Goal: Transaction & Acquisition: Purchase product/service

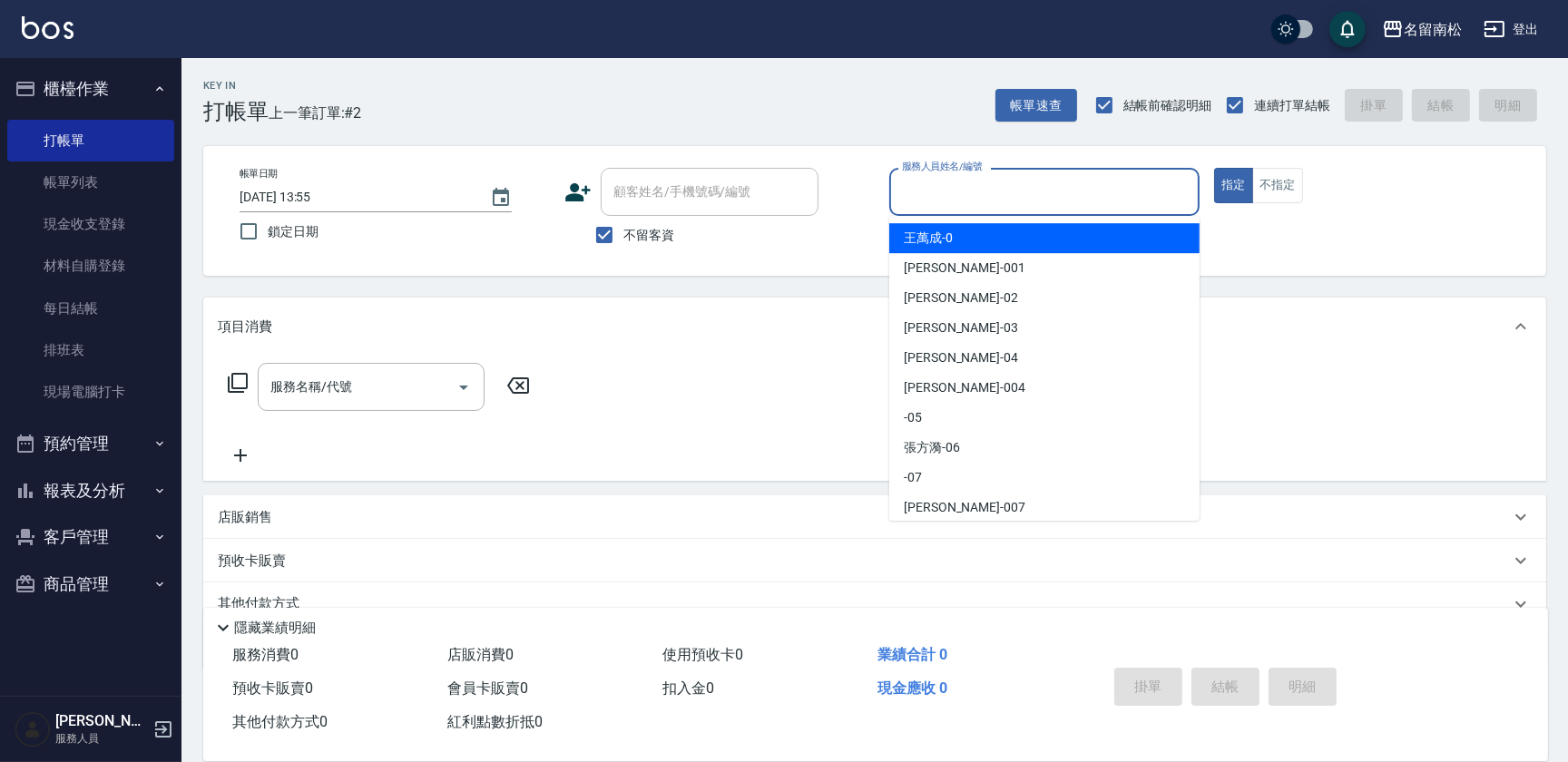
click at [1045, 189] on input "服務人員姓名/編號" at bounding box center [1044, 191] width 294 height 31
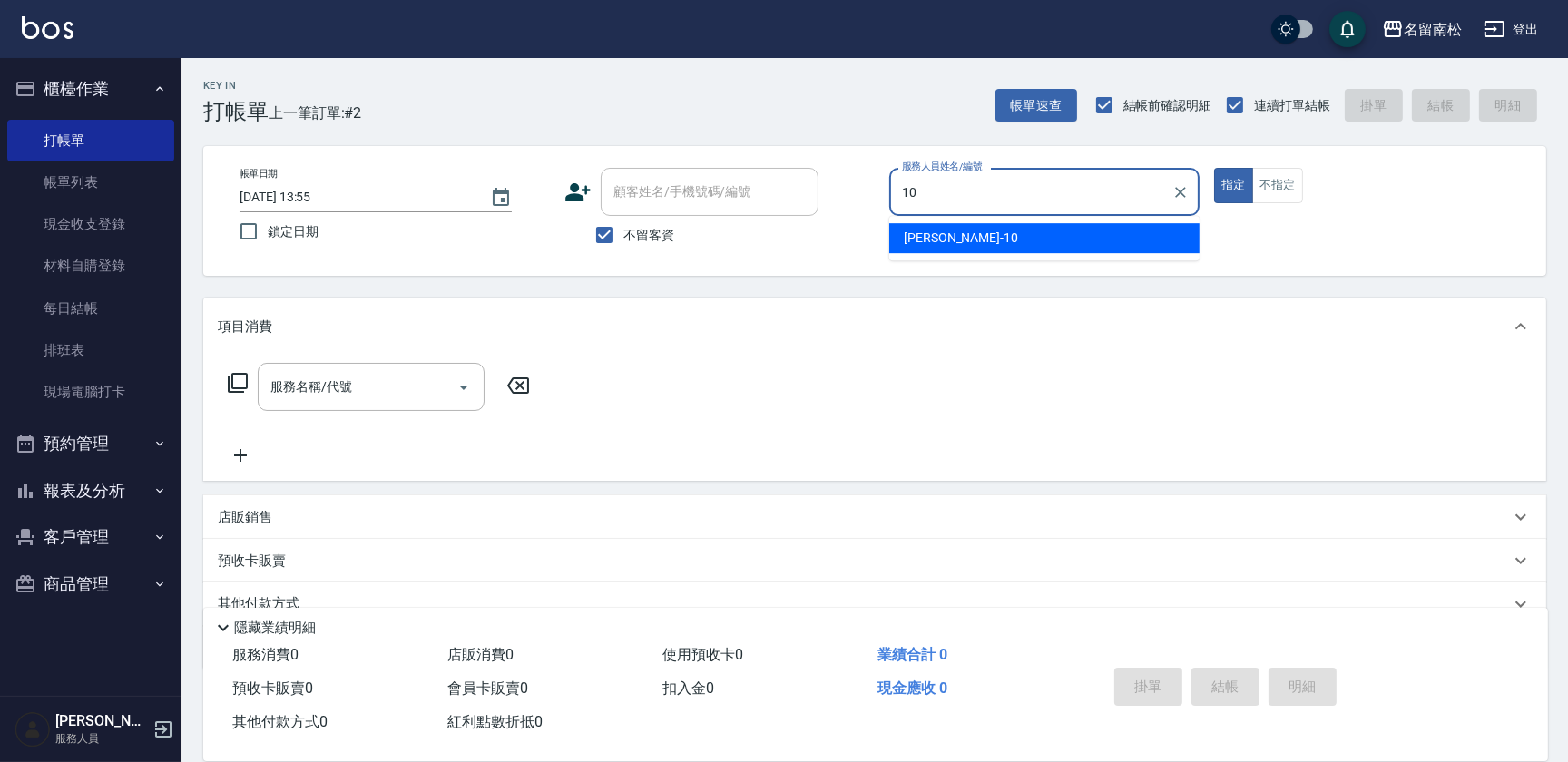
click at [1001, 243] on div "[PERSON_NAME]-10" at bounding box center [1044, 238] width 310 height 29
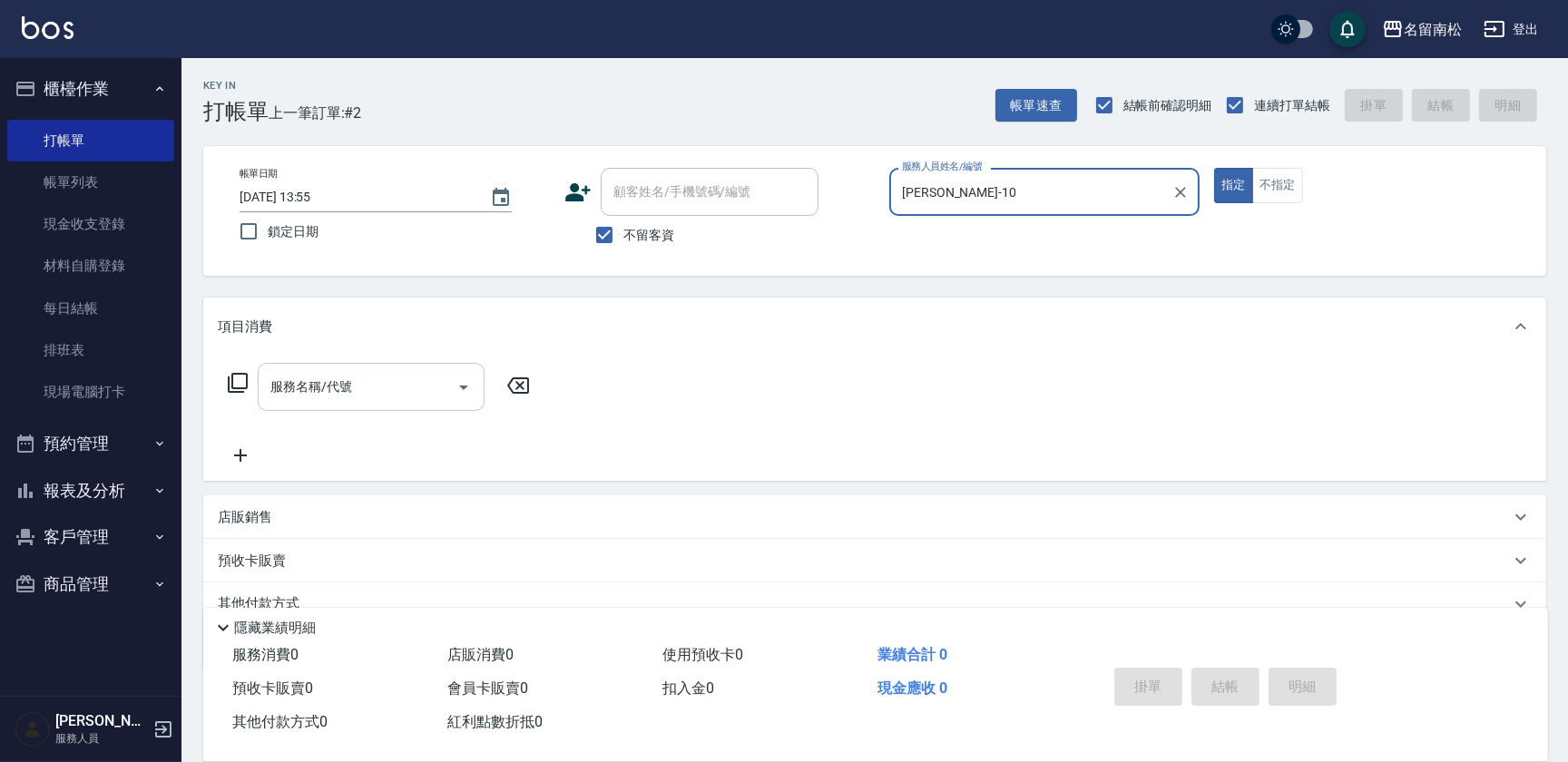
type input "[PERSON_NAME]-10"
click at [388, 391] on input "服務名稱/代號" at bounding box center [358, 386] width 184 height 31
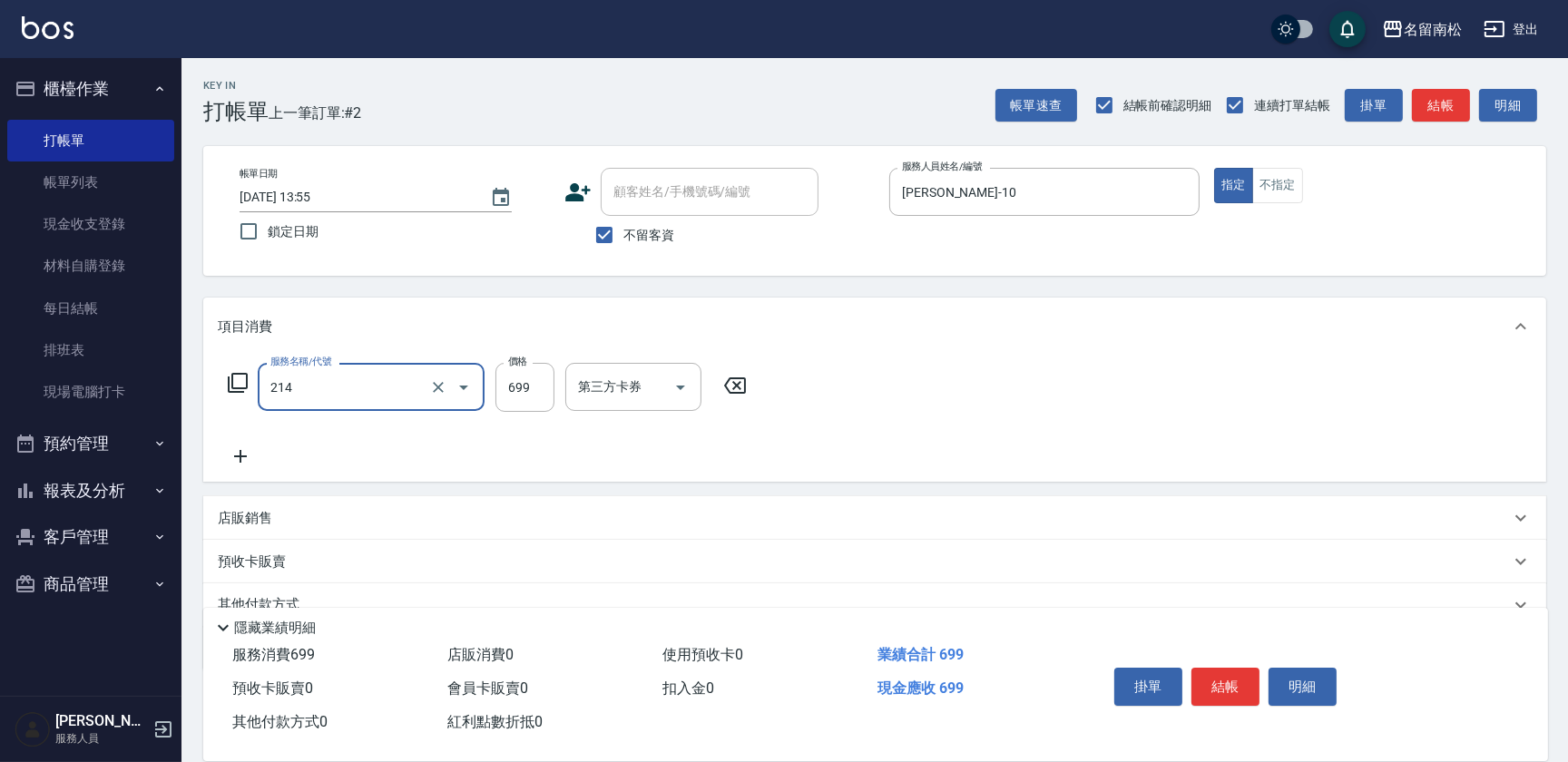
type input "滾珠洗髪699(214)"
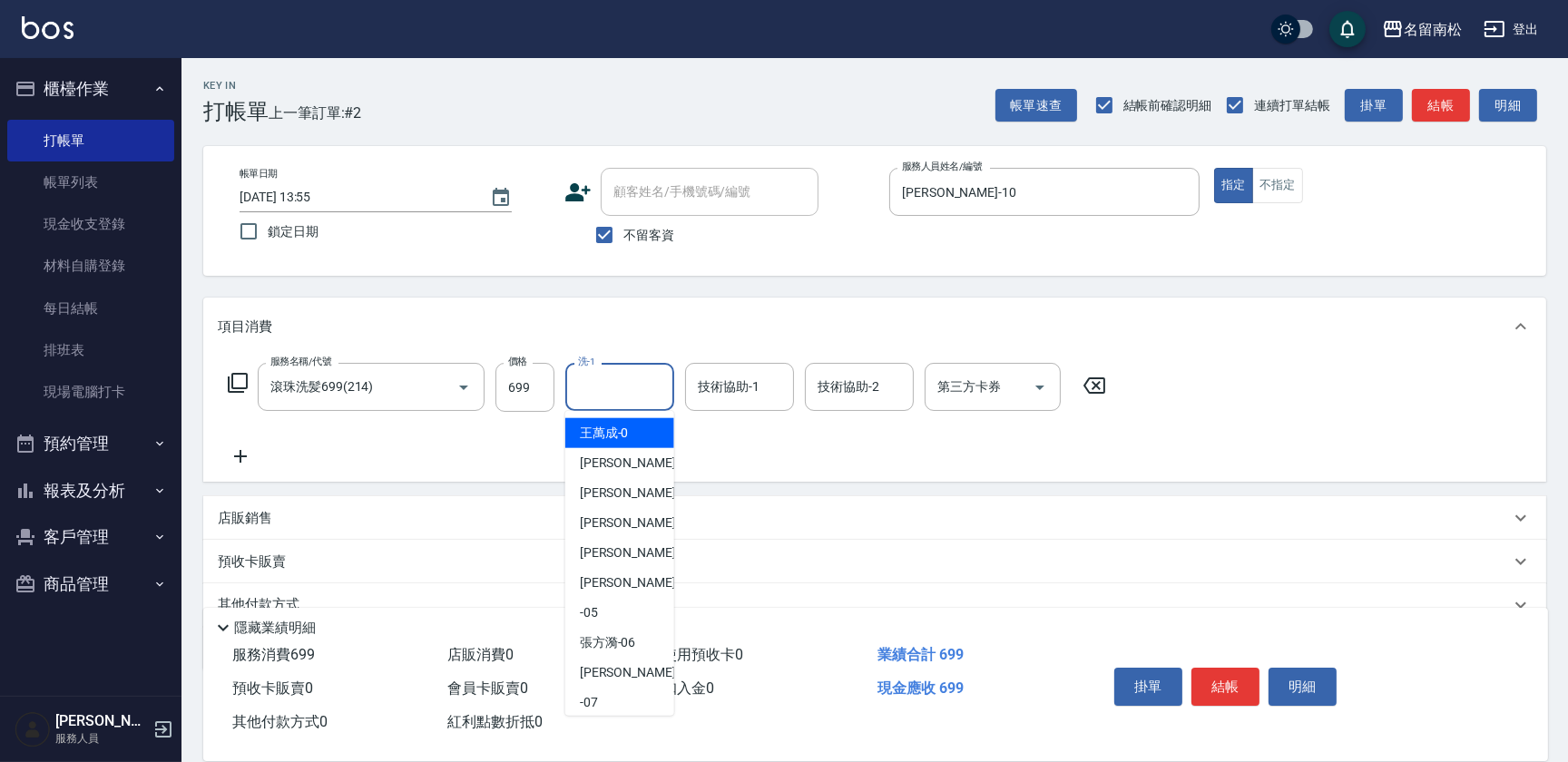
click at [635, 381] on input "洗-1" at bounding box center [619, 386] width 92 height 31
click at [545, 387] on input "699" at bounding box center [525, 388] width 59 height 49
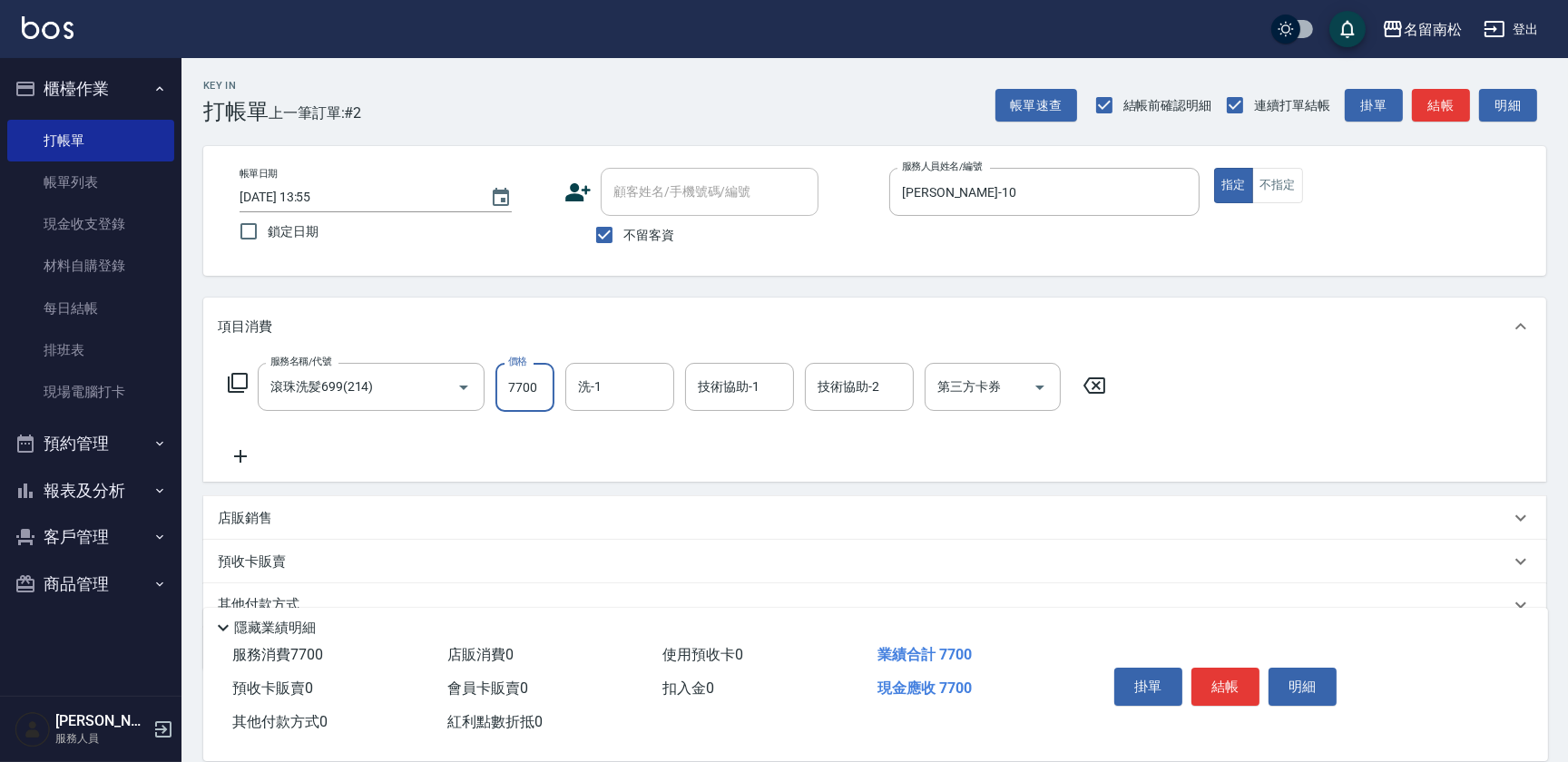
click at [513, 381] on input "7700" at bounding box center [525, 388] width 59 height 49
type input "700"
click at [621, 386] on input "洗-1" at bounding box center [619, 386] width 92 height 31
drag, startPoint x: 629, startPoint y: 434, endPoint x: 825, endPoint y: 414, distance: 197.0
click at [631, 434] on span "[PERSON_NAME]-10" at bounding box center [637, 434] width 114 height 19
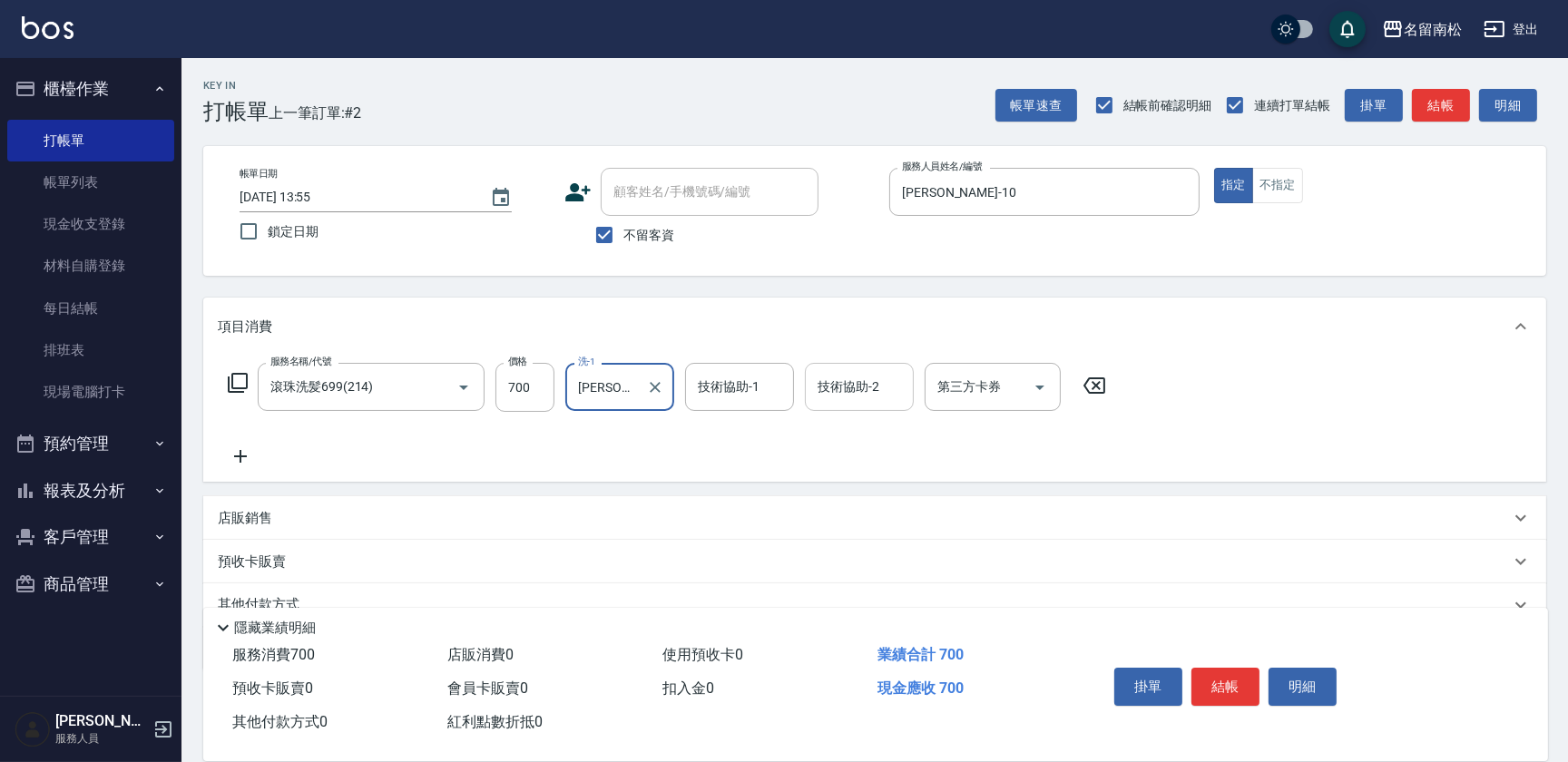
type input "[PERSON_NAME]-10"
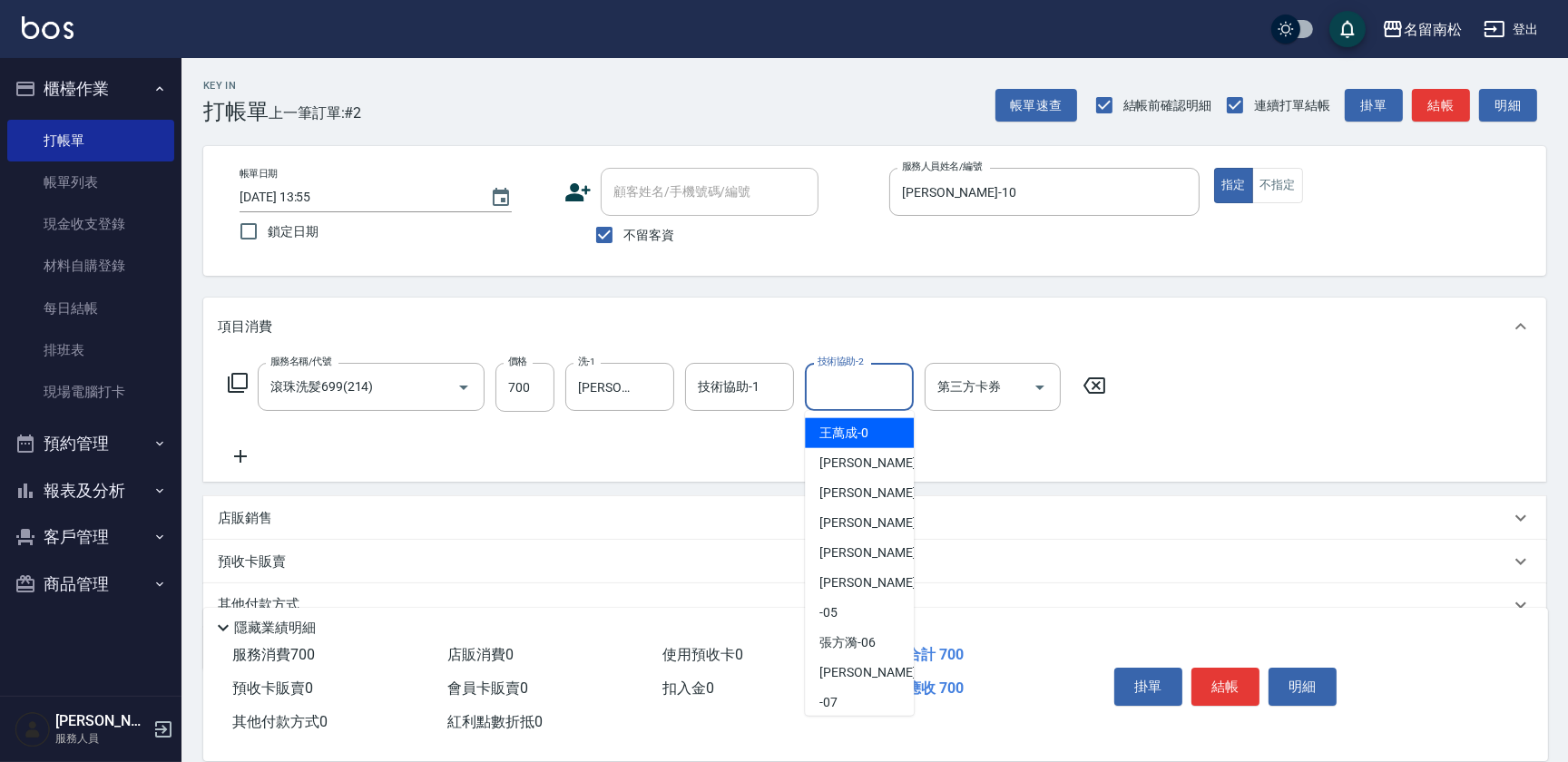
click at [885, 380] on input "技術協助-2" at bounding box center [859, 386] width 92 height 31
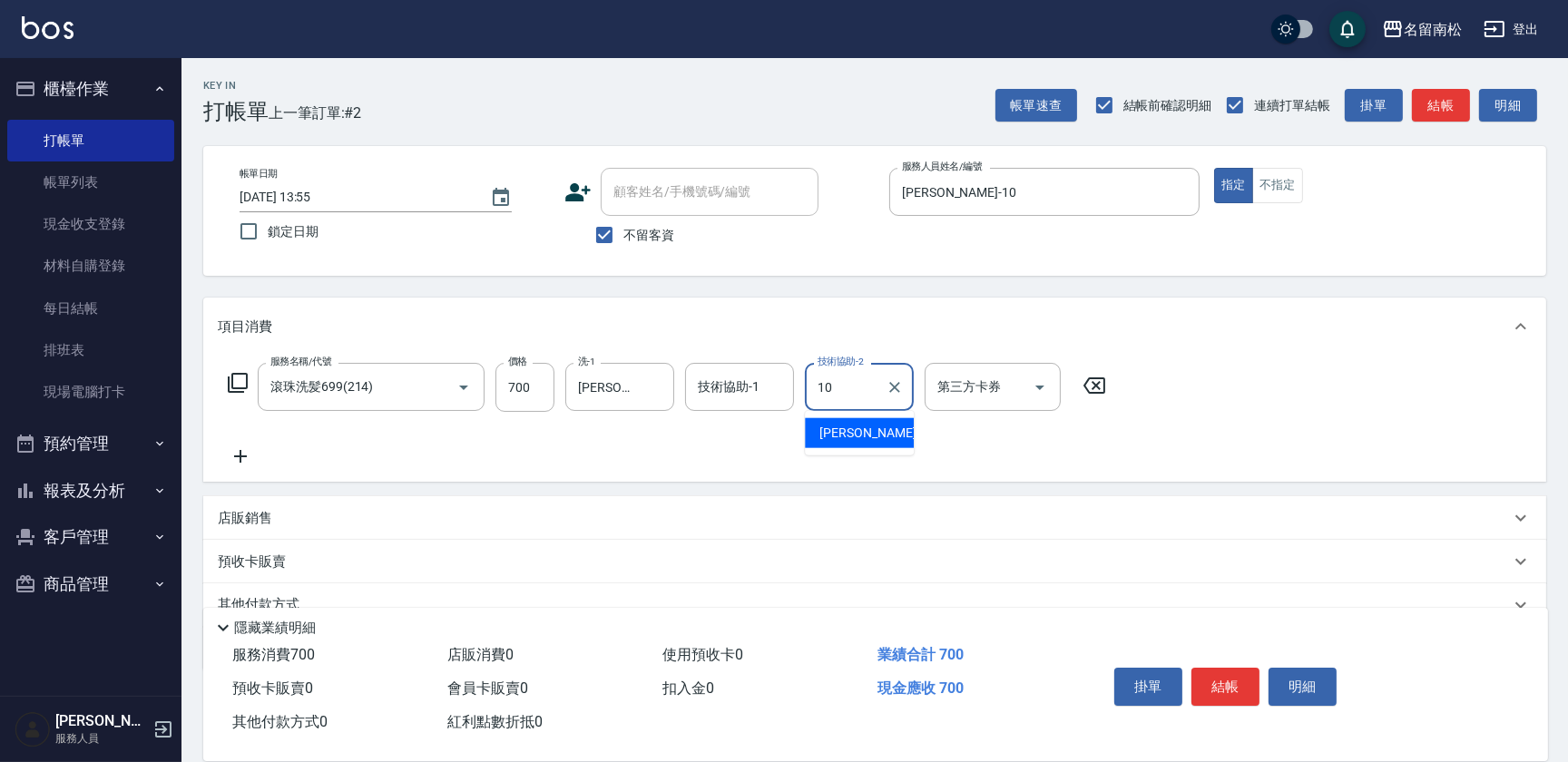
click at [874, 429] on span "[PERSON_NAME]-10" at bounding box center [877, 434] width 114 height 19
type input "[PERSON_NAME]-10"
click at [1212, 676] on button "結帳" at bounding box center [1226, 687] width 68 height 38
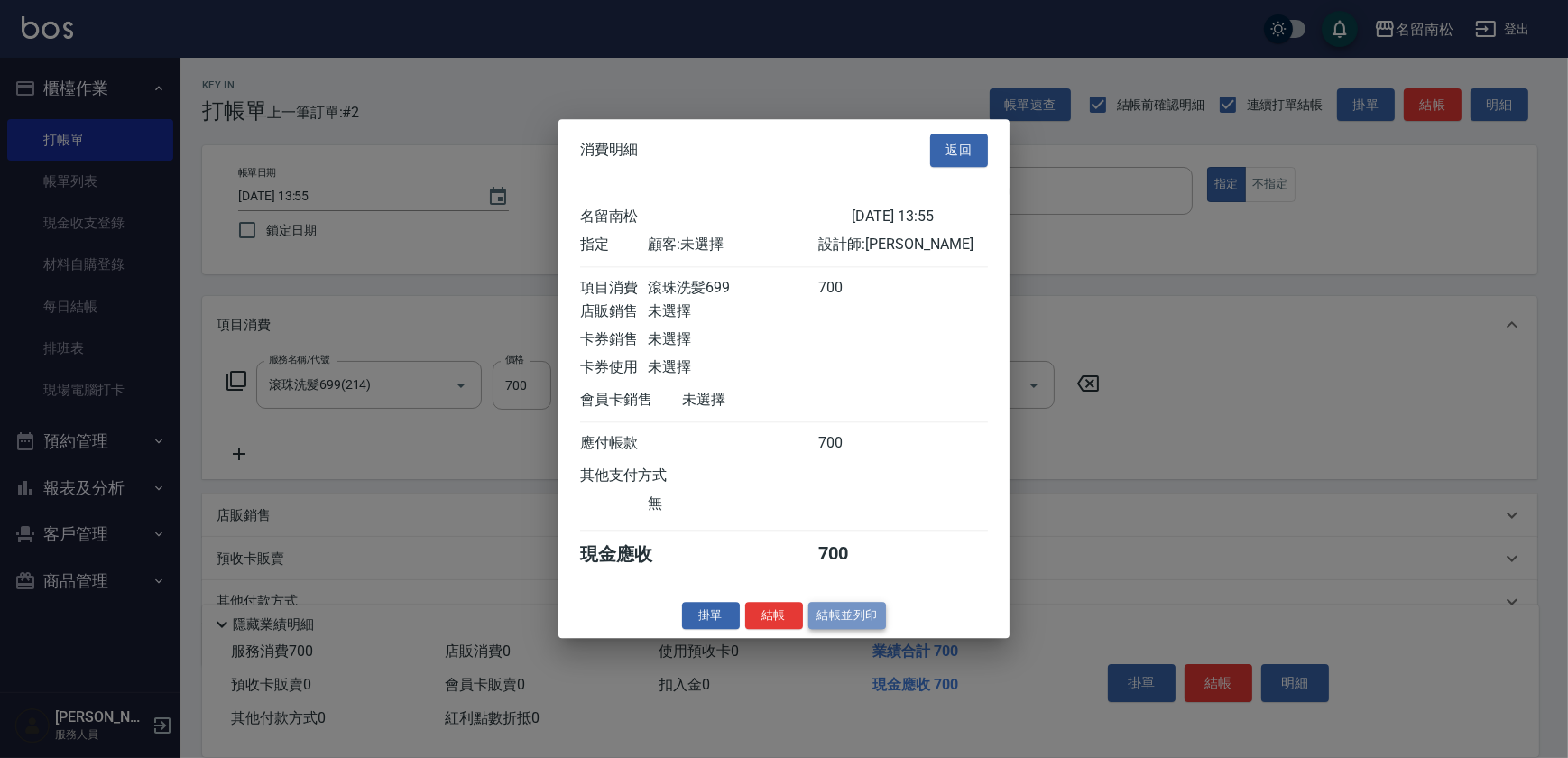
click at [845, 630] on button "結帳並列印" at bounding box center [847, 616] width 78 height 28
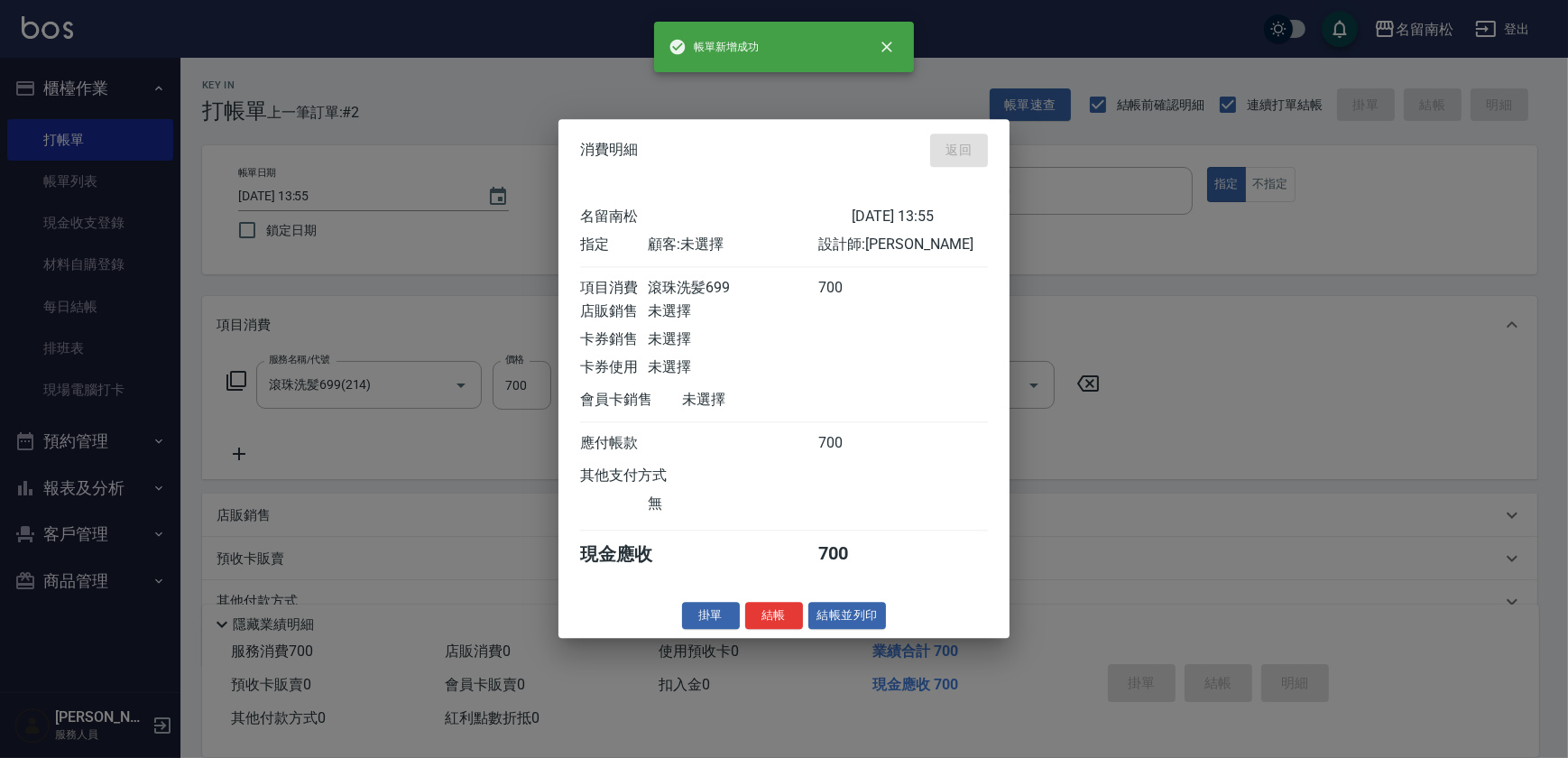
type input "[DATE] 16:40"
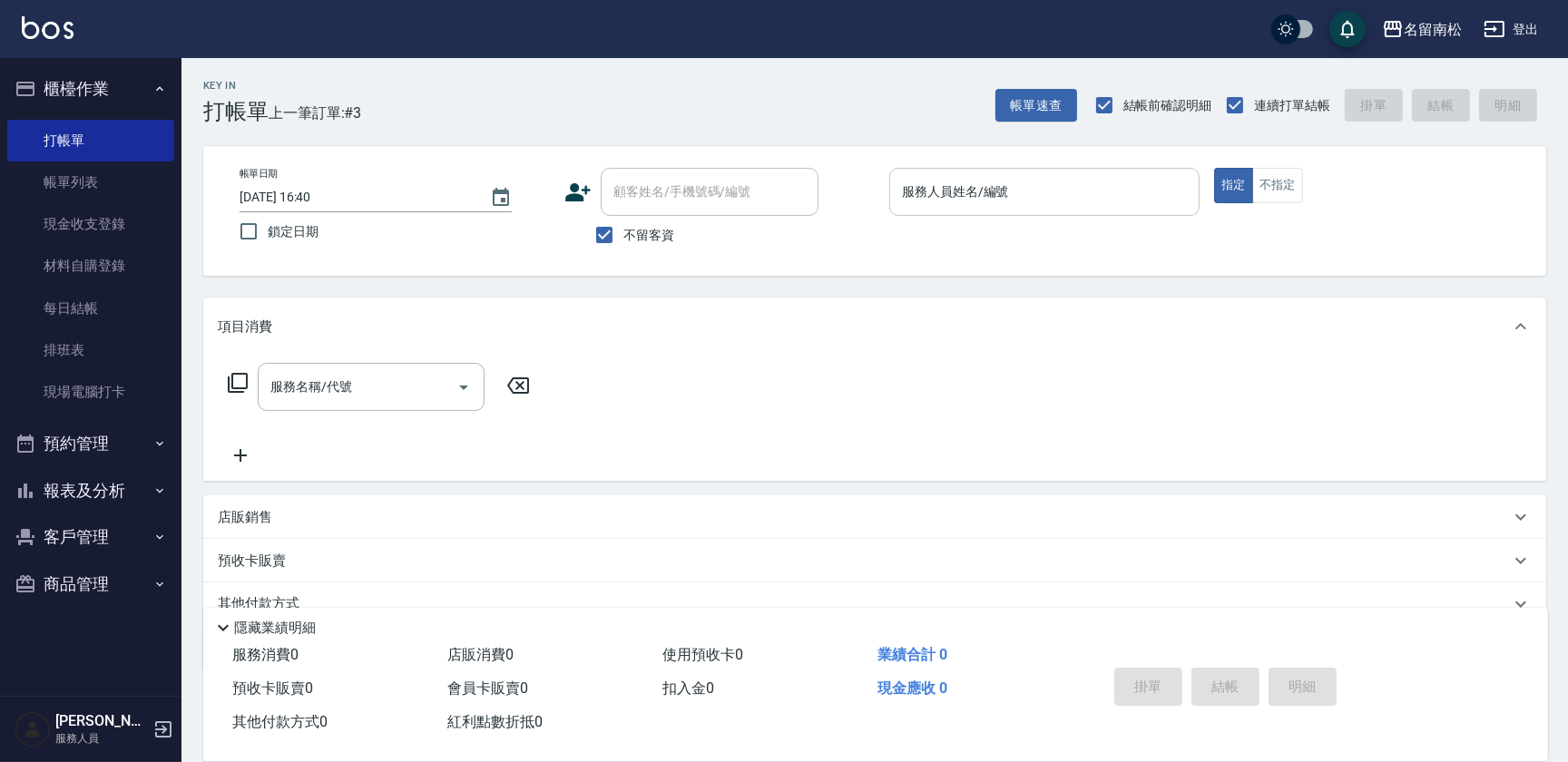
click at [1053, 185] on input "服務人員姓名/編號" at bounding box center [1044, 191] width 294 height 31
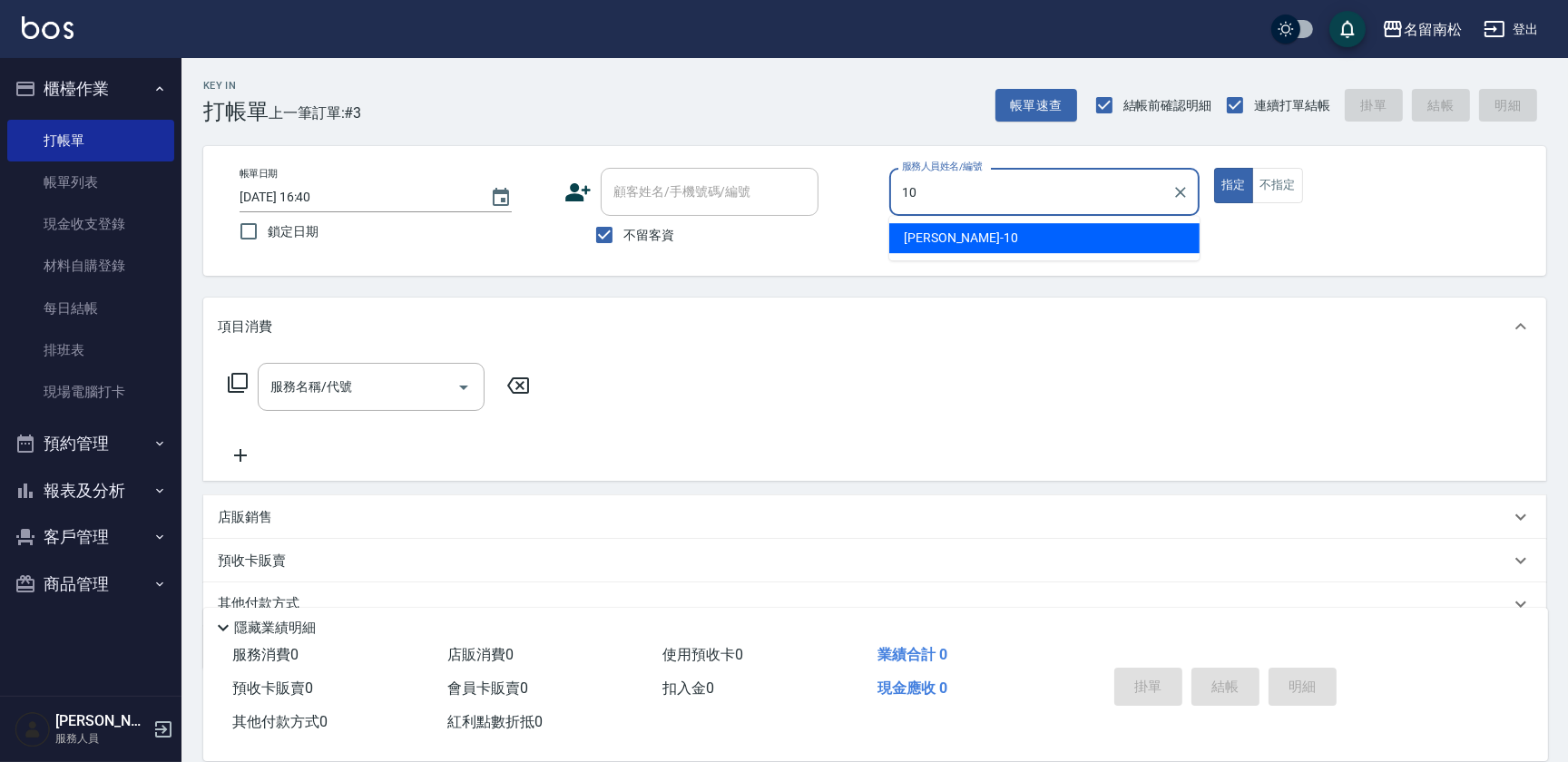
drag, startPoint x: 997, startPoint y: 239, endPoint x: 861, endPoint y: 241, distance: 136.0
click at [998, 239] on div "[PERSON_NAME]-10" at bounding box center [1044, 238] width 310 height 29
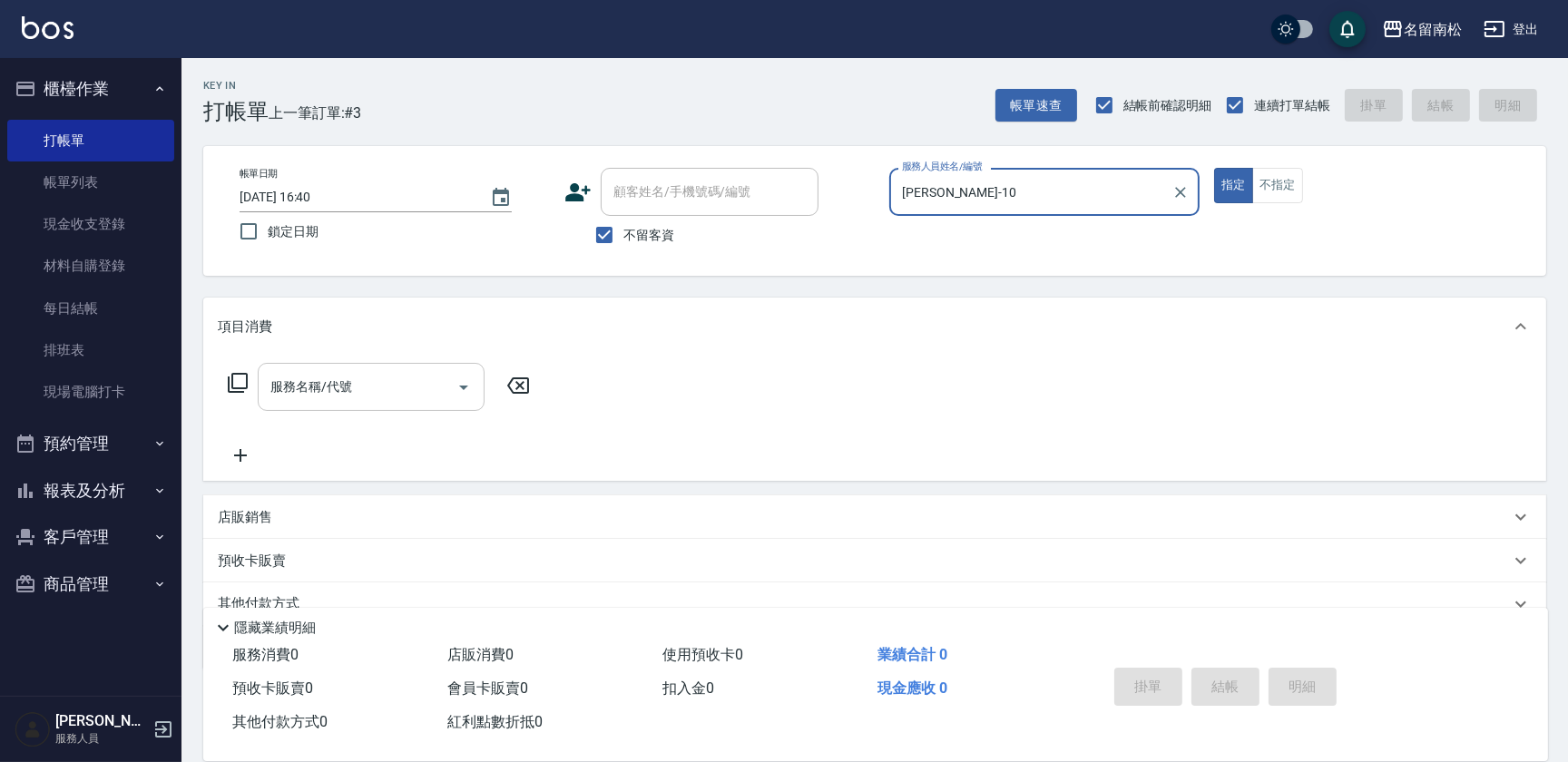
click at [462, 369] on div at bounding box center [462, 387] width 28 height 49
type input "[PERSON_NAME]-10"
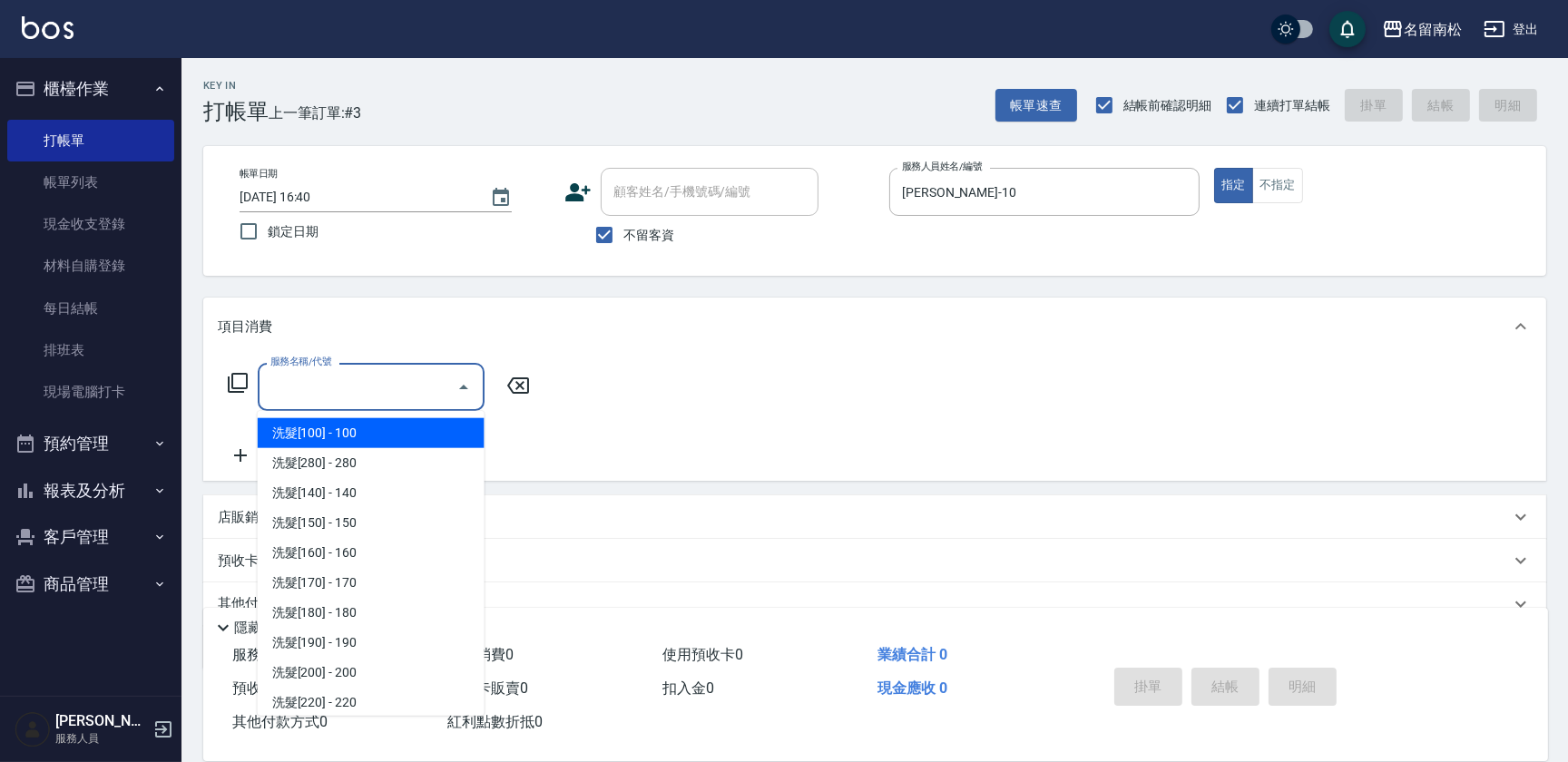
click at [439, 373] on input "服務名稱/代號" at bounding box center [358, 386] width 184 height 31
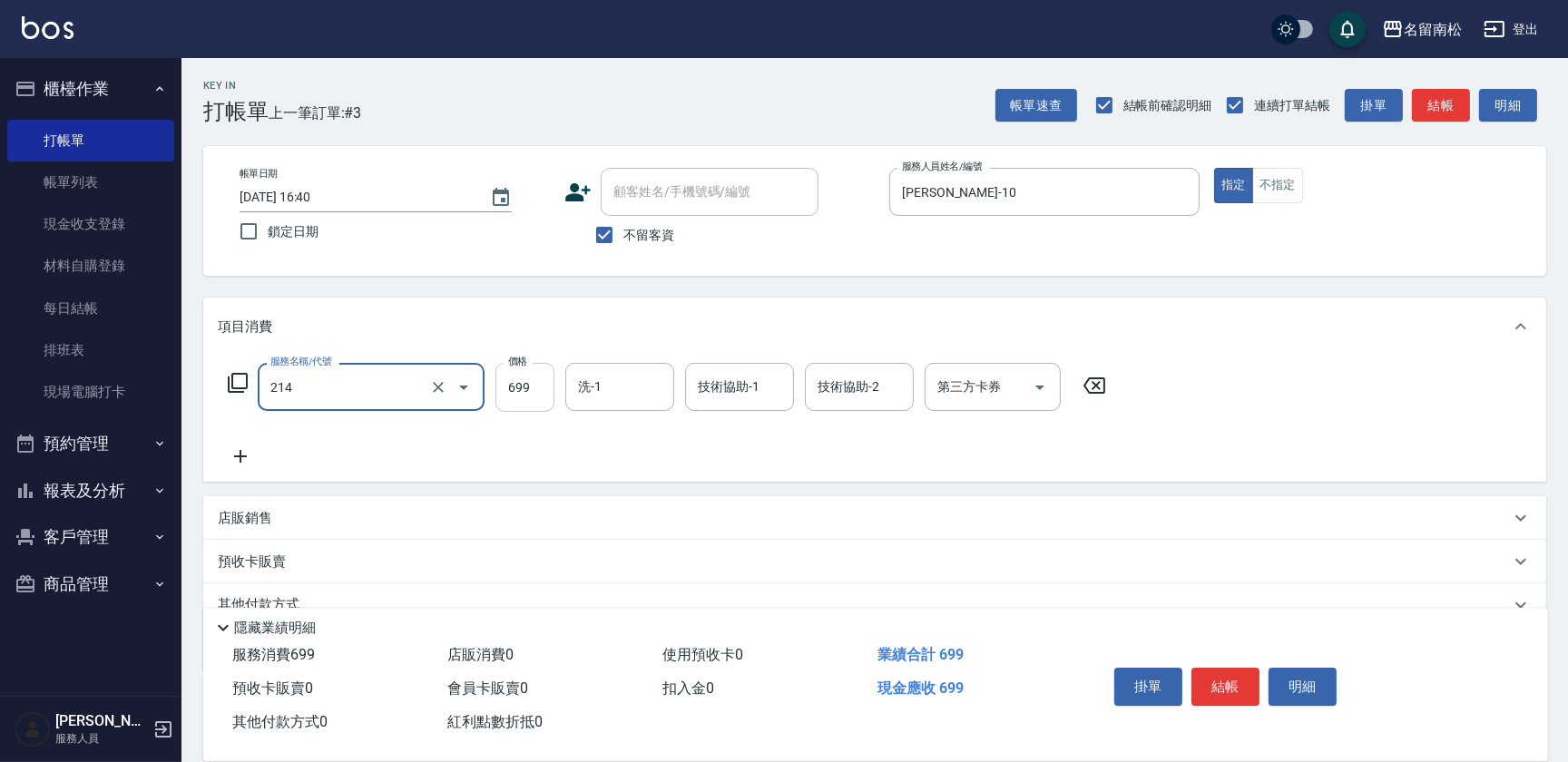
type input "滾珠洗髪699(214)"
click at [544, 385] on input "699" at bounding box center [525, 388] width 59 height 49
click at [516, 378] on input "7700" at bounding box center [525, 388] width 59 height 49
type input "700"
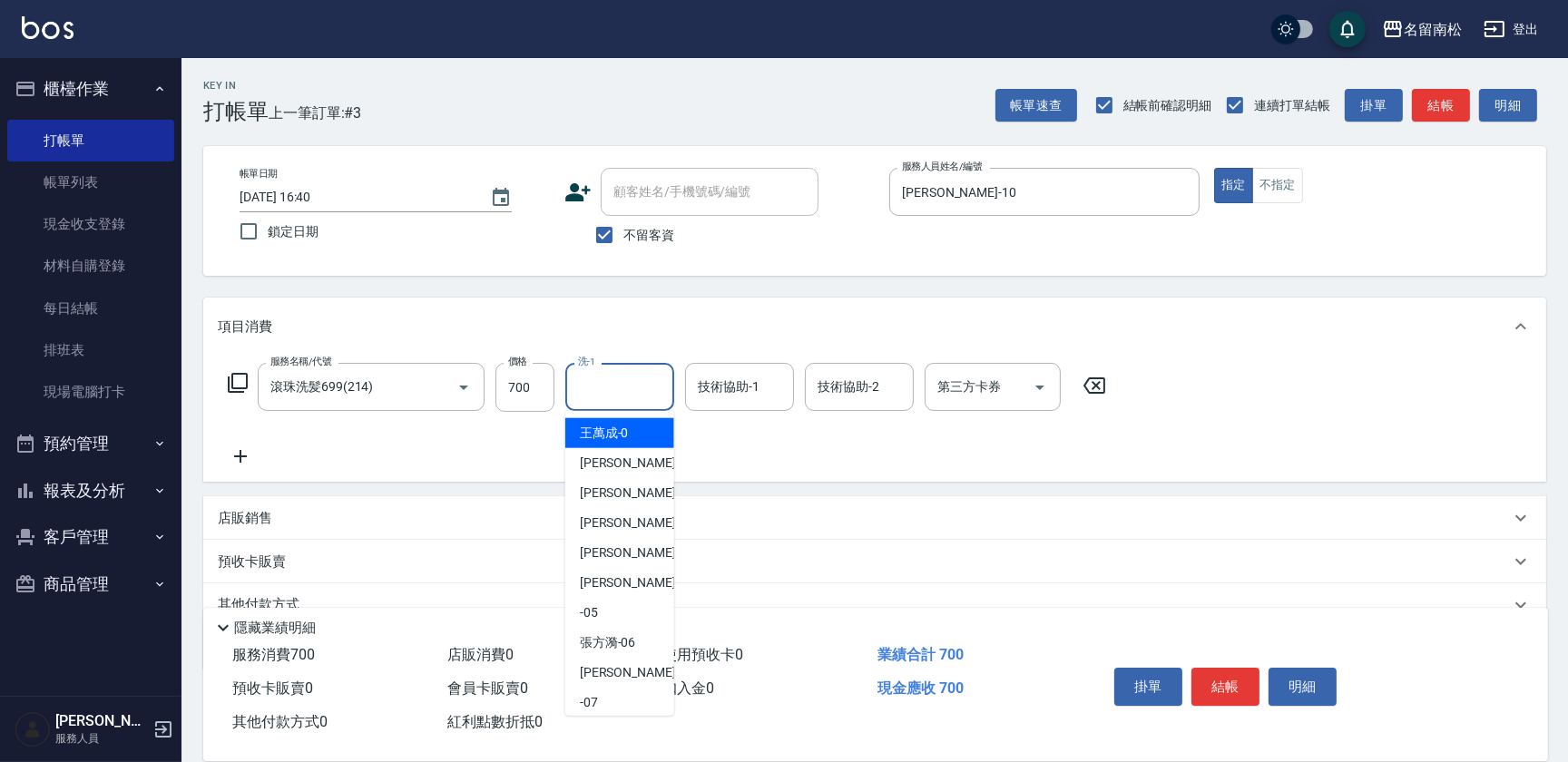
click at [643, 386] on input "洗-1" at bounding box center [619, 386] width 92 height 31
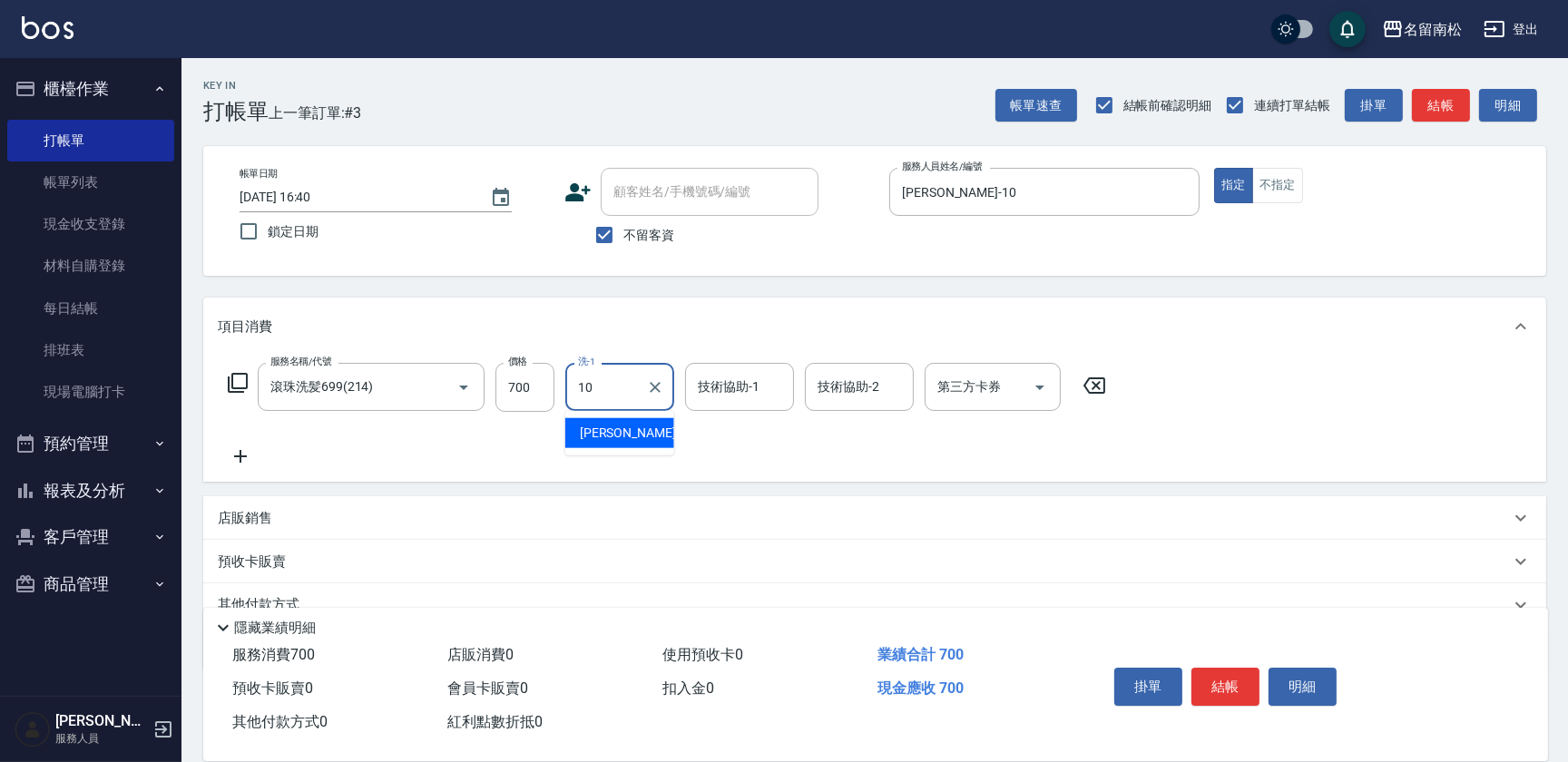
click at [644, 428] on div "[PERSON_NAME]-10" at bounding box center [619, 433] width 108 height 29
type input "[PERSON_NAME]-10"
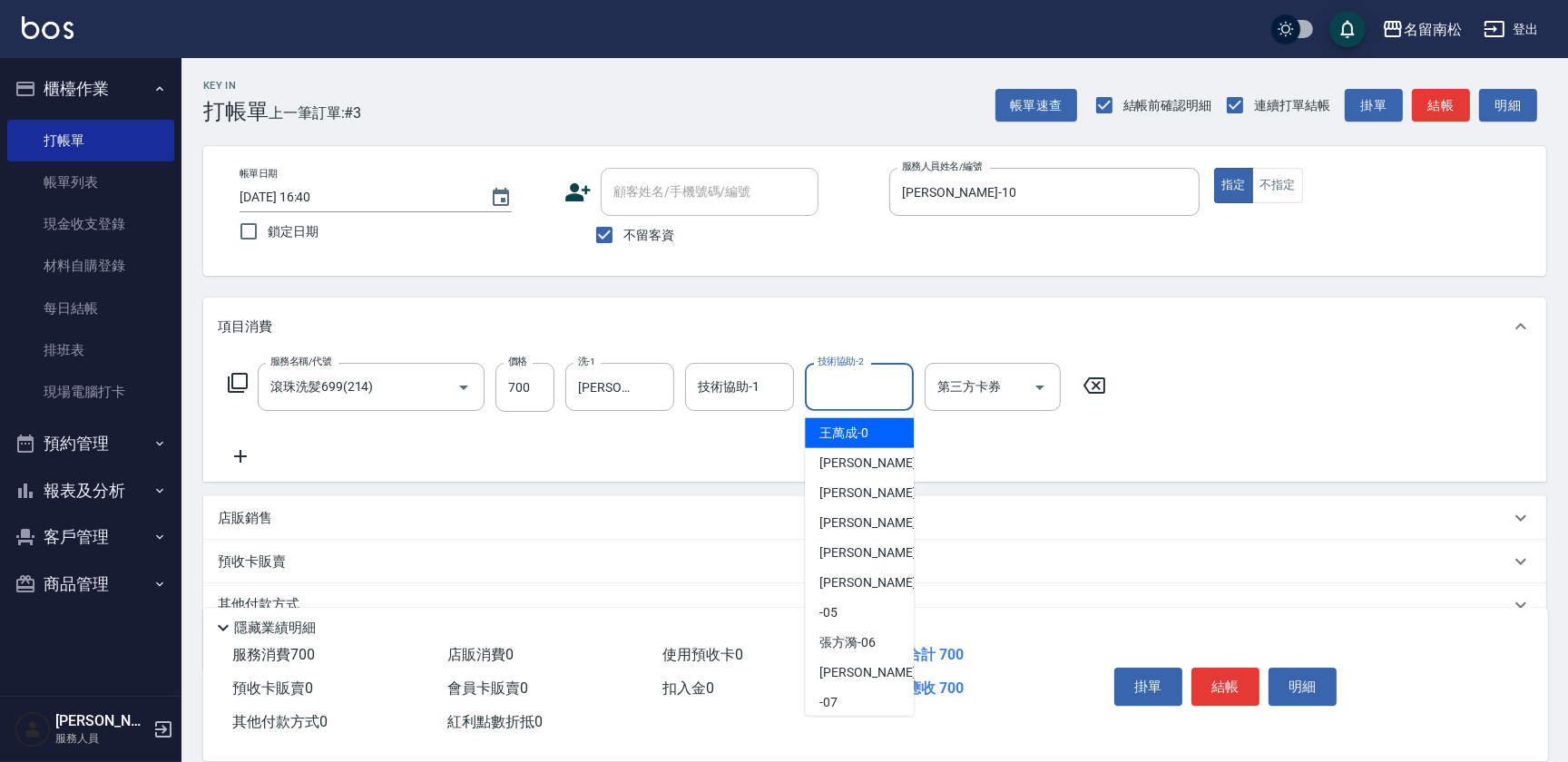
click at [835, 392] on input "技術協助-2" at bounding box center [859, 386] width 92 height 31
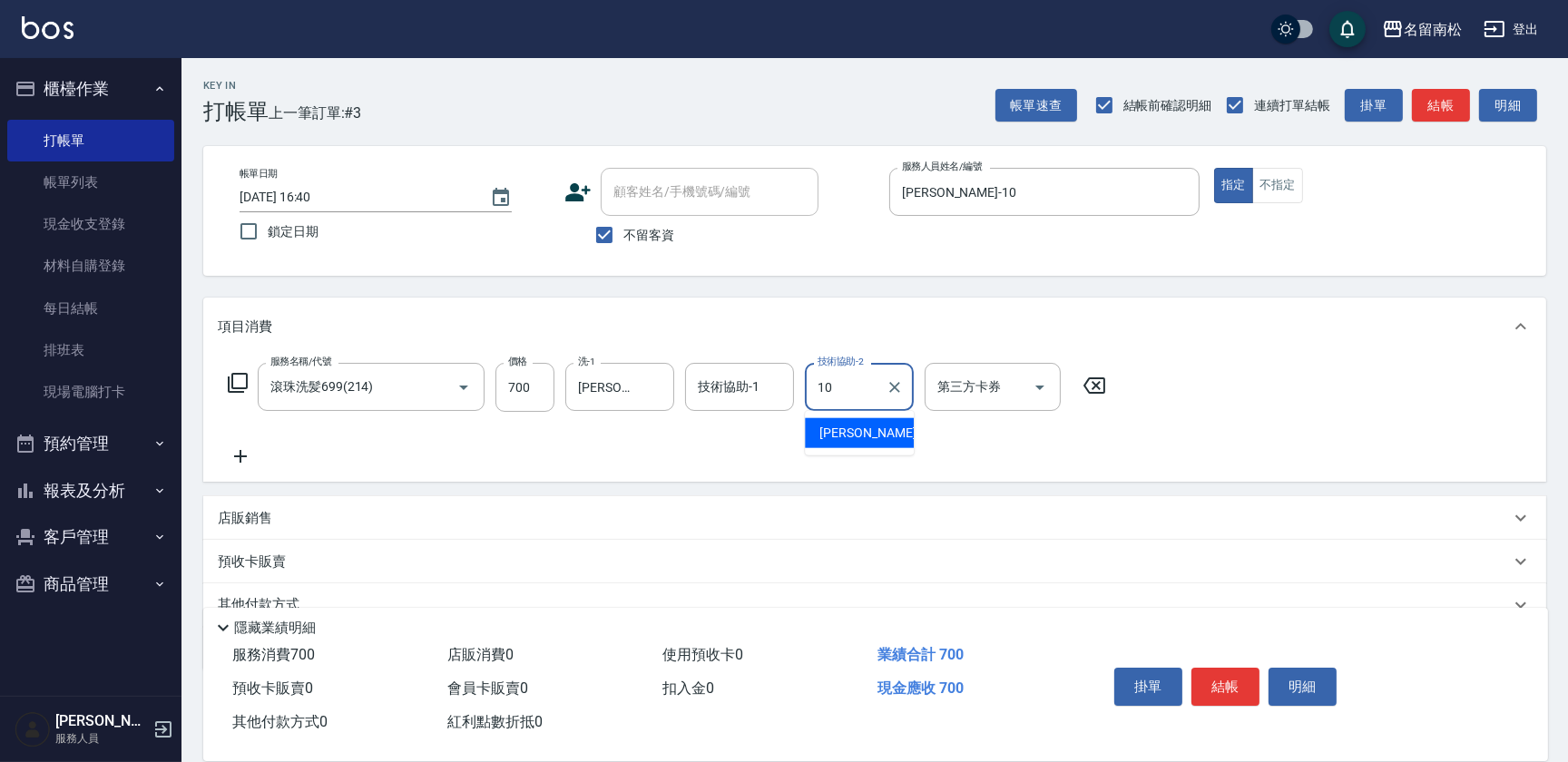
click at [842, 428] on span "[PERSON_NAME]-10" at bounding box center [877, 434] width 114 height 19
type input "[PERSON_NAME]-10"
drag, startPoint x: 1238, startPoint y: 683, endPoint x: 1251, endPoint y: 681, distance: 13.2
click at [1237, 682] on button "結帳" at bounding box center [1226, 687] width 68 height 38
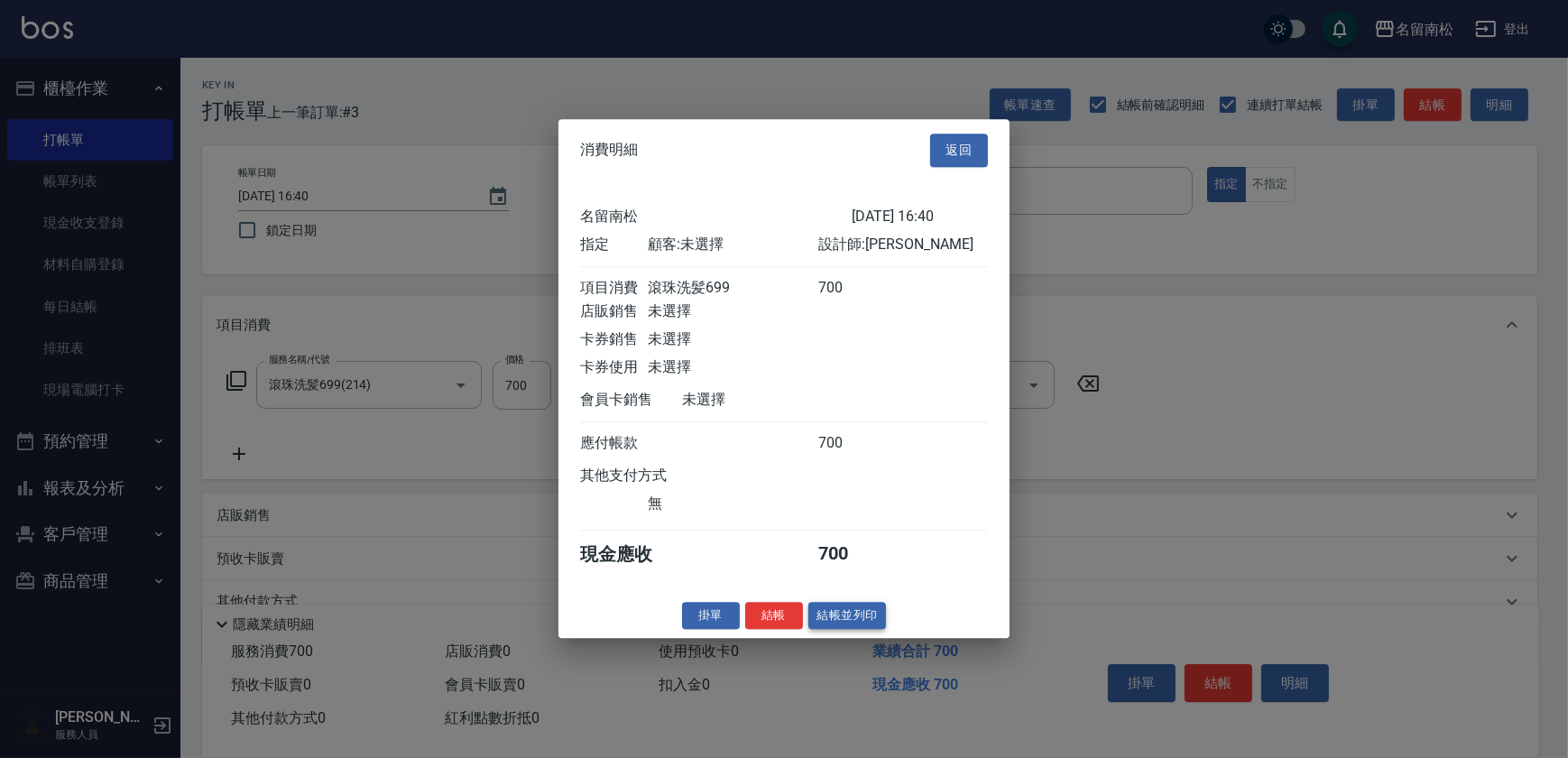
click at [849, 621] on button "結帳並列印" at bounding box center [847, 616] width 78 height 28
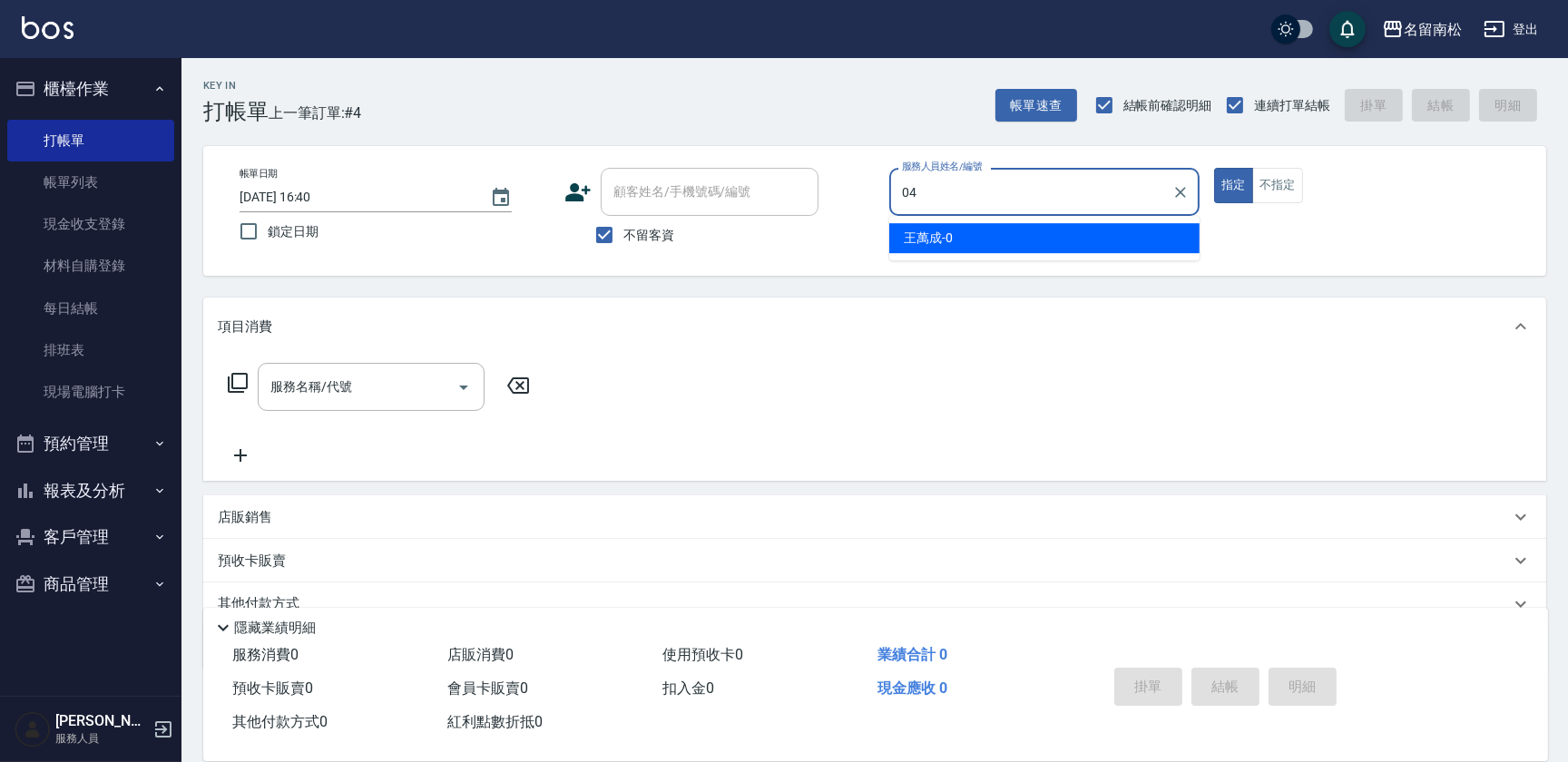
type input "[PERSON_NAME]04"
type button "true"
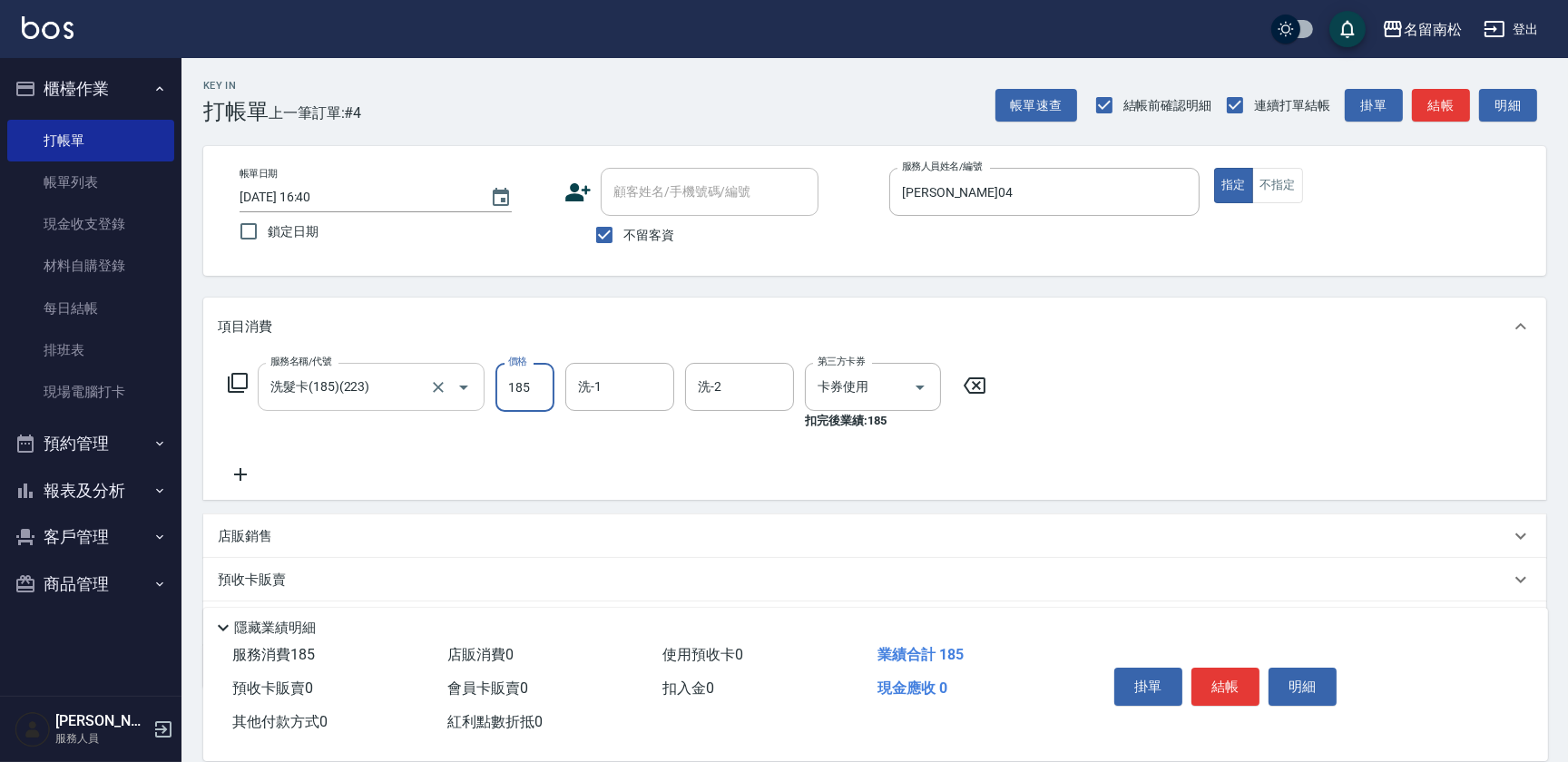
click at [400, 386] on input "洗髮卡(185)(223)" at bounding box center [346, 386] width 160 height 31
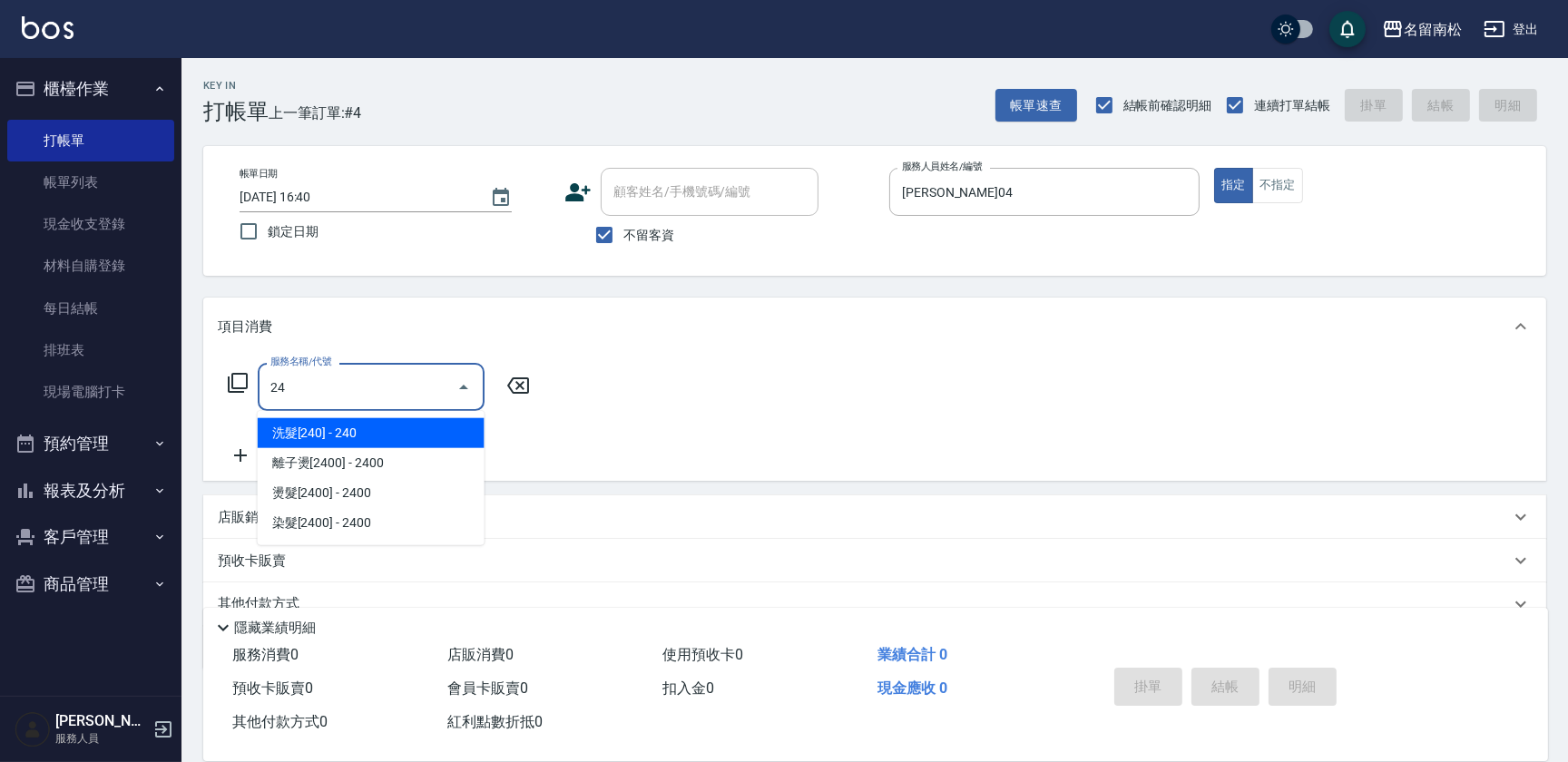
type input "洗髮[240](211)"
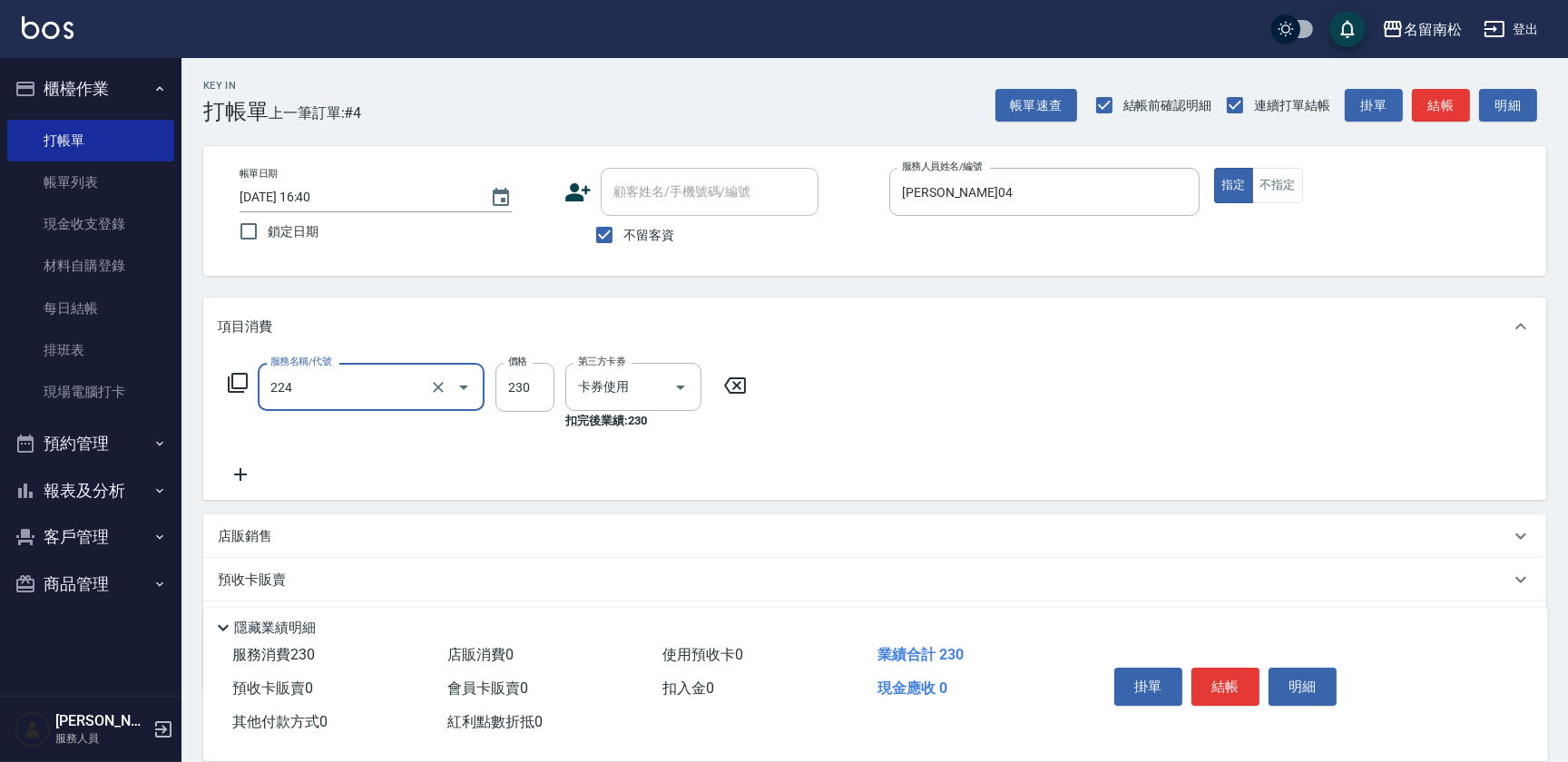
type input "洗髮(卡)230(224)"
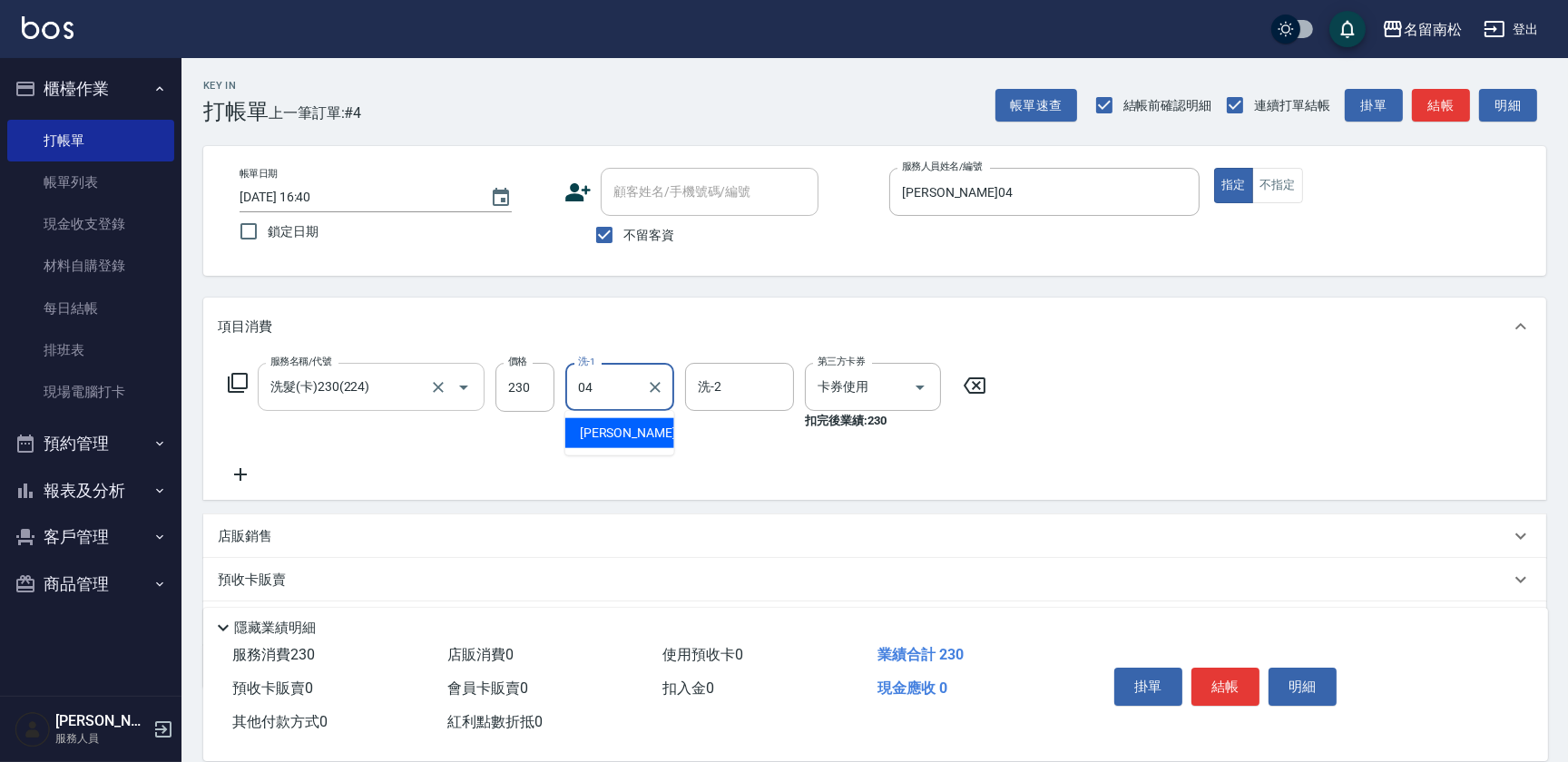
type input "[PERSON_NAME]04"
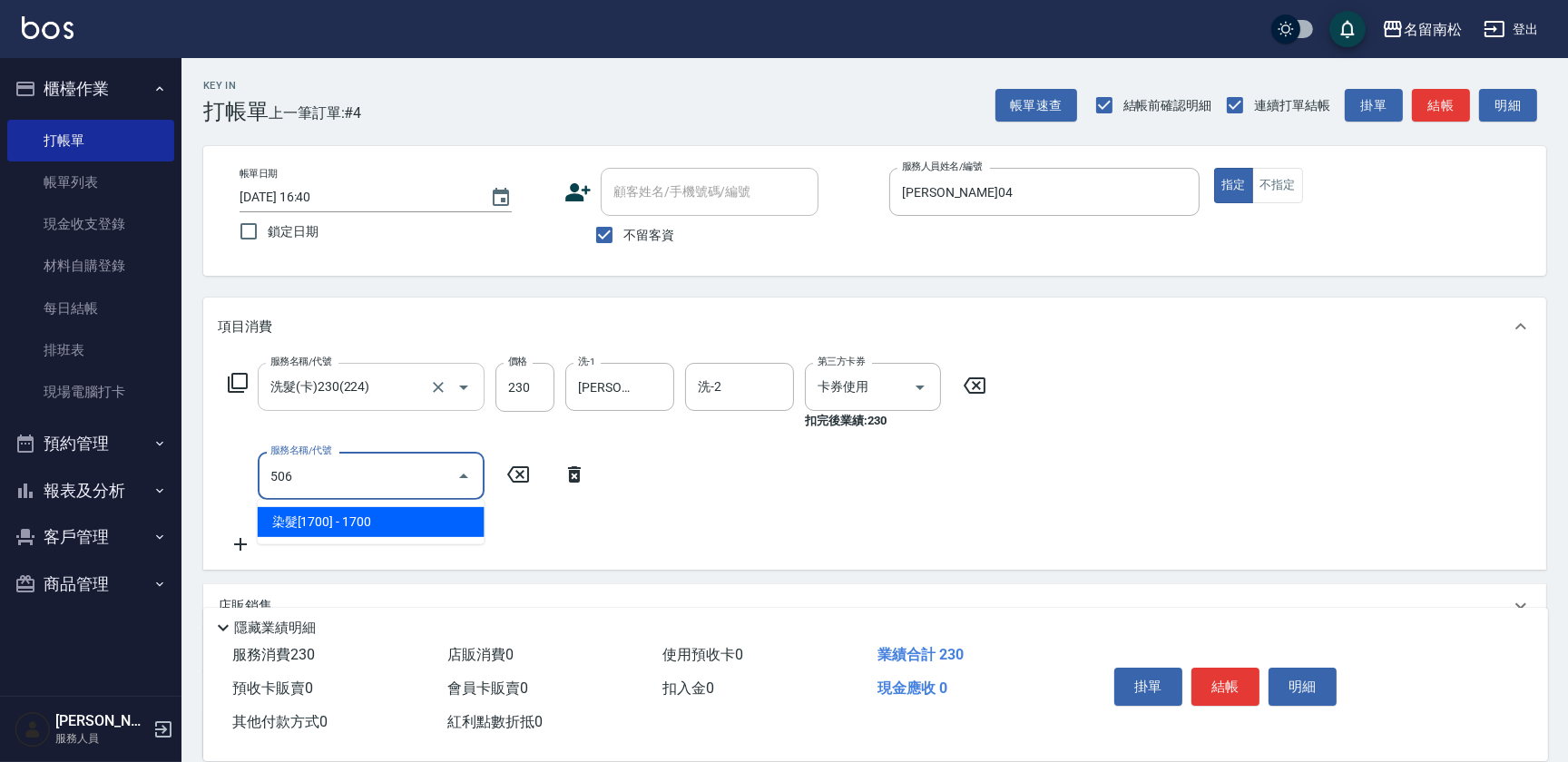
type input "染髮[1700](506)"
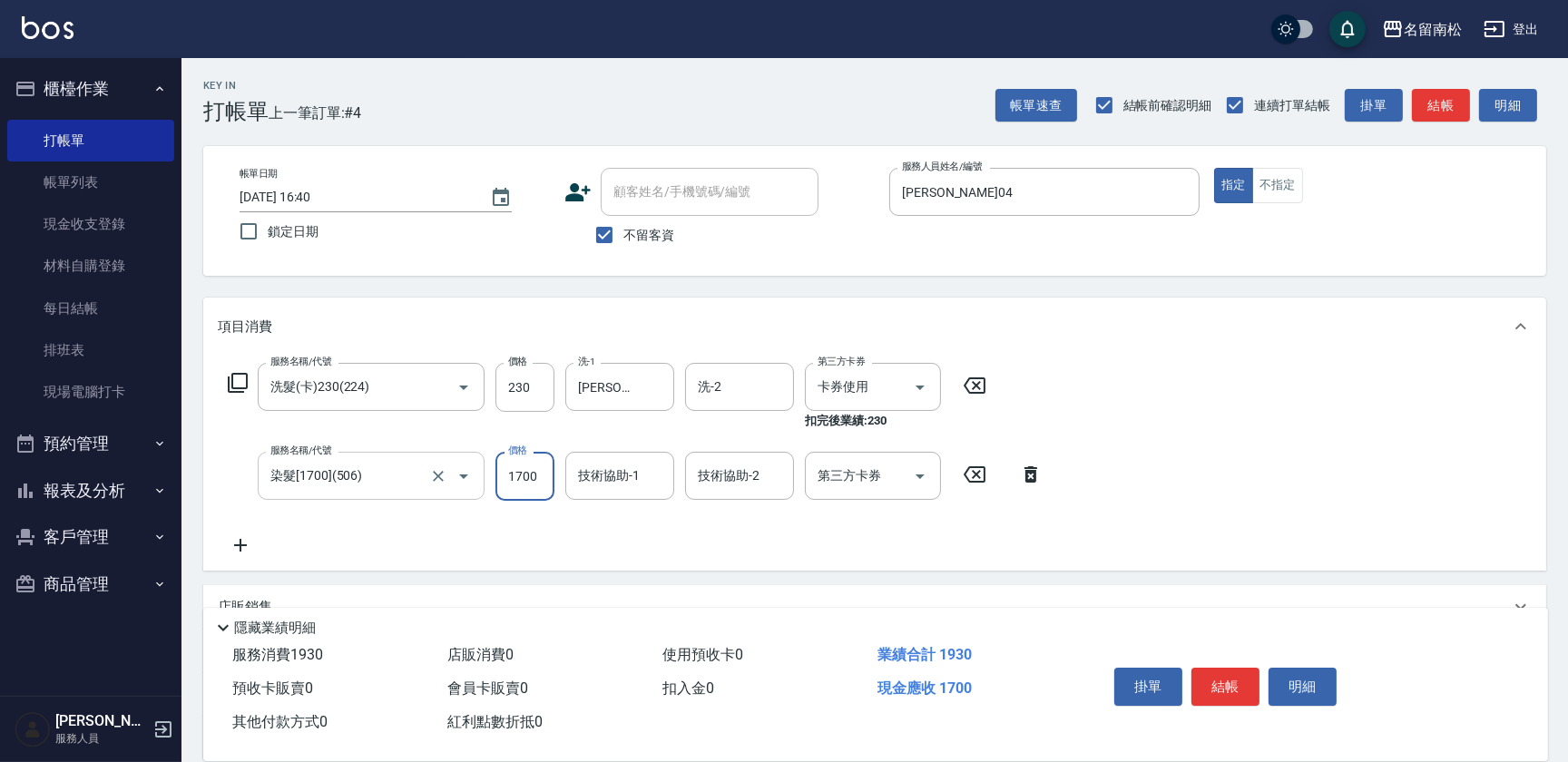
click at [388, 476] on input "染髮[1700](506)" at bounding box center [346, 476] width 160 height 31
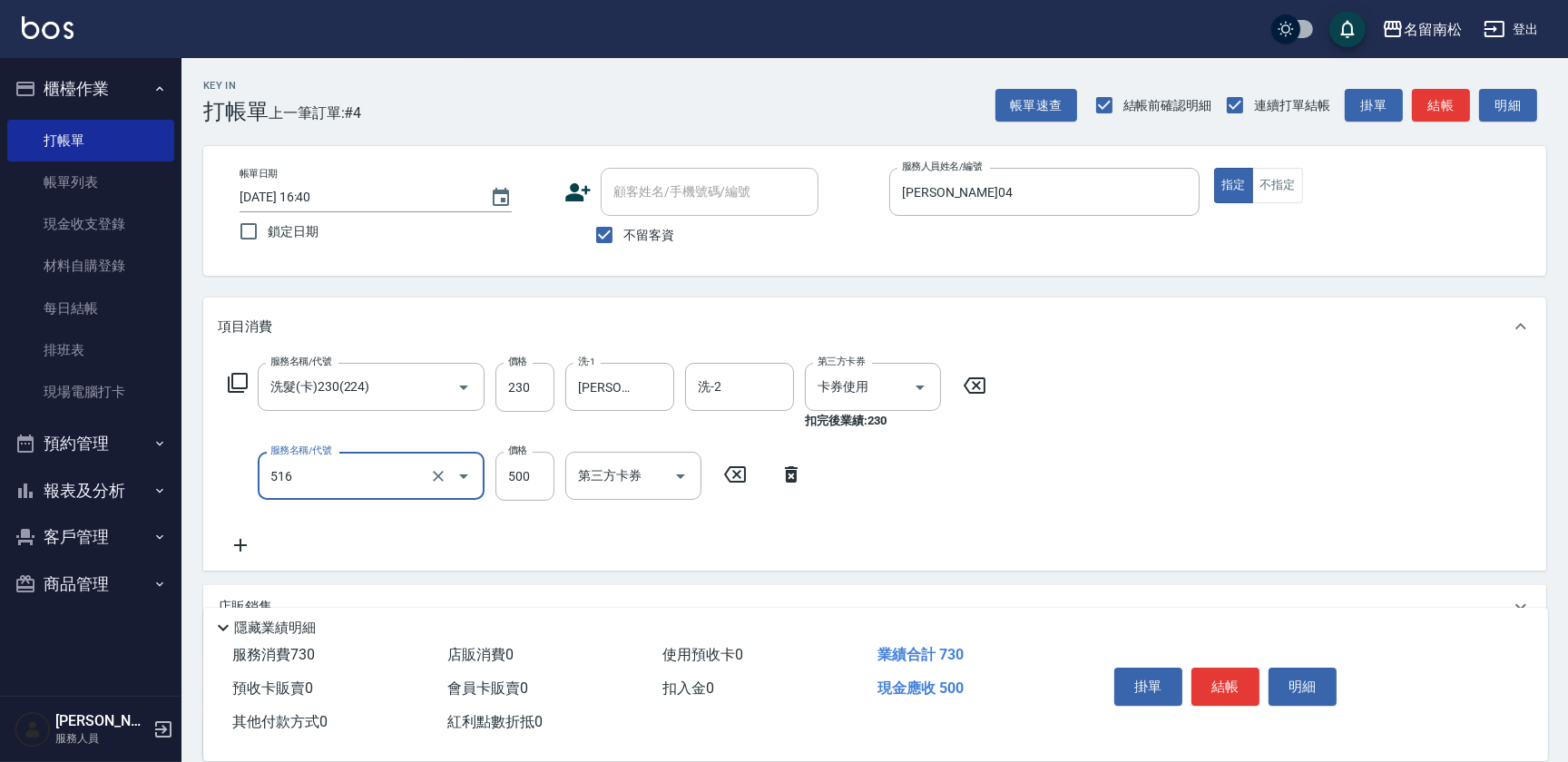
type input "染髮特別處理(516)"
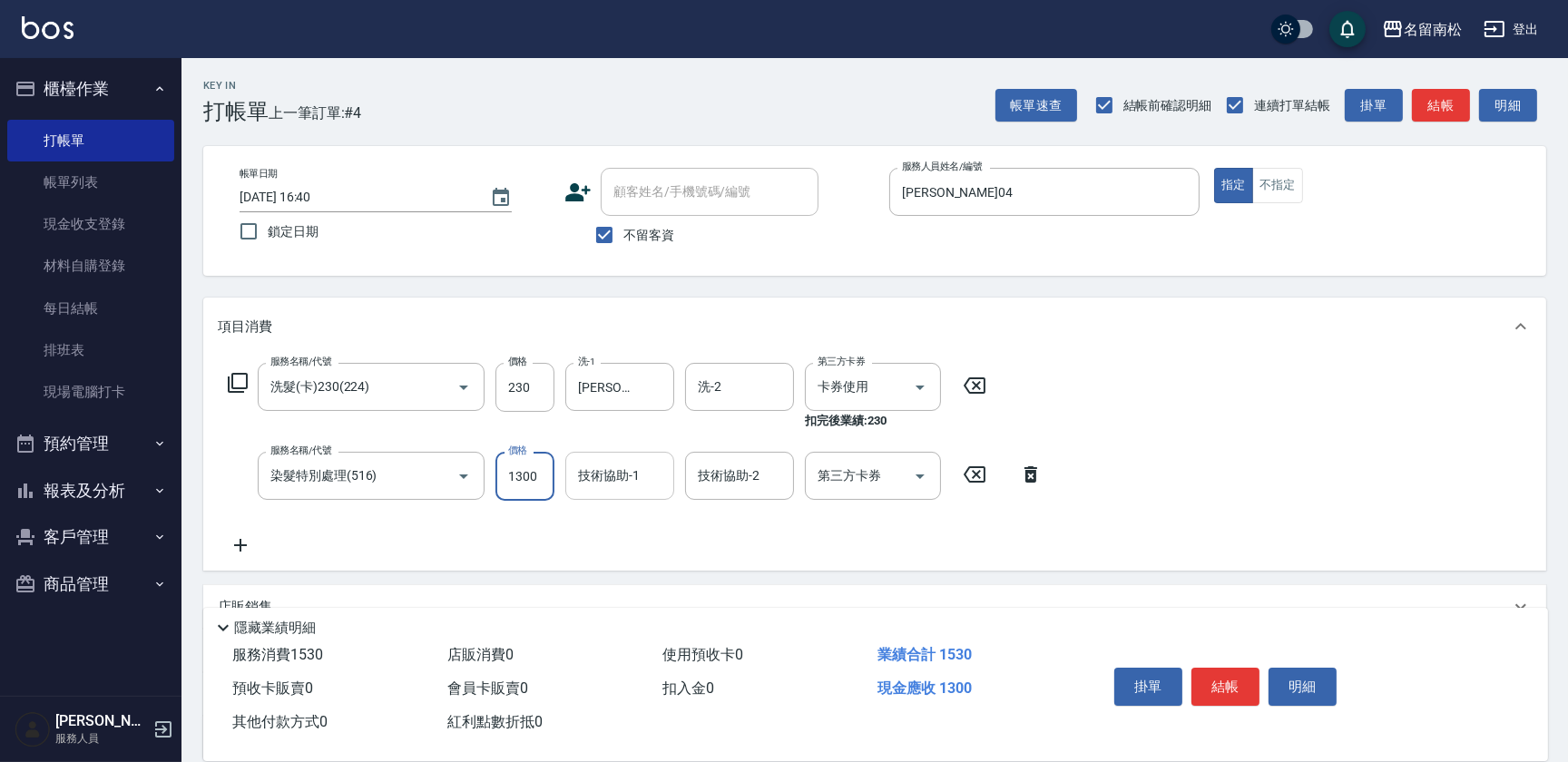
type input "1300"
click at [619, 470] on input "技術協助-1" at bounding box center [619, 476] width 92 height 31
type input "[PERSON_NAME]04"
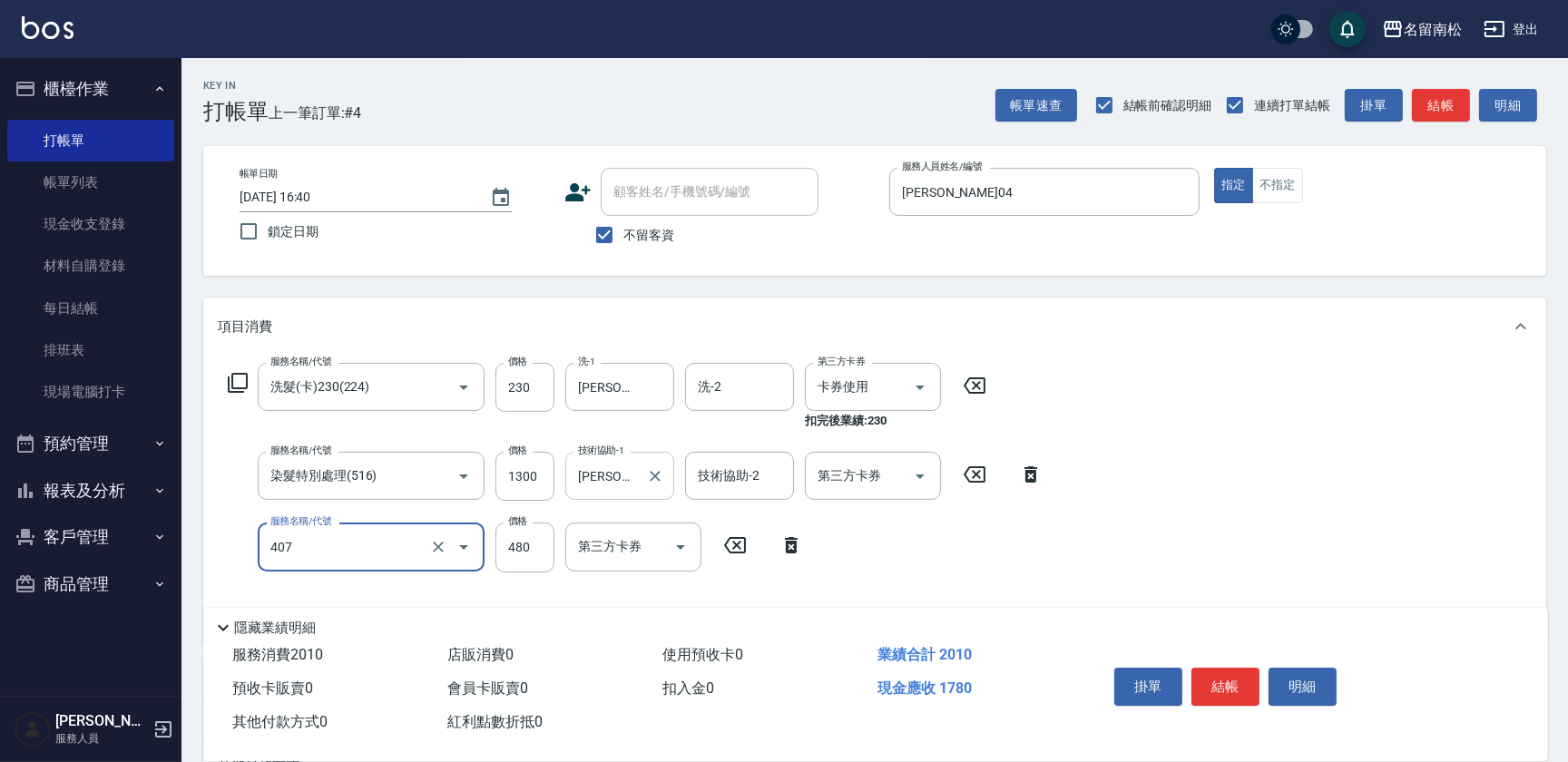
type input "剪髮(480)(407)"
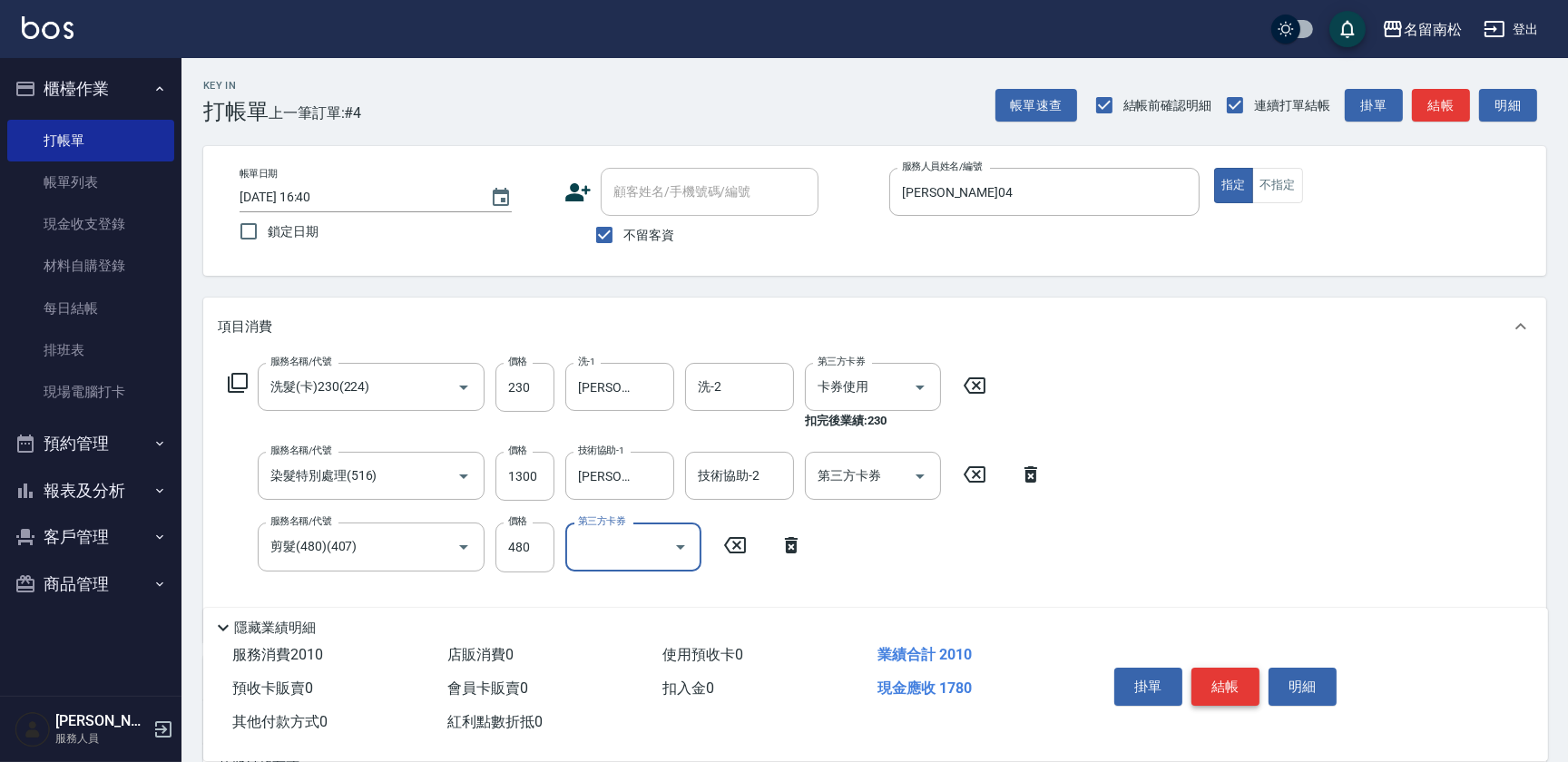
click at [1235, 676] on button "結帳" at bounding box center [1226, 687] width 68 height 38
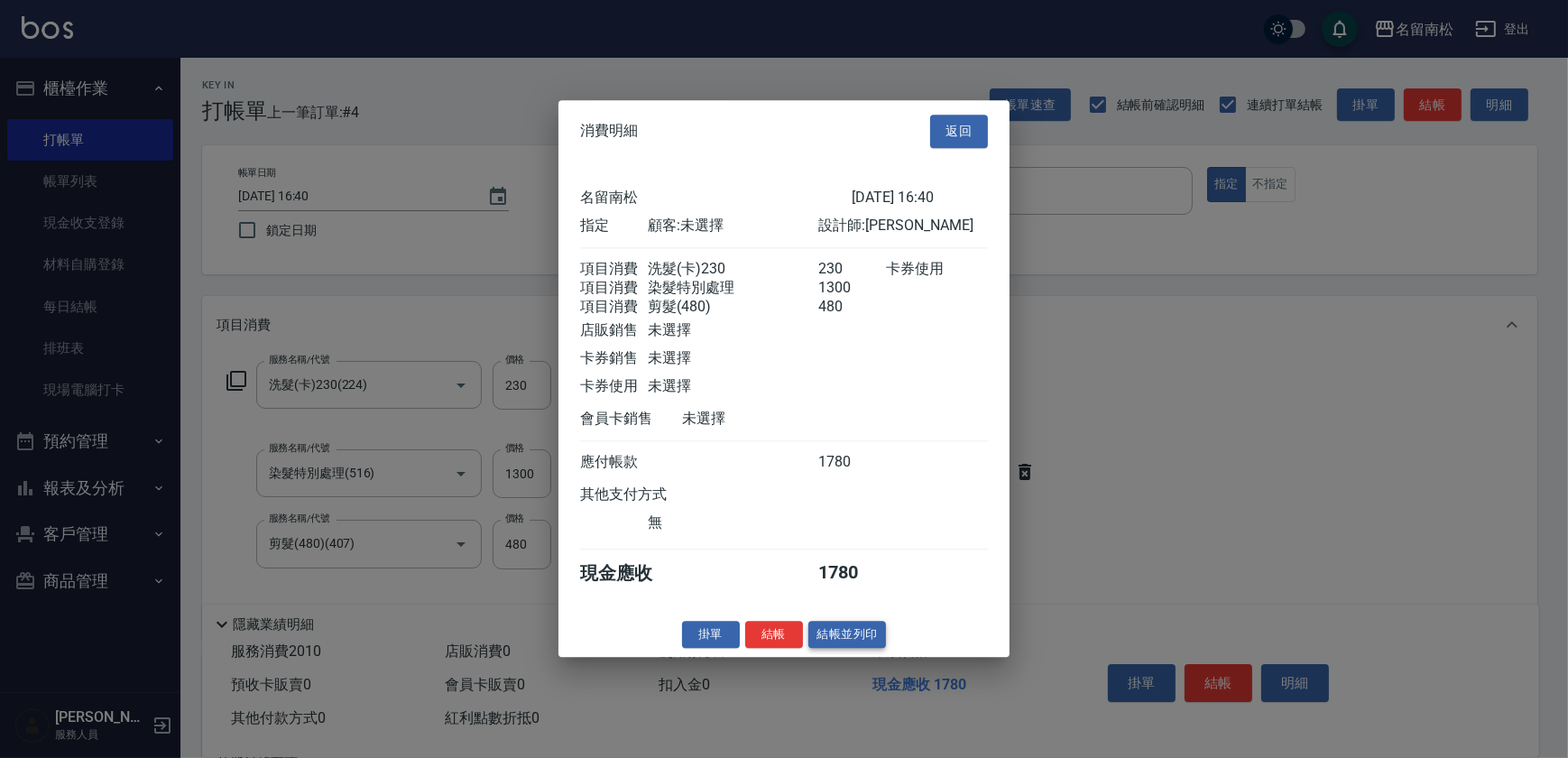
click at [838, 647] on button "結帳並列印" at bounding box center [847, 635] width 78 height 28
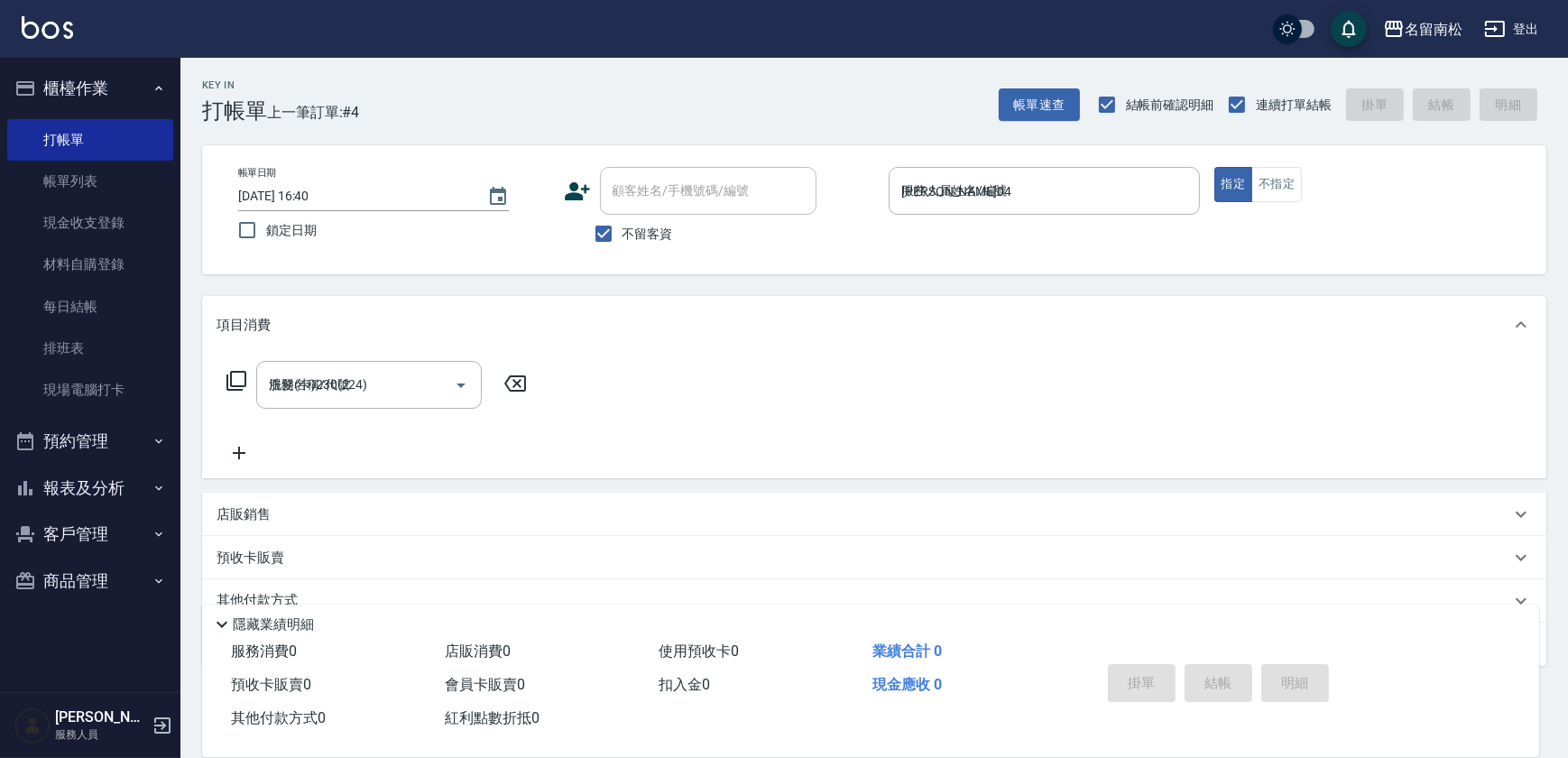
type input "[DATE] 17:07"
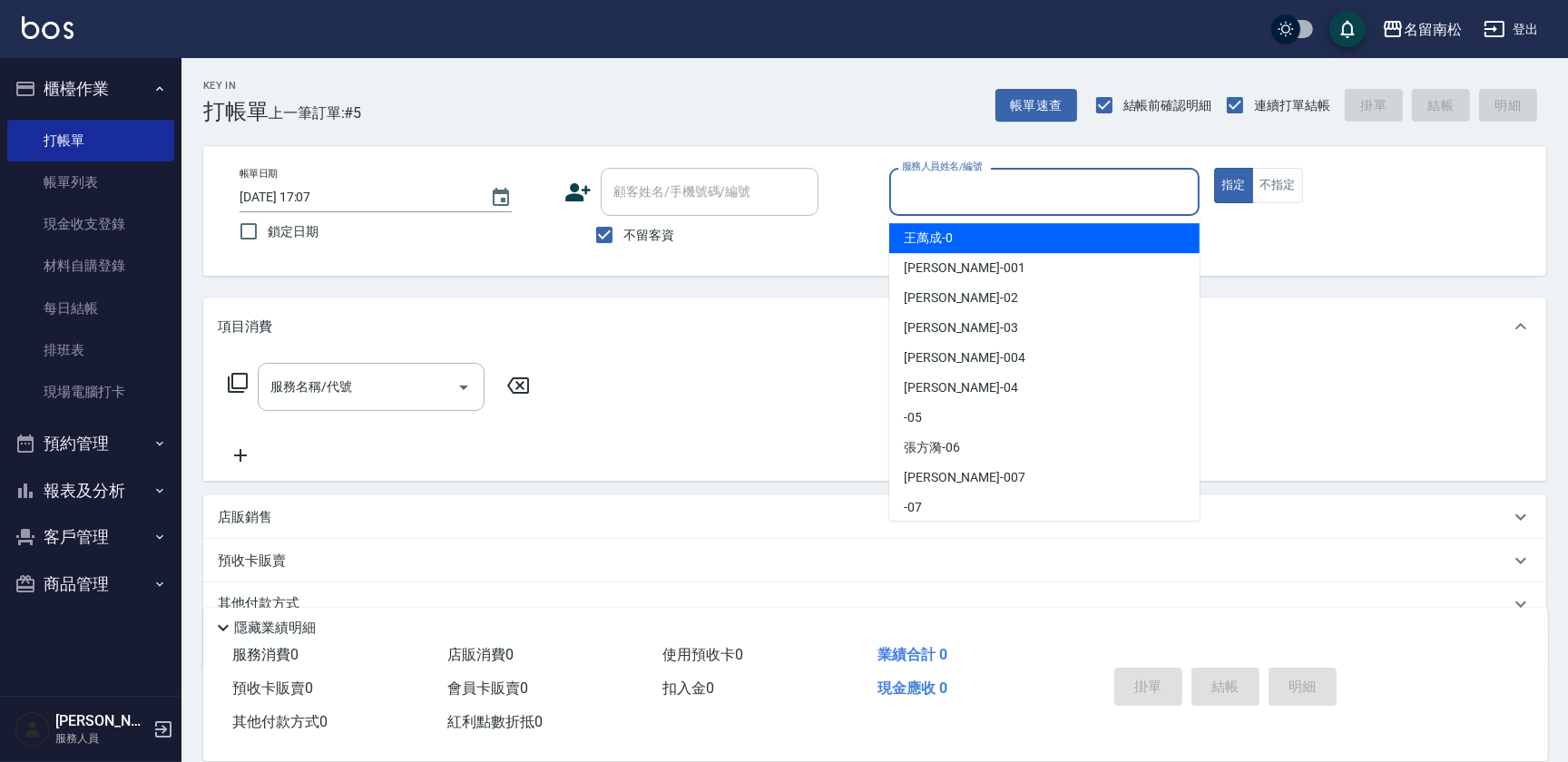
click at [1032, 196] on input "服務人員姓名/編號" at bounding box center [1044, 191] width 294 height 31
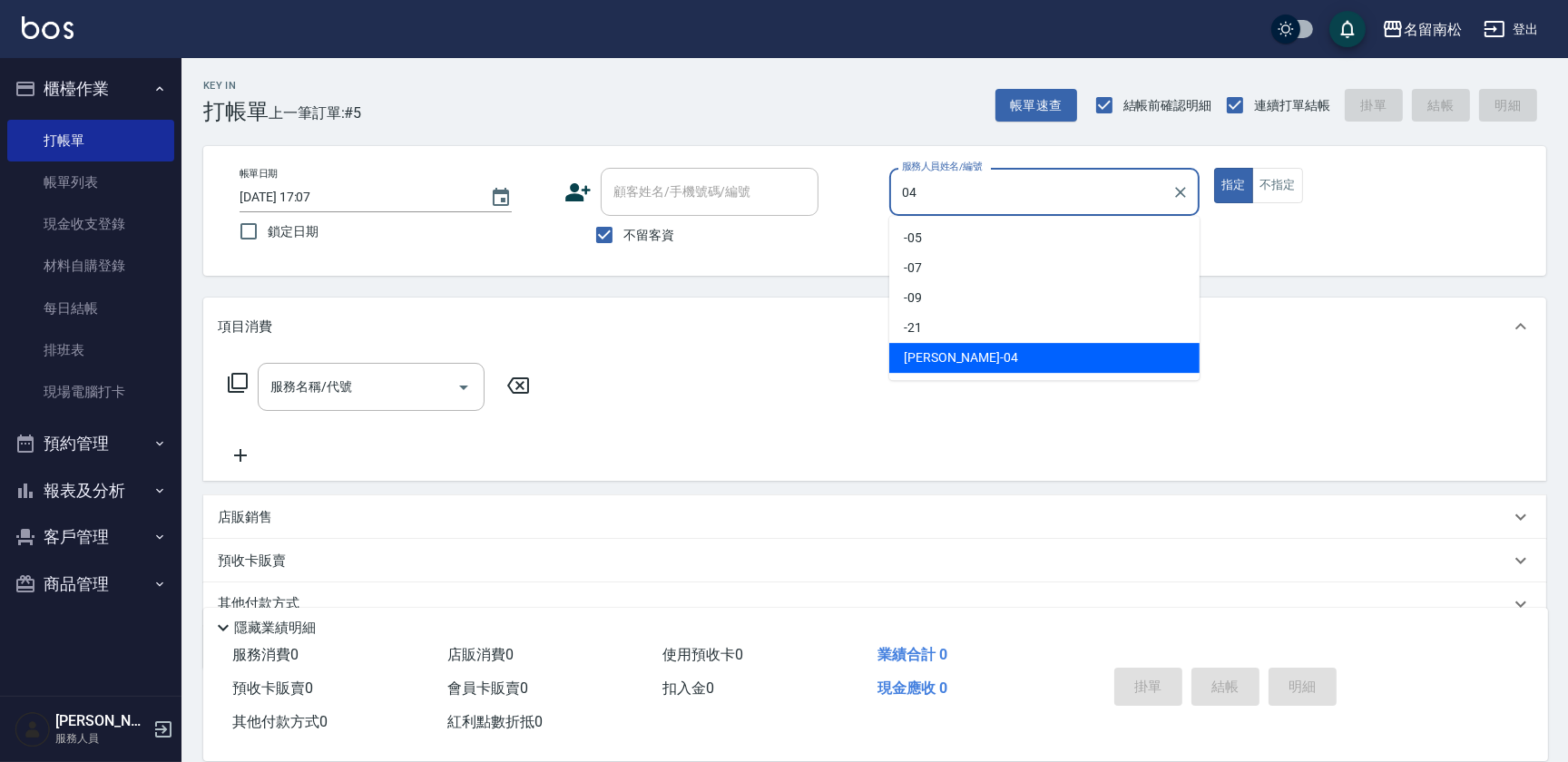
type input "[PERSON_NAME]04"
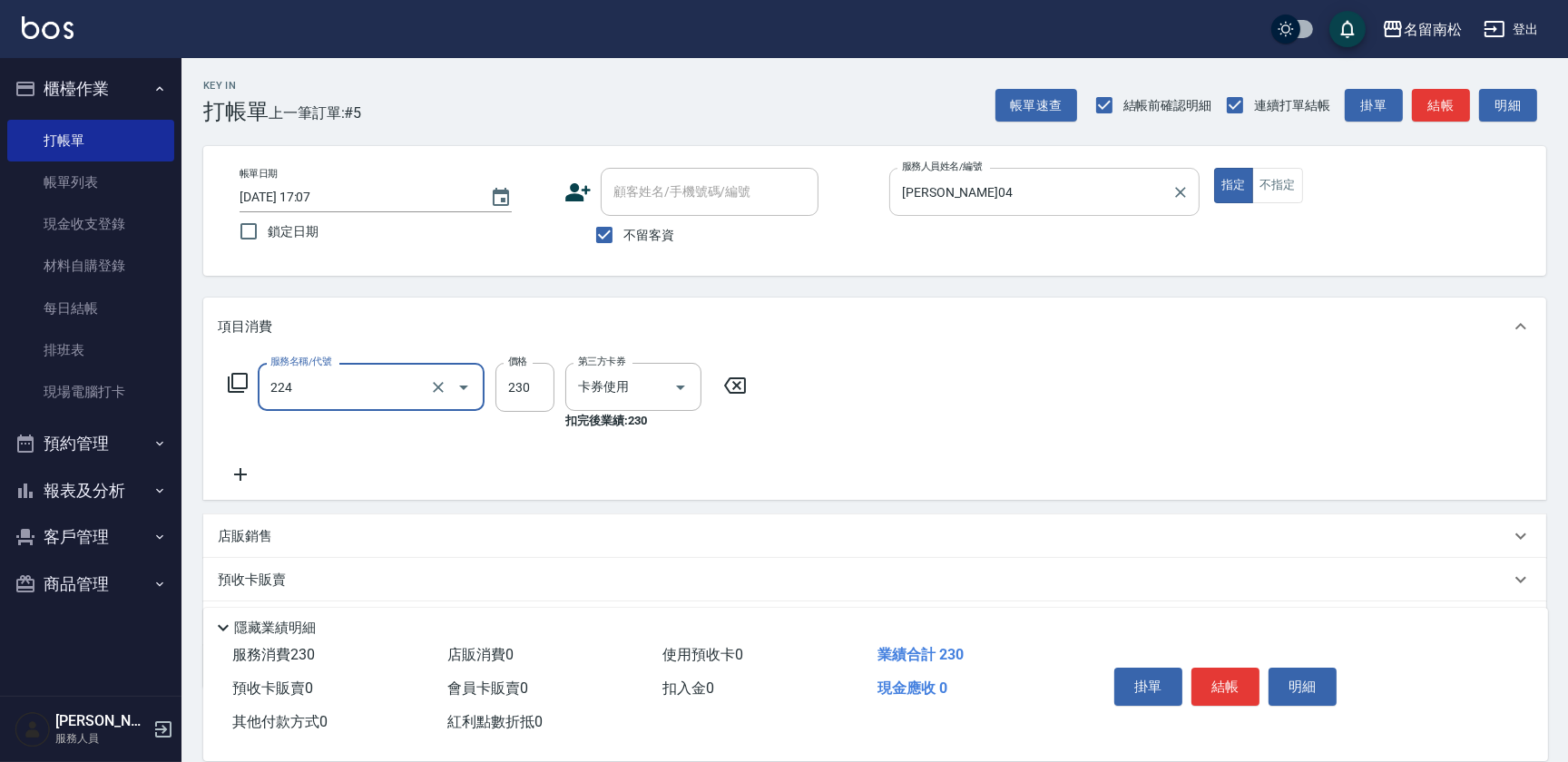
type input "洗髮(卡)230(224)"
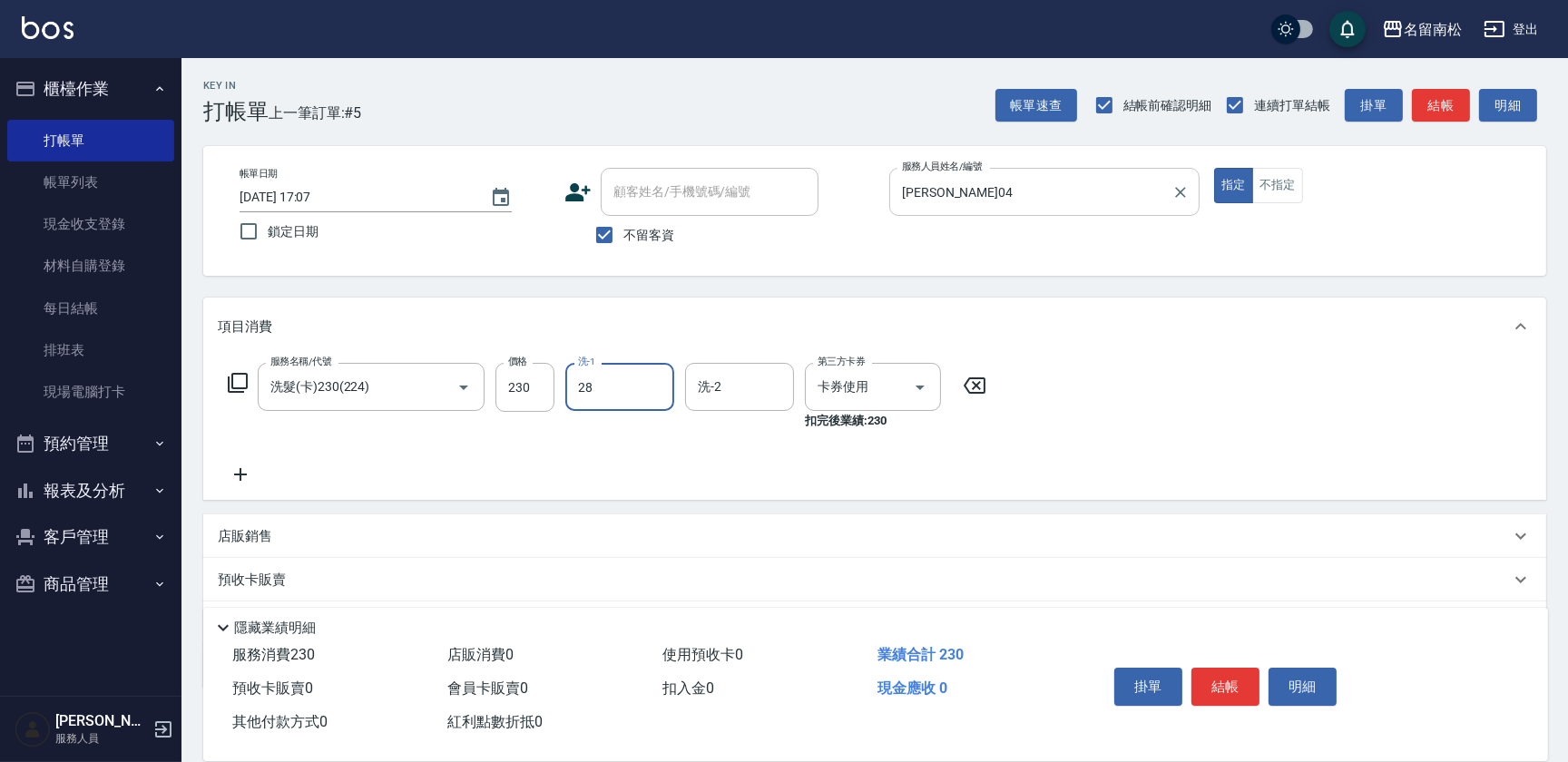
type input "[PERSON_NAME]-28"
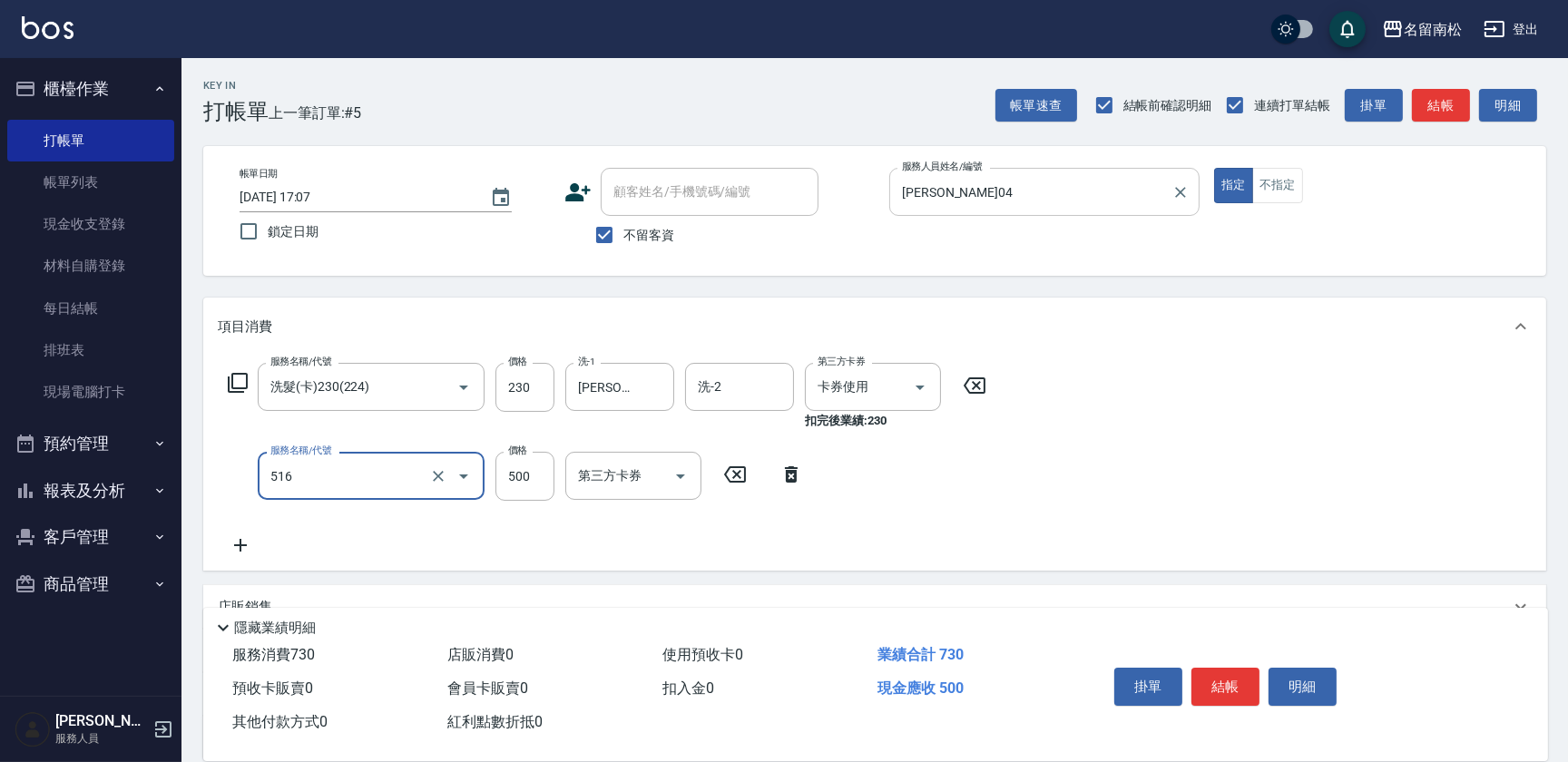
type input "染髮特別處理(516)"
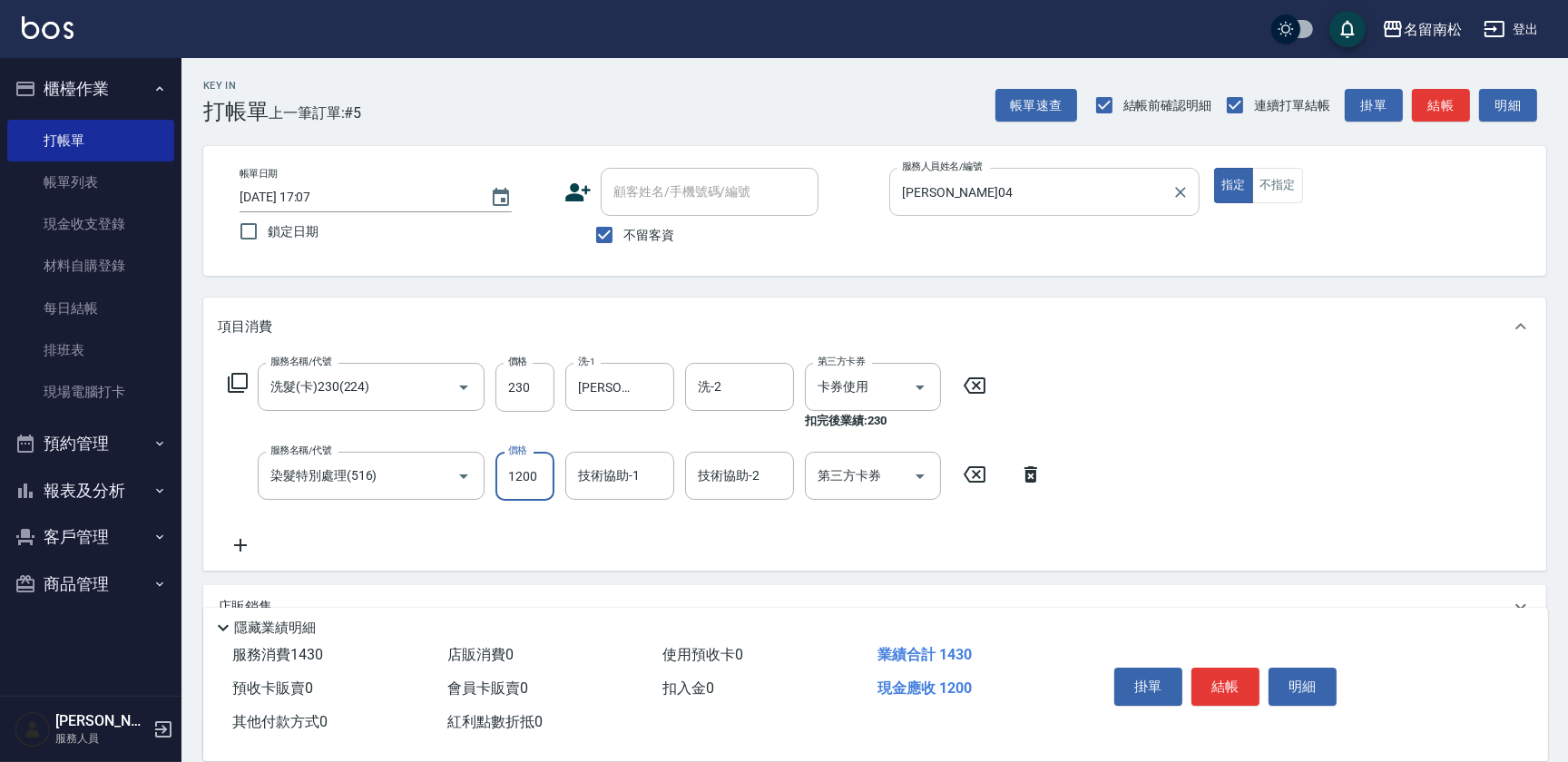
type input "1200"
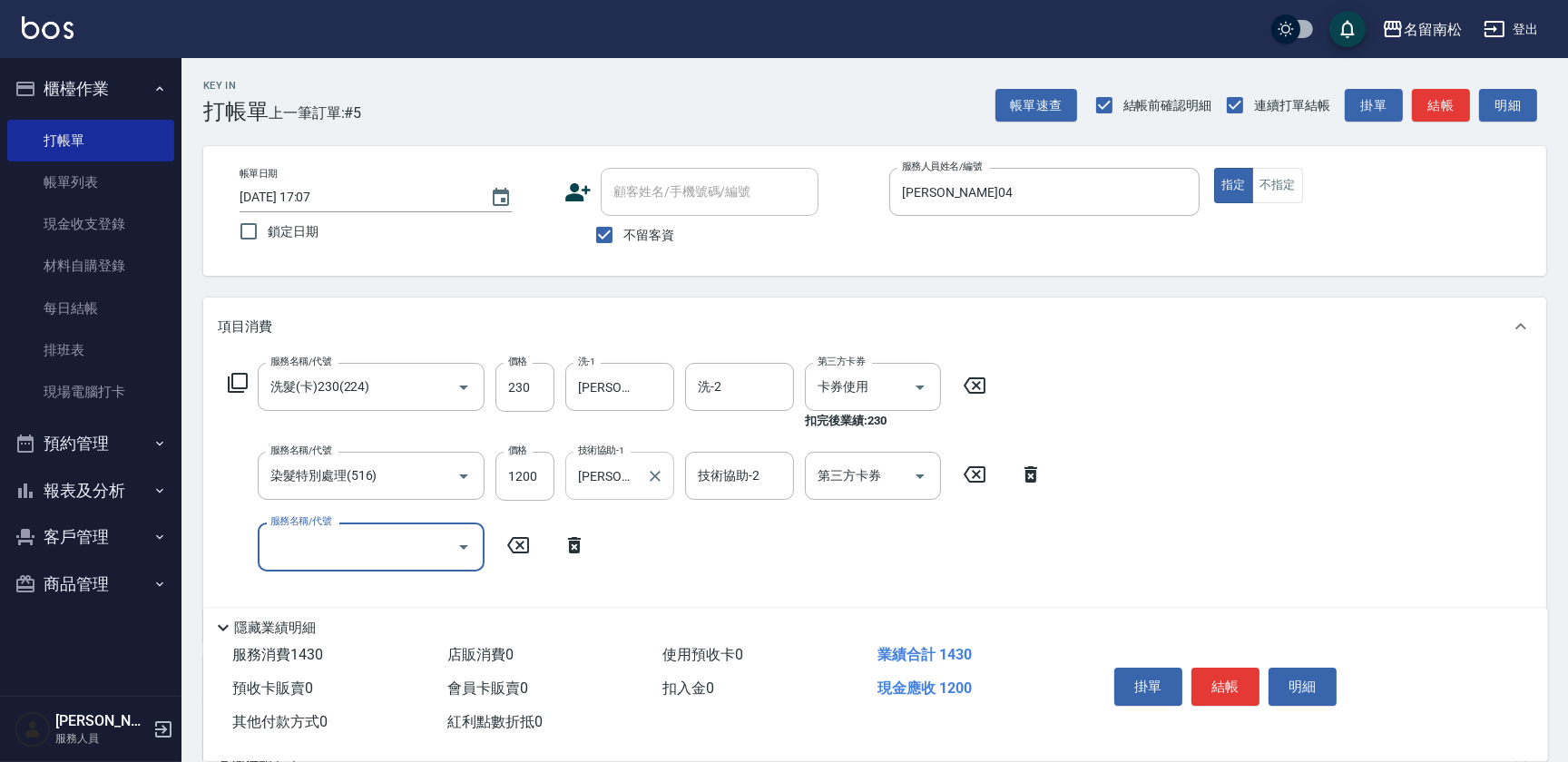
click at [664, 485] on div "[PERSON_NAME]-04 技術協助-1" at bounding box center [619, 476] width 108 height 49
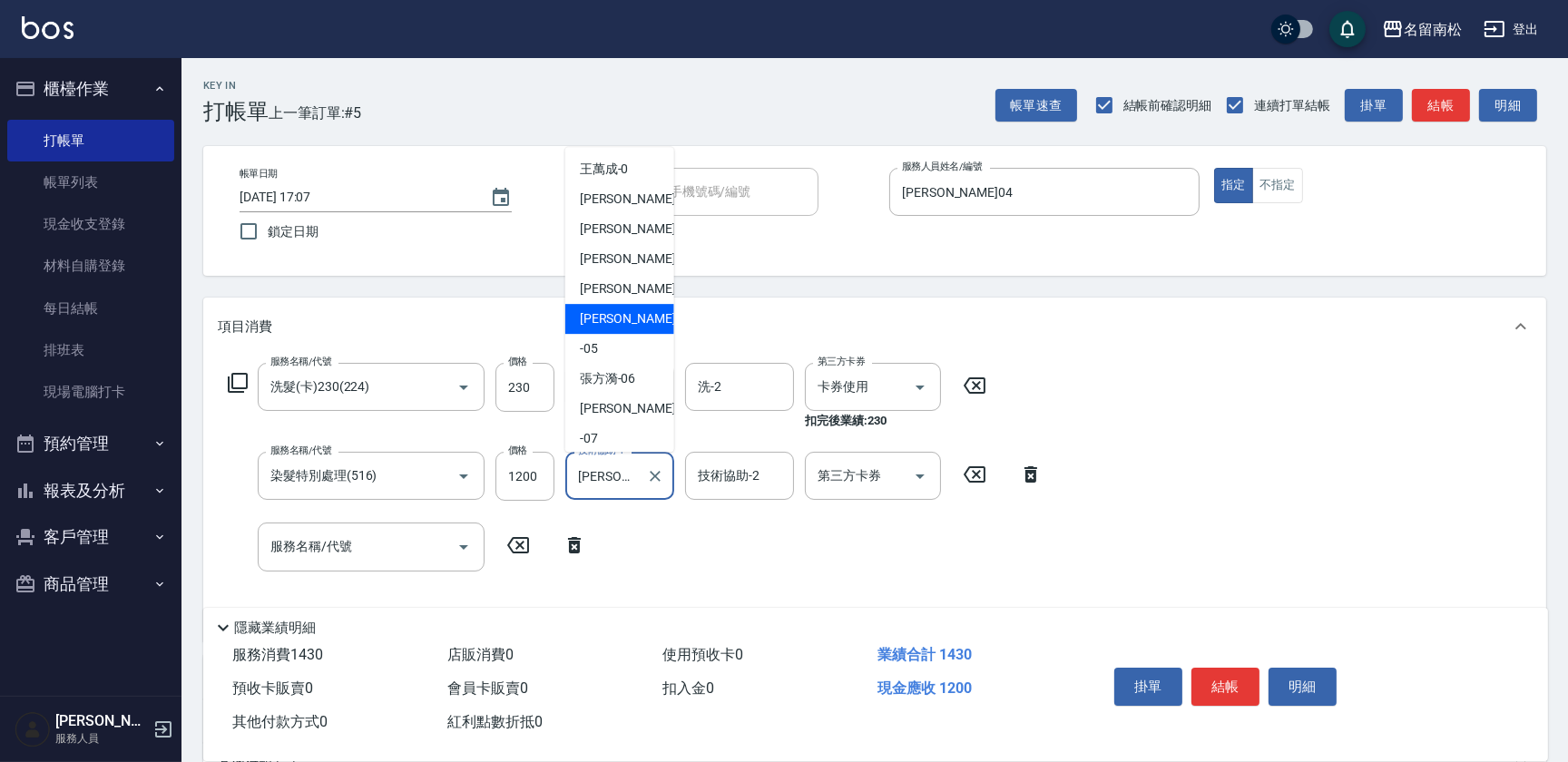
type input "[PERSON_NAME]-042"
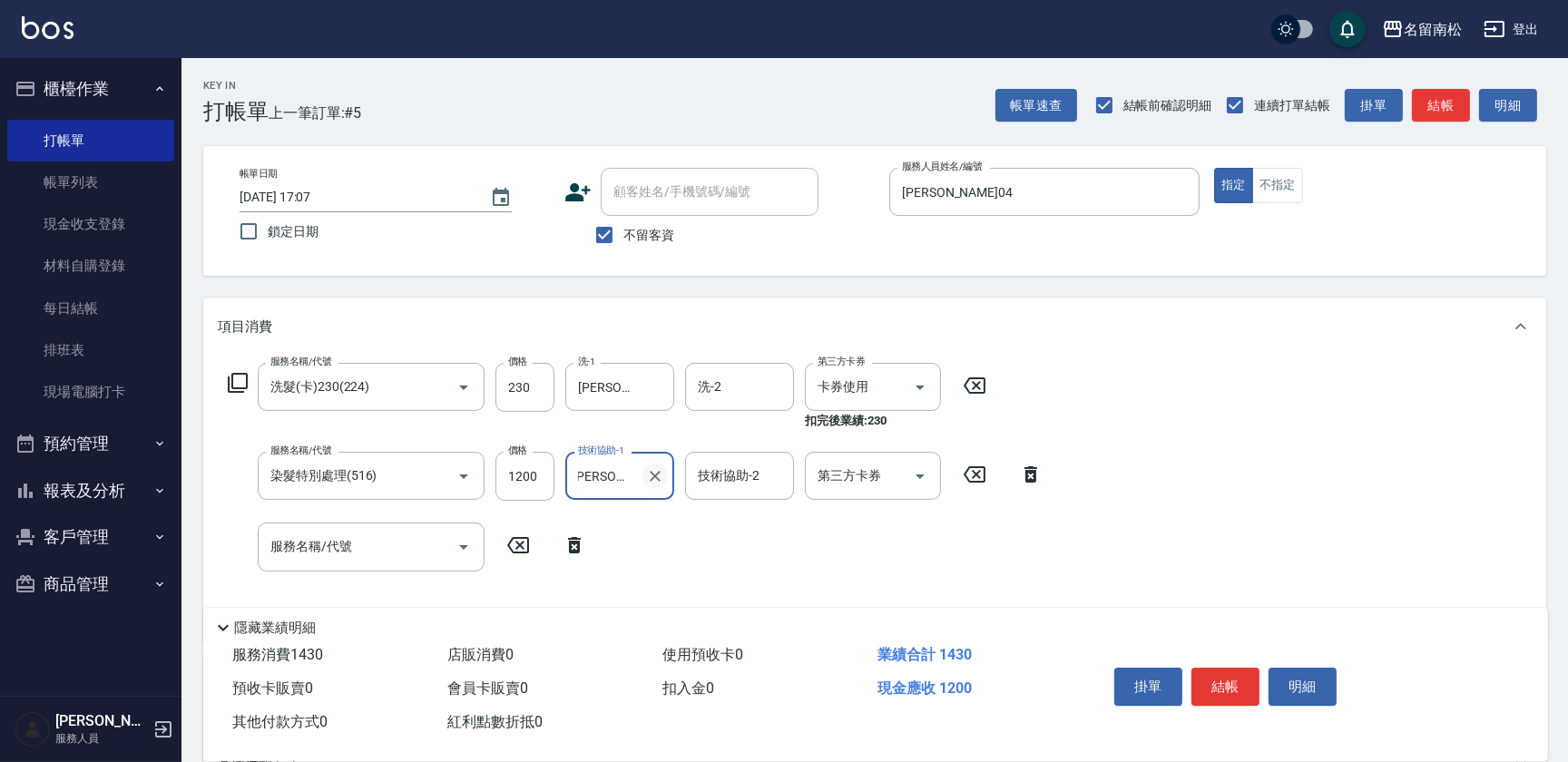
click at [648, 480] on icon "Clear" at bounding box center [654, 476] width 18 height 18
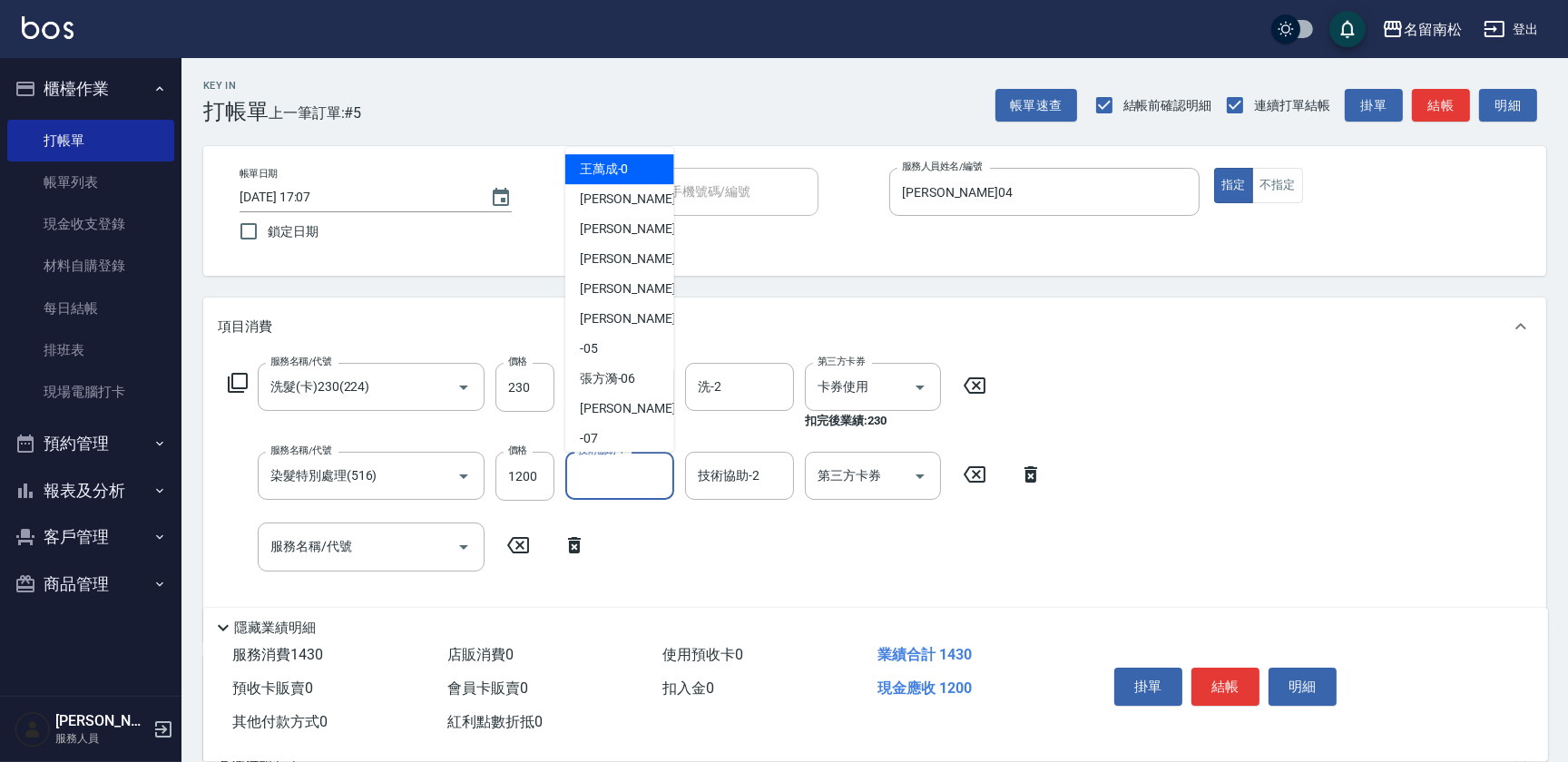
scroll to position [0, 0]
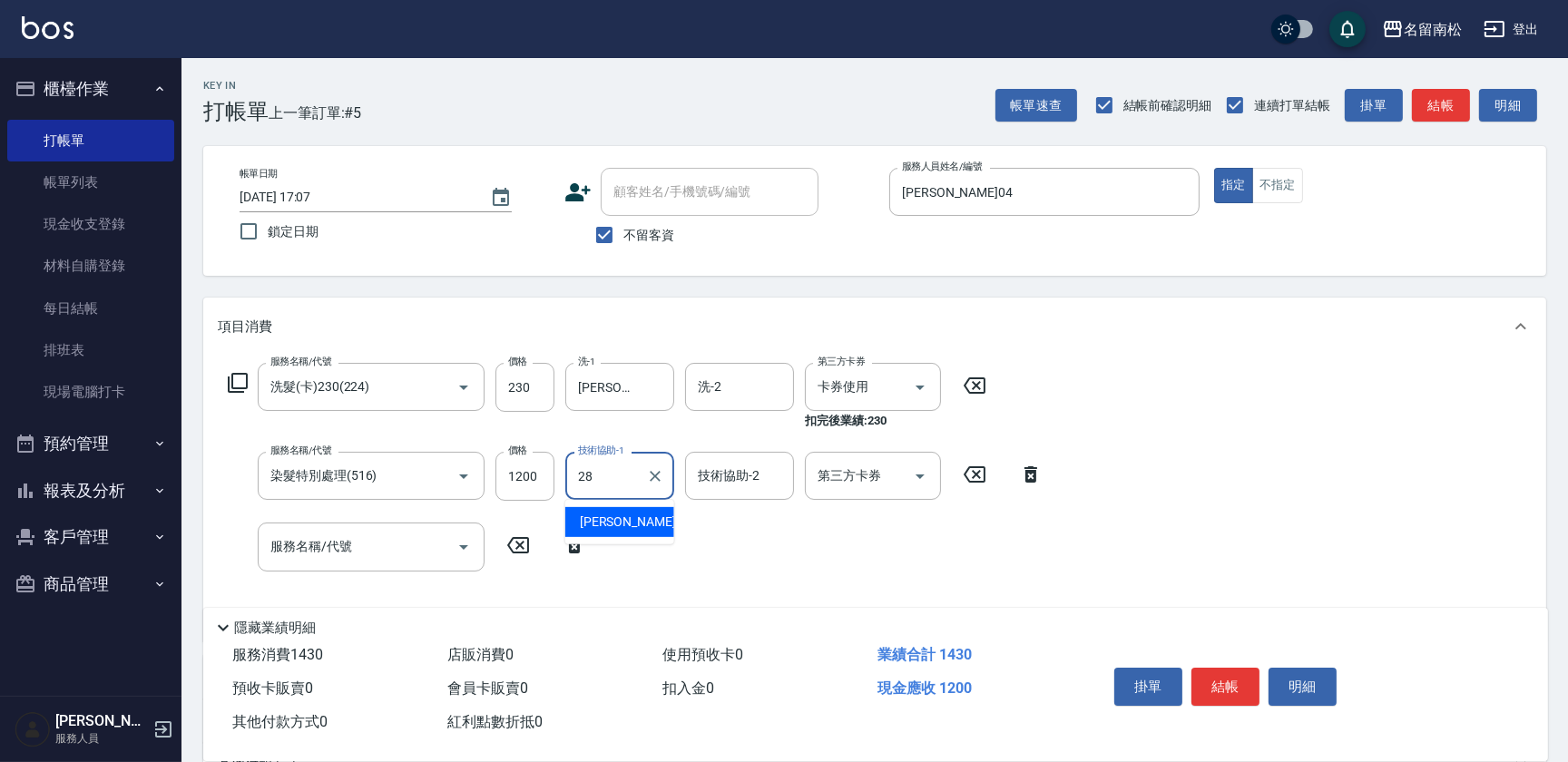
type input "[PERSON_NAME]-28"
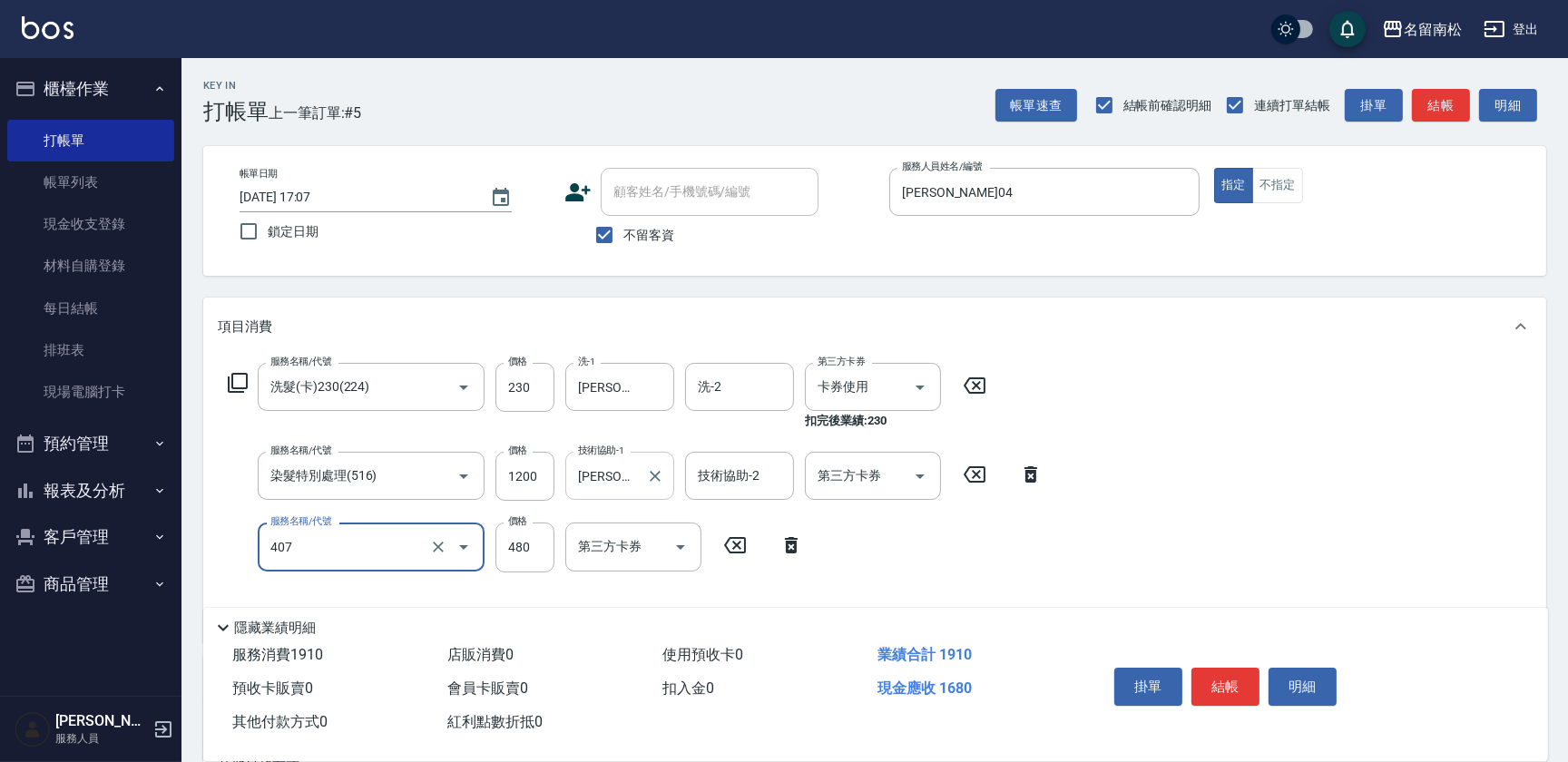
type input "剪髮(480)(407)"
click at [1213, 685] on button "結帳" at bounding box center [1226, 687] width 68 height 38
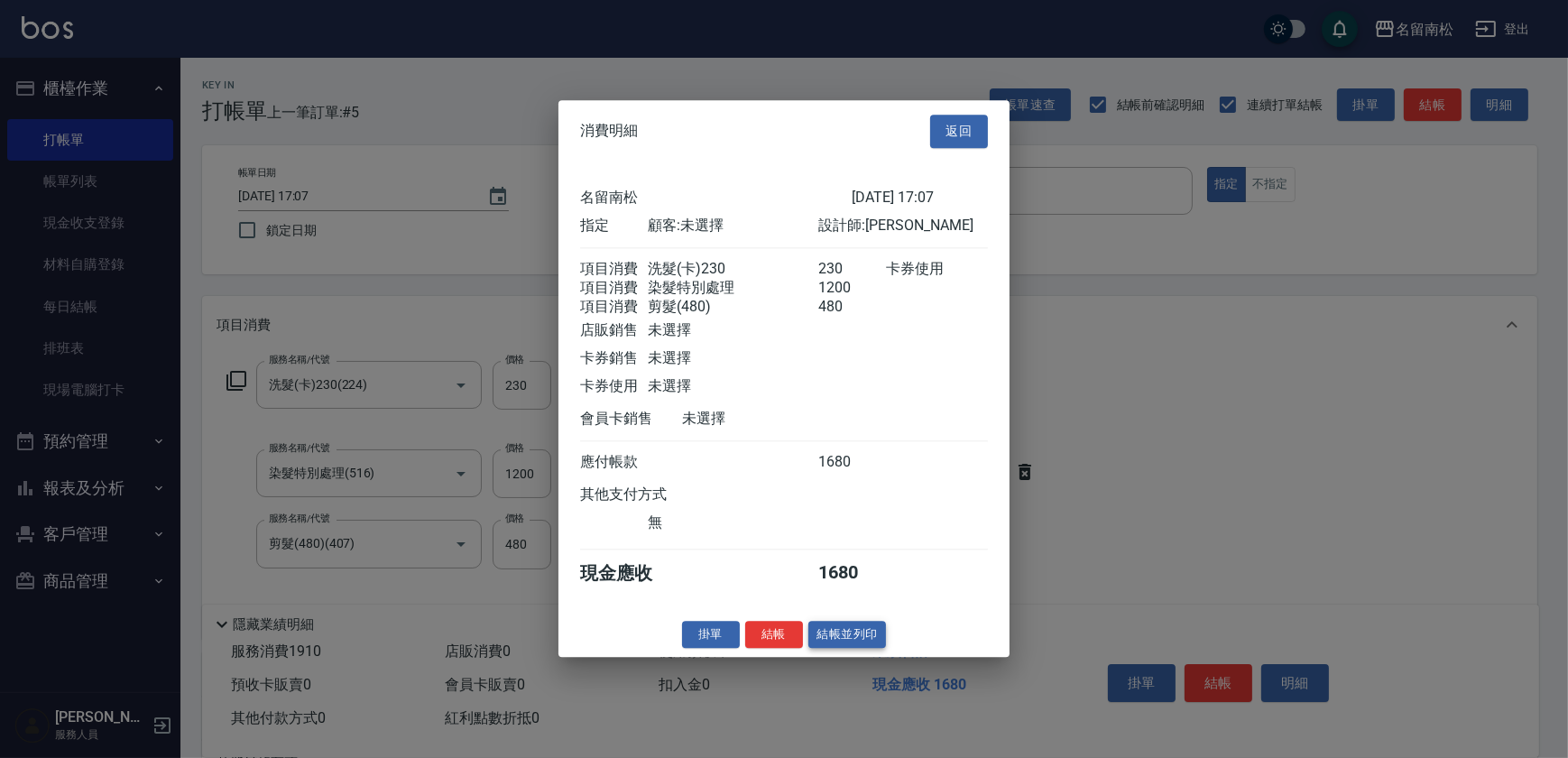
click at [864, 643] on button "結帳並列印" at bounding box center [847, 635] width 78 height 28
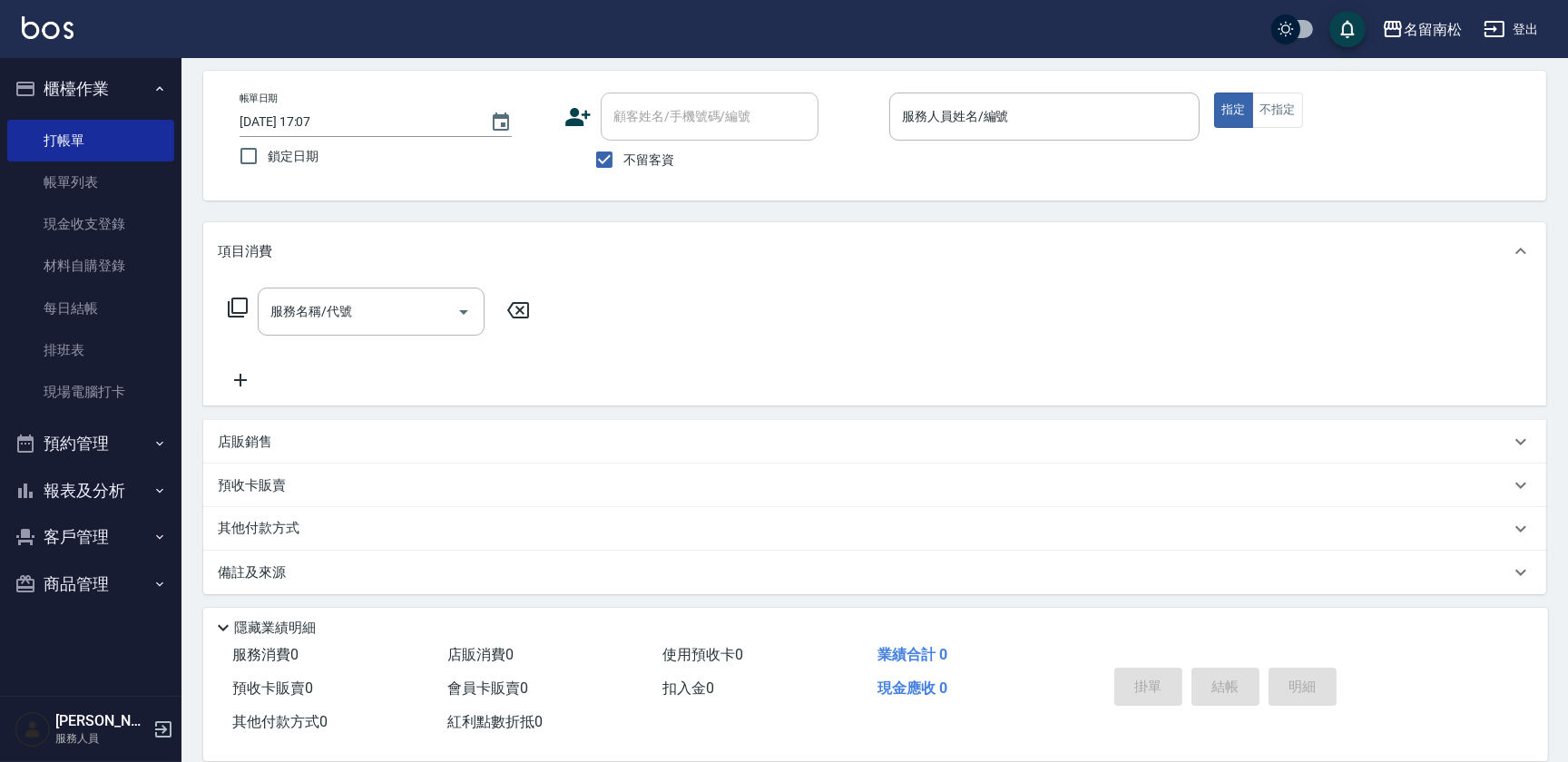
scroll to position [78, 0]
click at [108, 478] on button "報表及分析" at bounding box center [91, 491] width 167 height 48
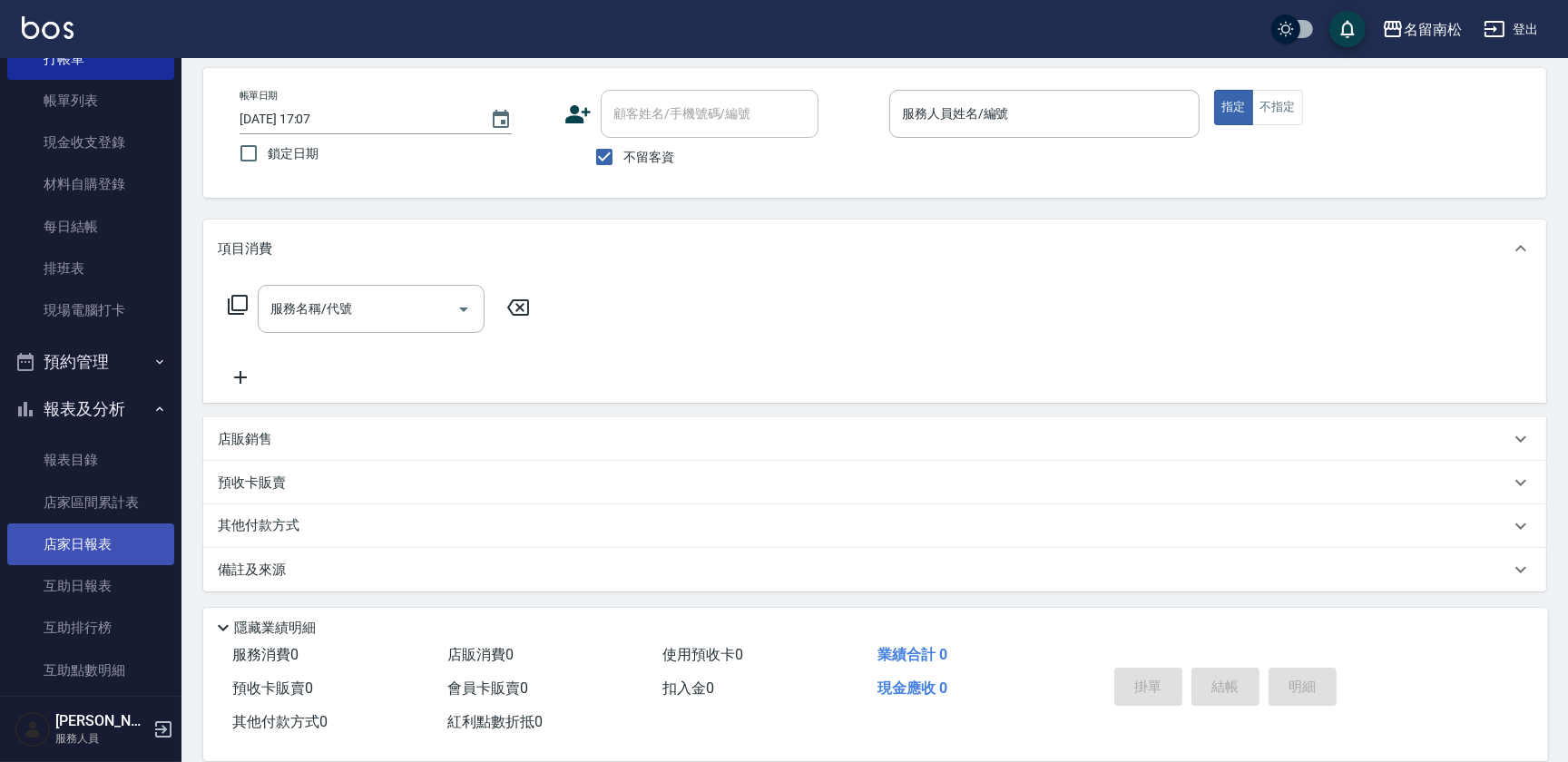
scroll to position [247, 0]
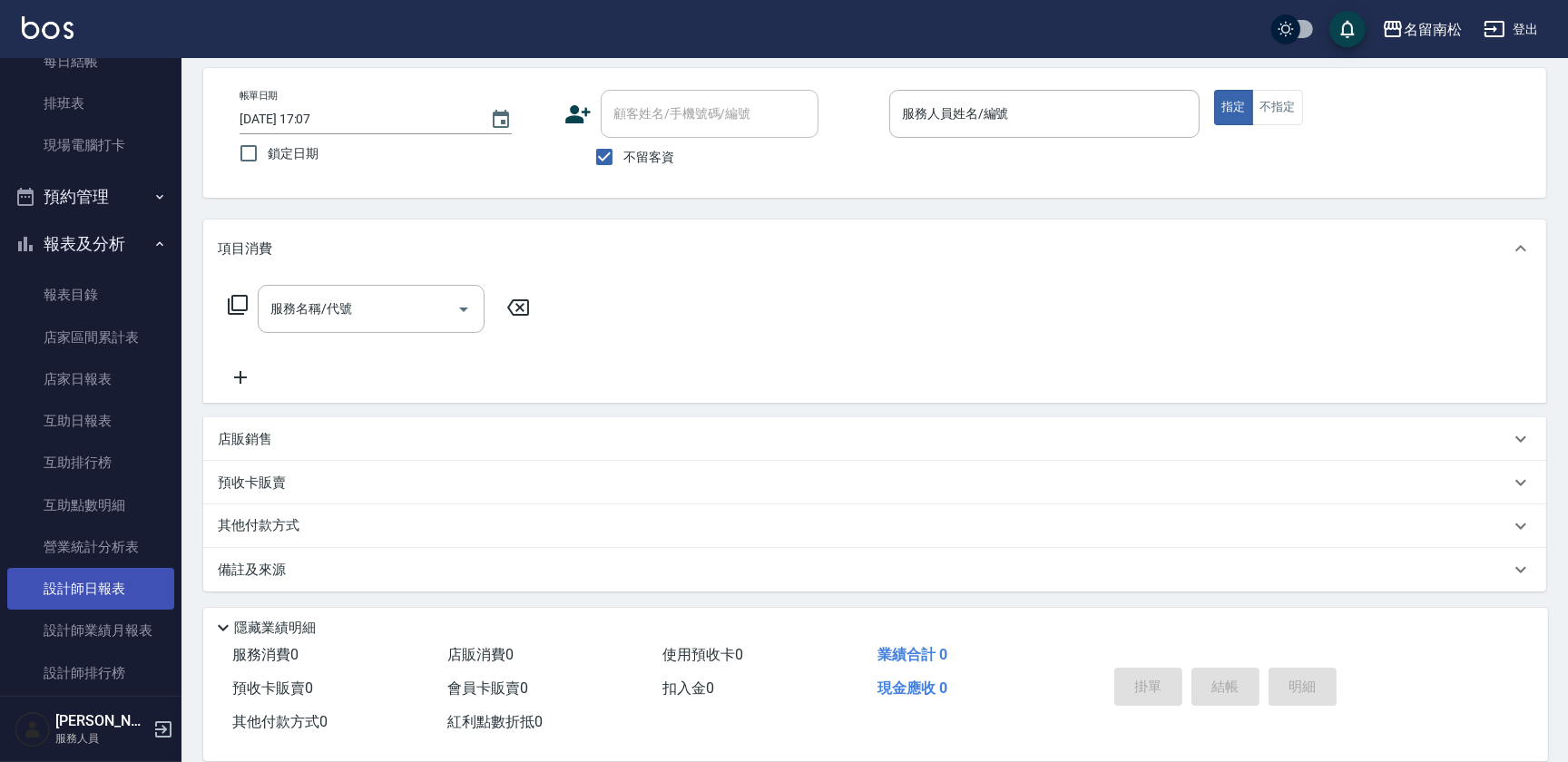
click at [103, 573] on link "設計師日報表" at bounding box center [91, 589] width 167 height 42
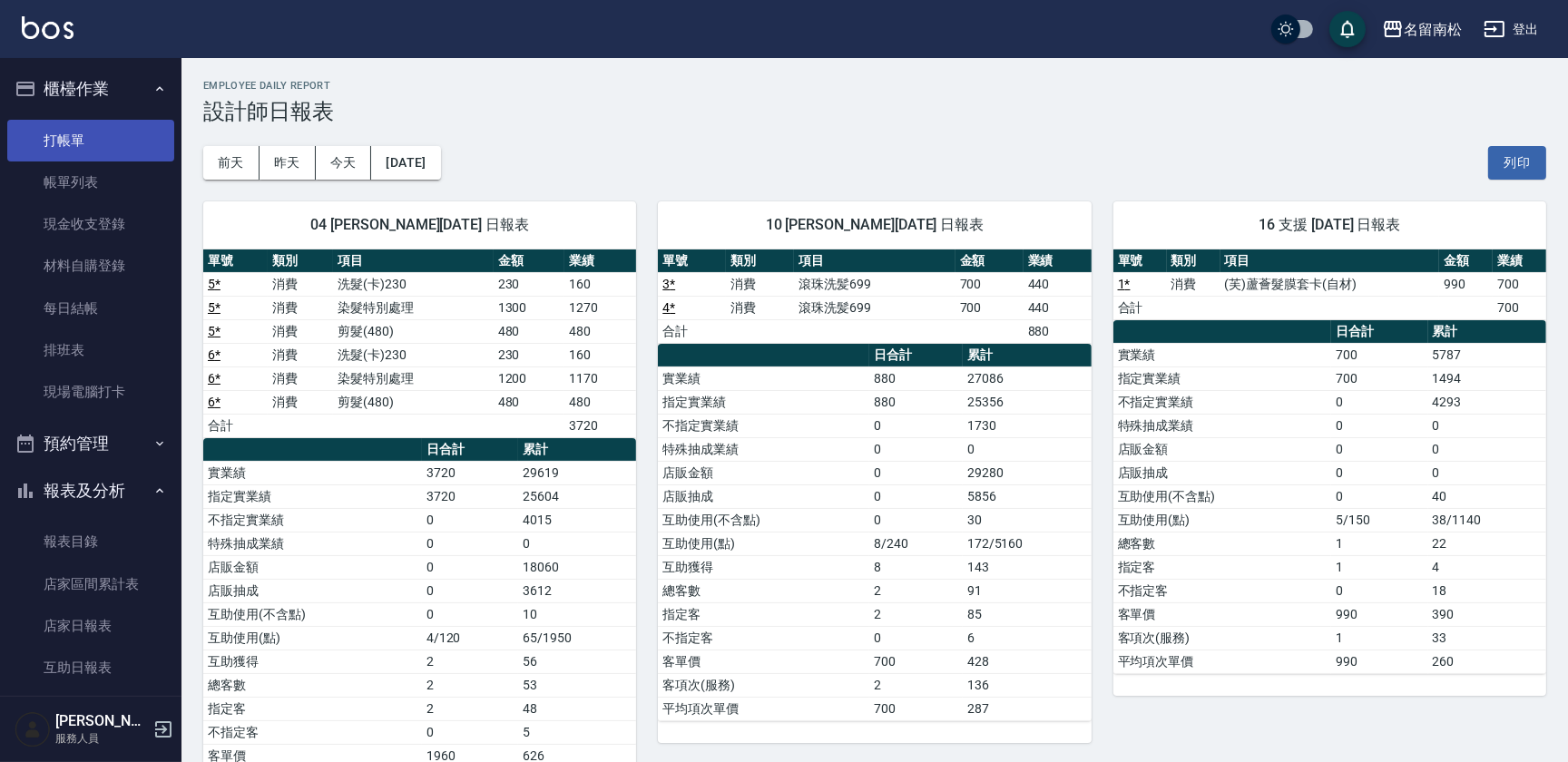
click at [52, 141] on link "打帳單" at bounding box center [91, 141] width 167 height 42
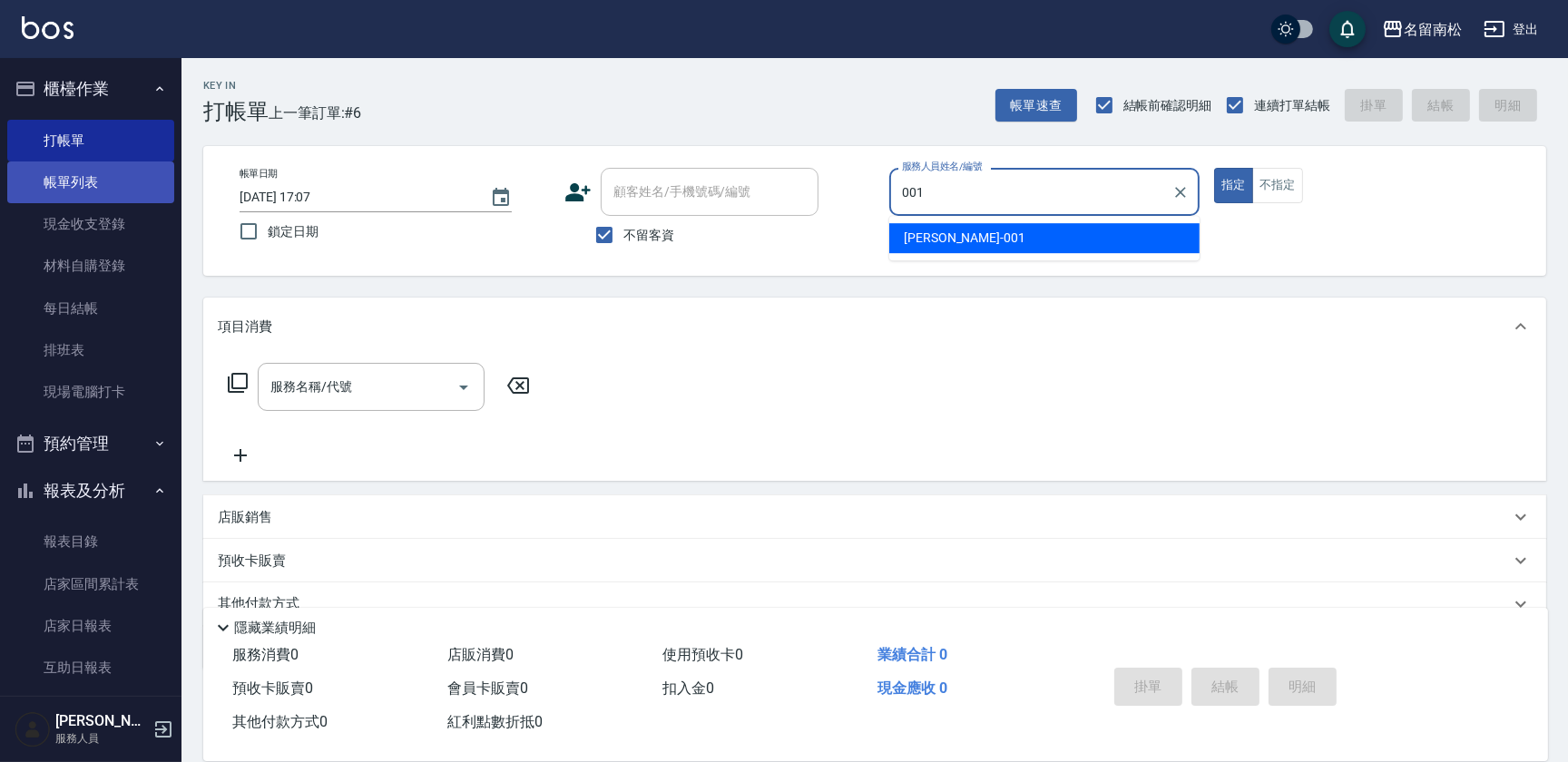
type input "[PERSON_NAME]-001"
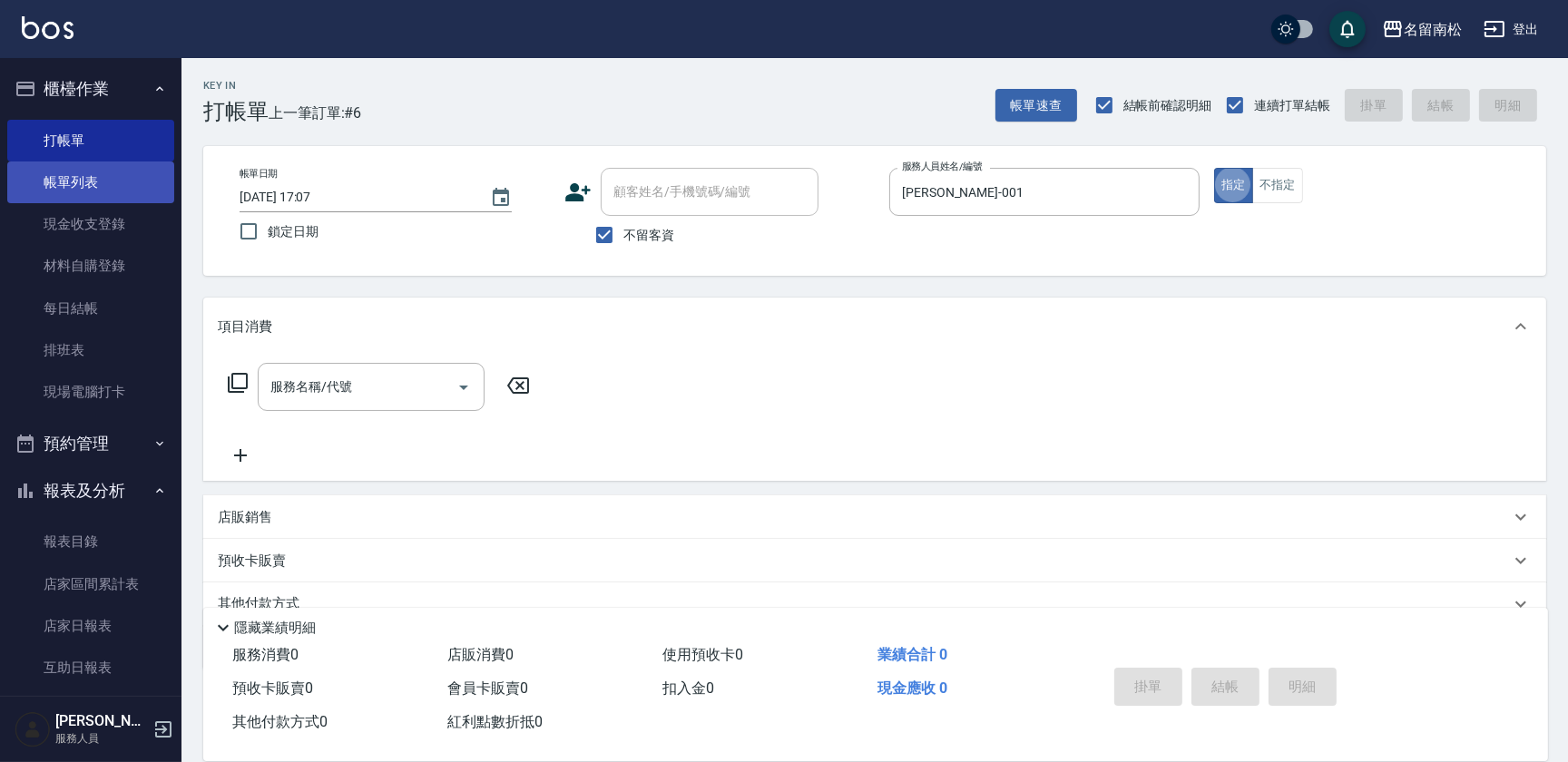
type button "true"
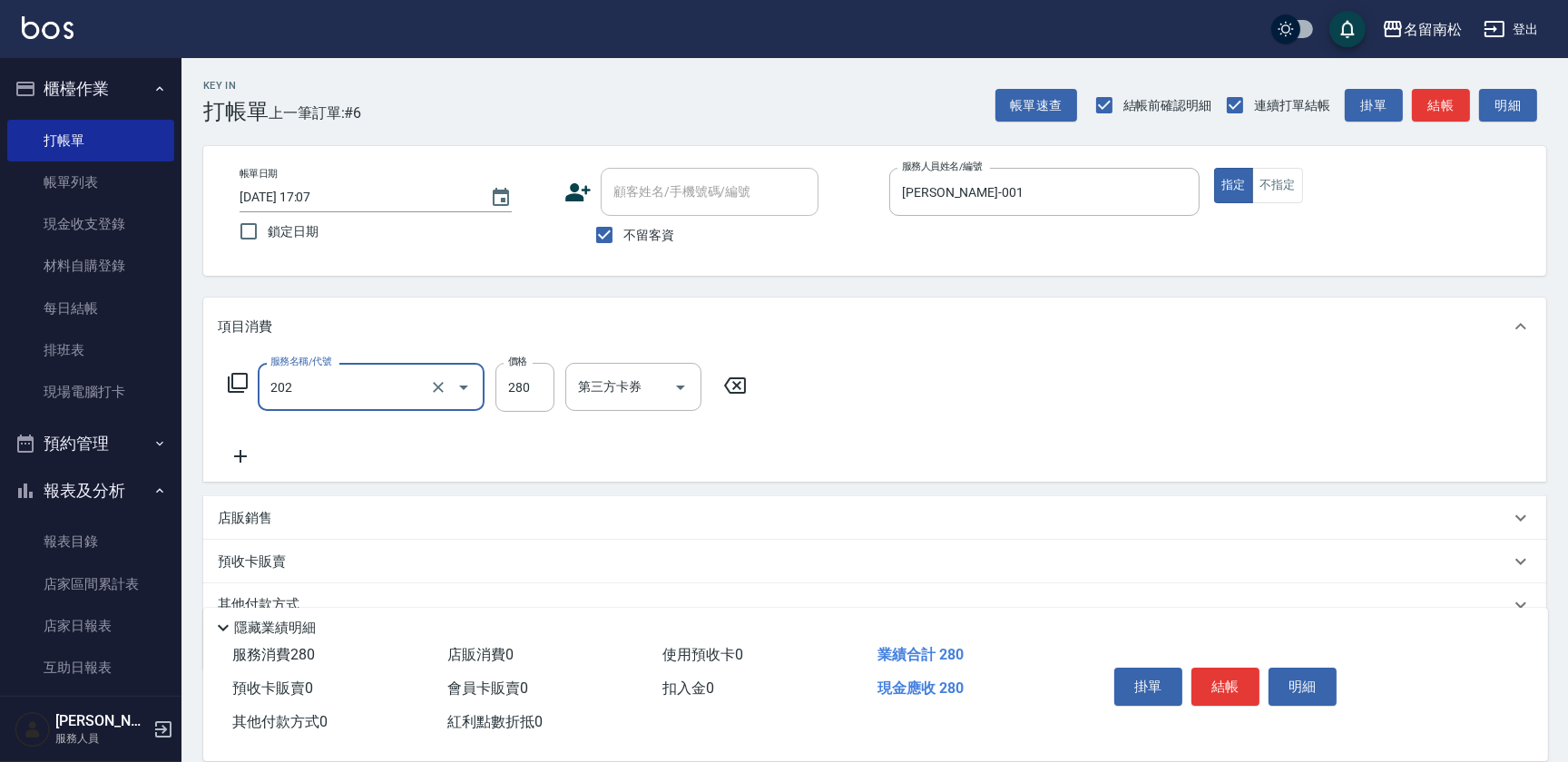
type input "洗髮[280](202)"
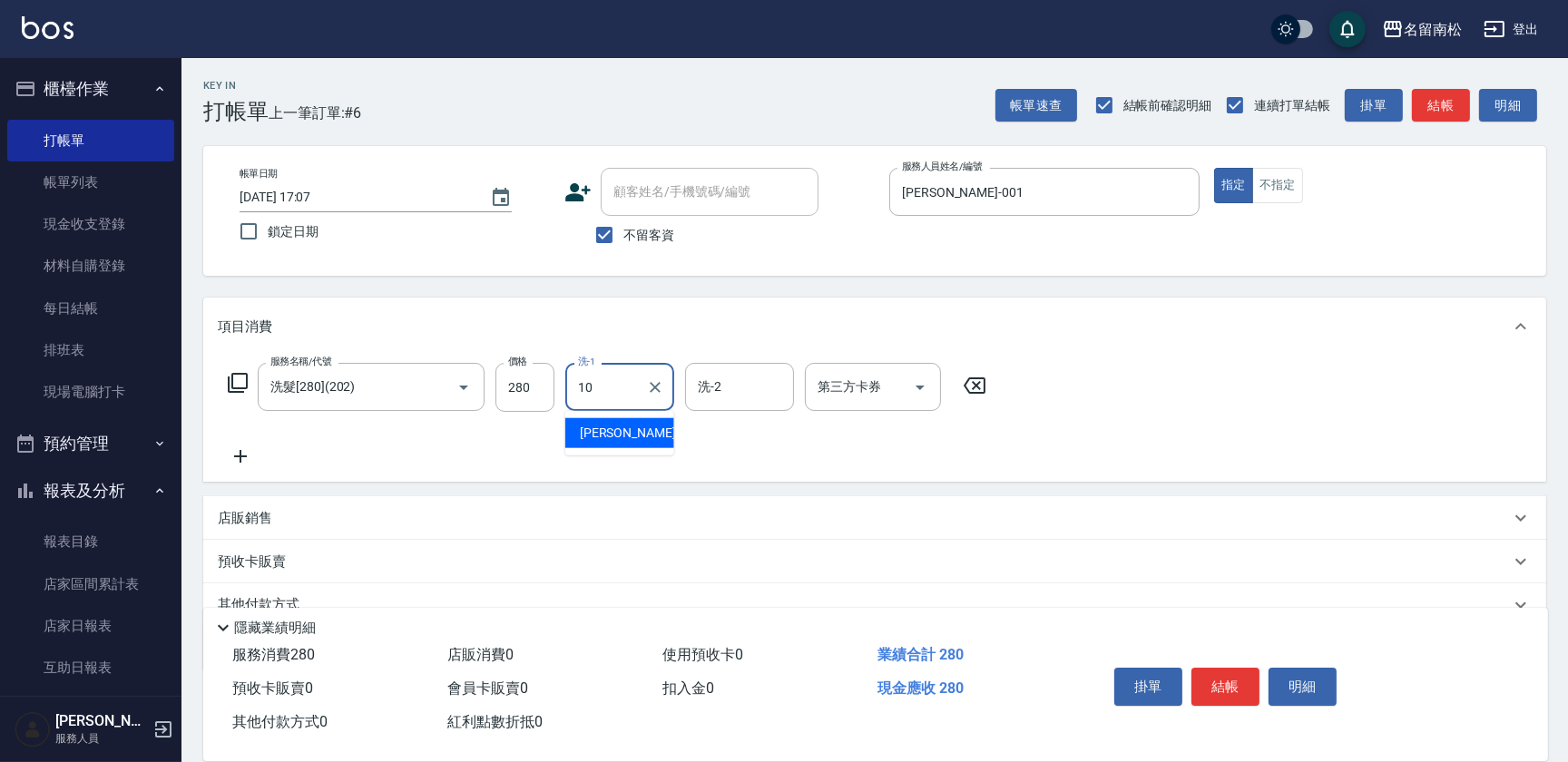
type input "[PERSON_NAME]-10"
click at [1287, 692] on button "明細" at bounding box center [1303, 687] width 68 height 38
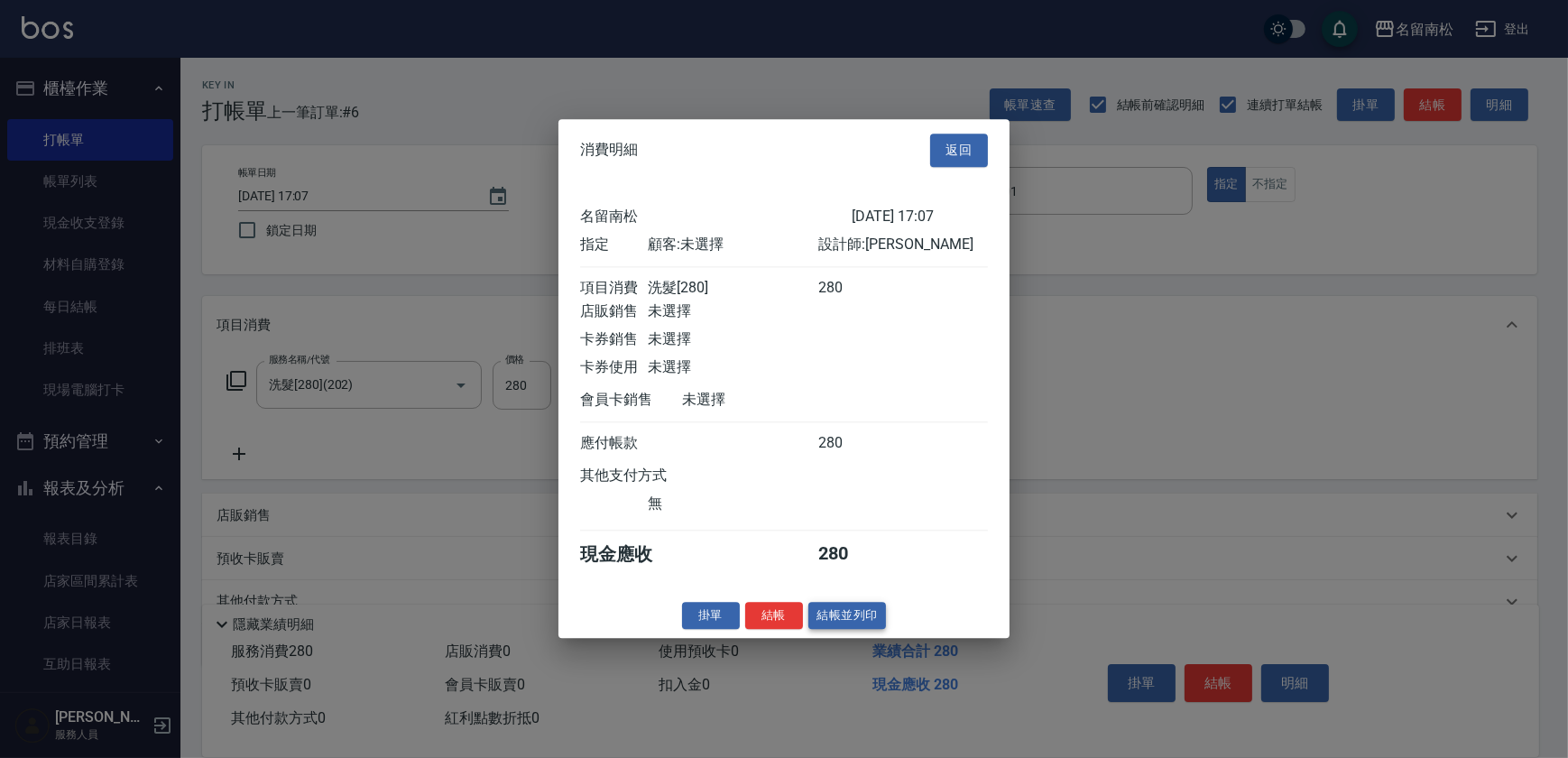
drag, startPoint x: 800, startPoint y: 623, endPoint x: 840, endPoint y: 626, distance: 40.1
click at [840, 626] on div "掛單 結帳 結帳並列印" at bounding box center [784, 616] width 451 height 28
click at [840, 626] on button "結帳並列印" at bounding box center [847, 616] width 78 height 28
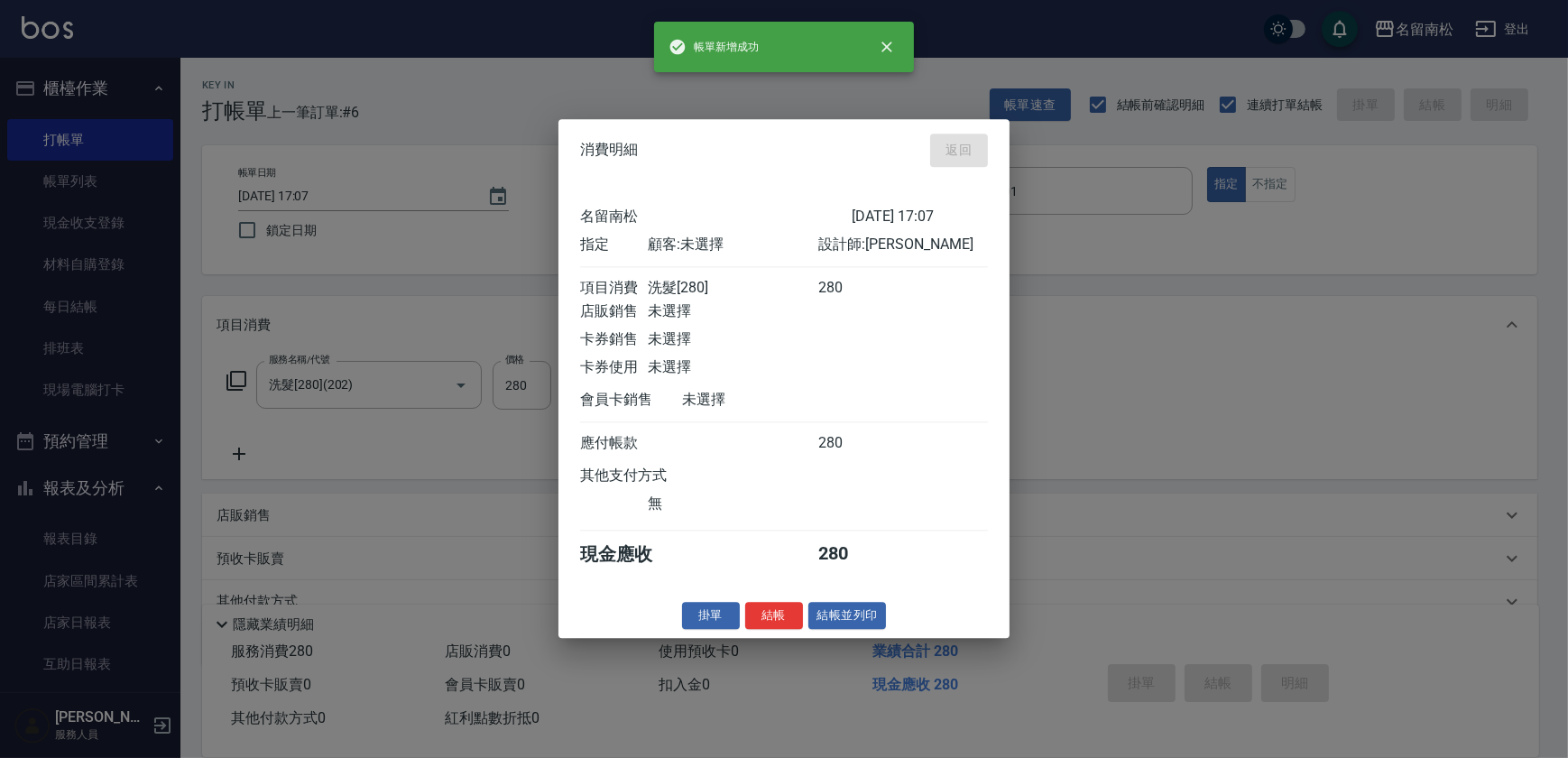
type input "[DATE] 17:25"
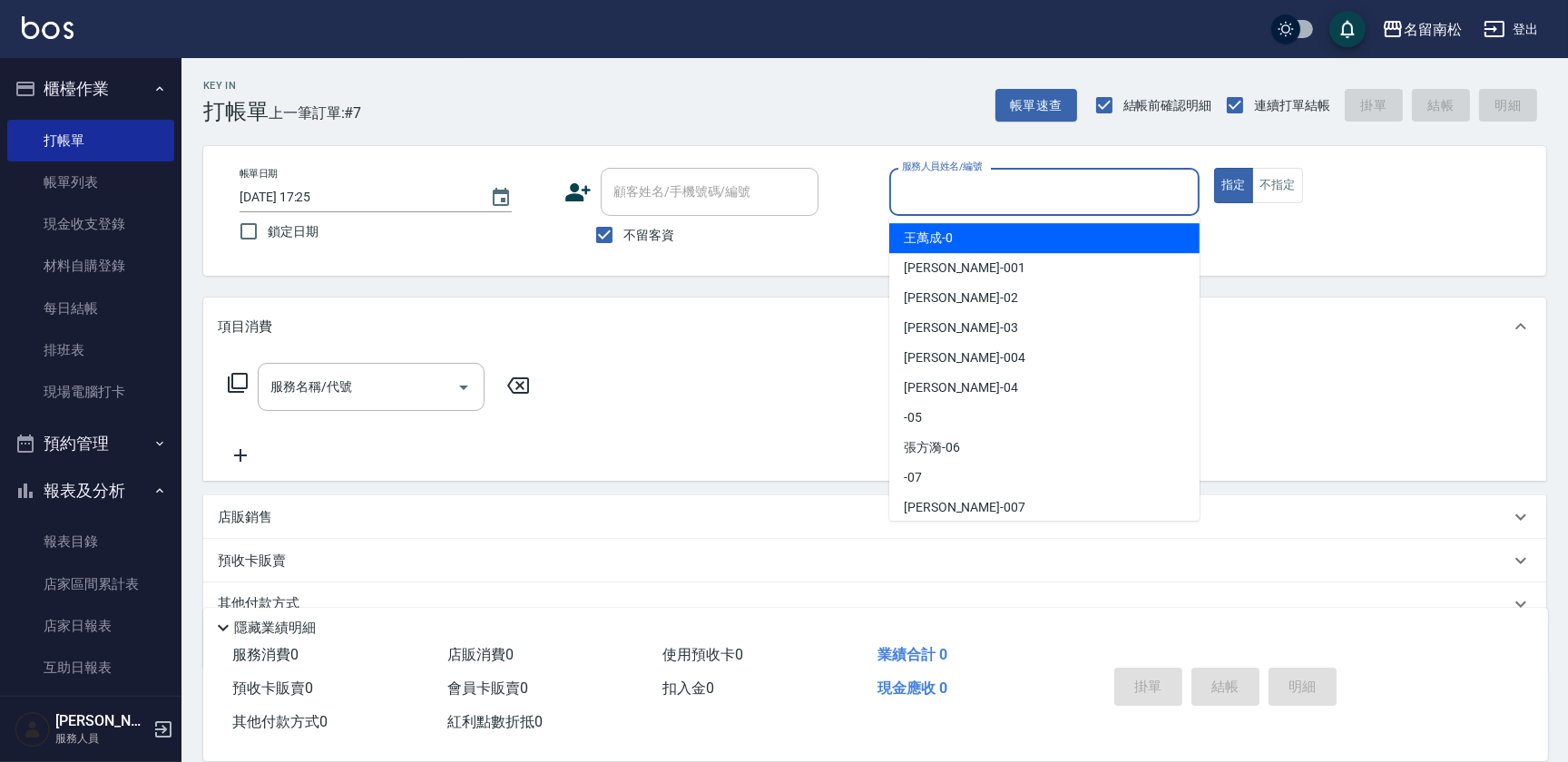
click at [1054, 192] on input "服務人員姓名/編號" at bounding box center [1044, 191] width 294 height 31
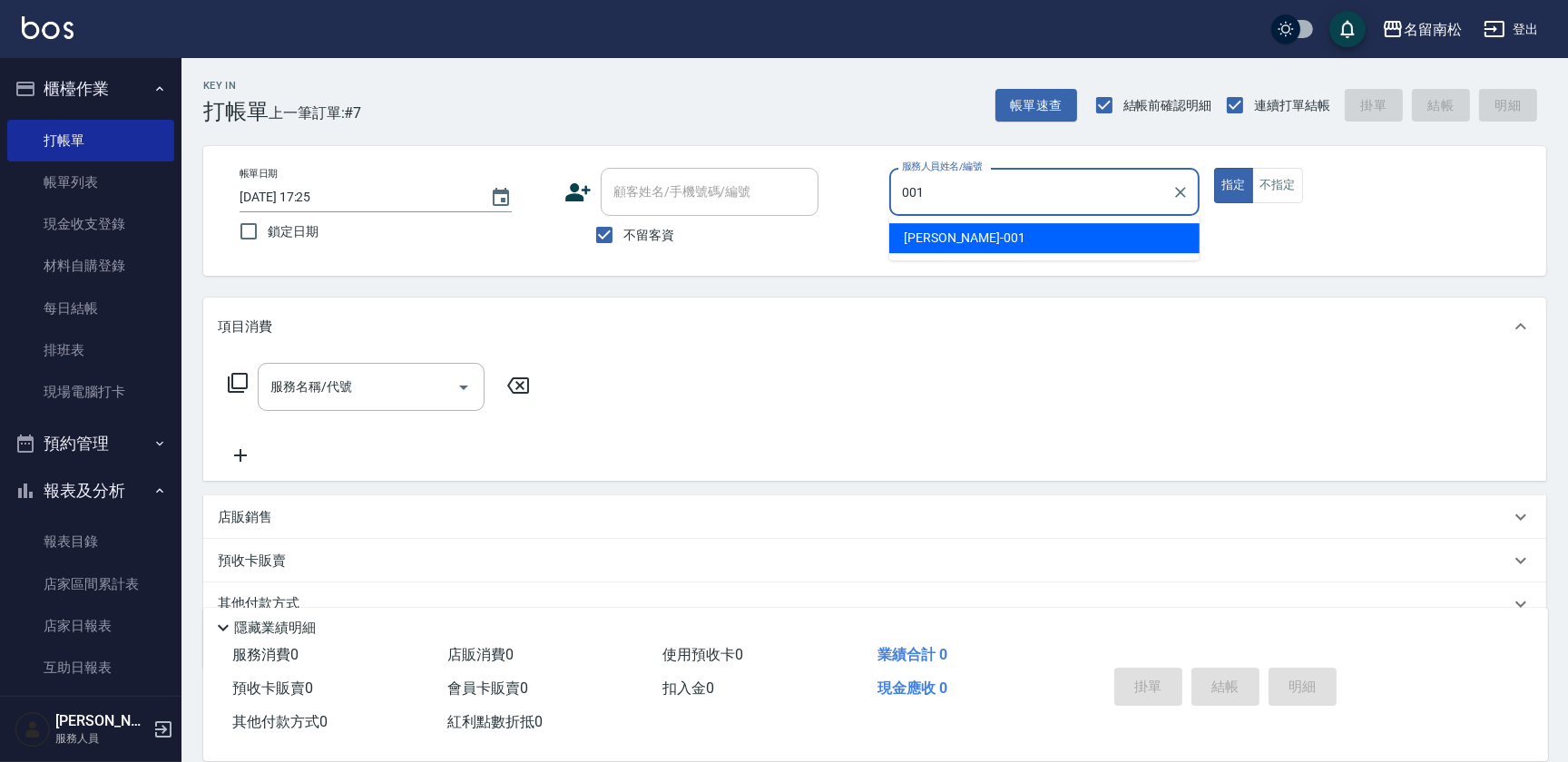
type input "[PERSON_NAME]-001"
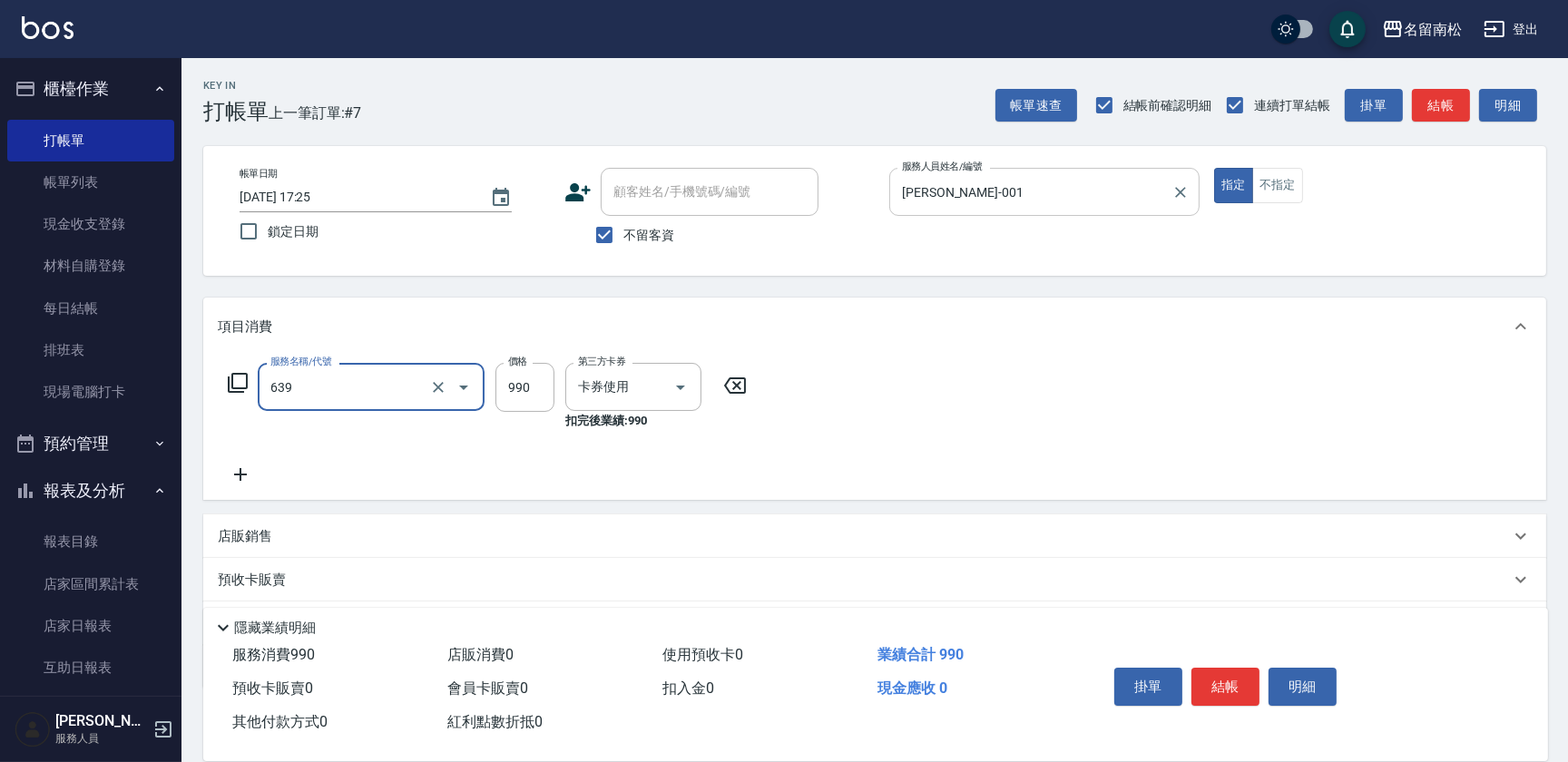
type input "(芙)蘆薈髮膜套卡(自材)(639)"
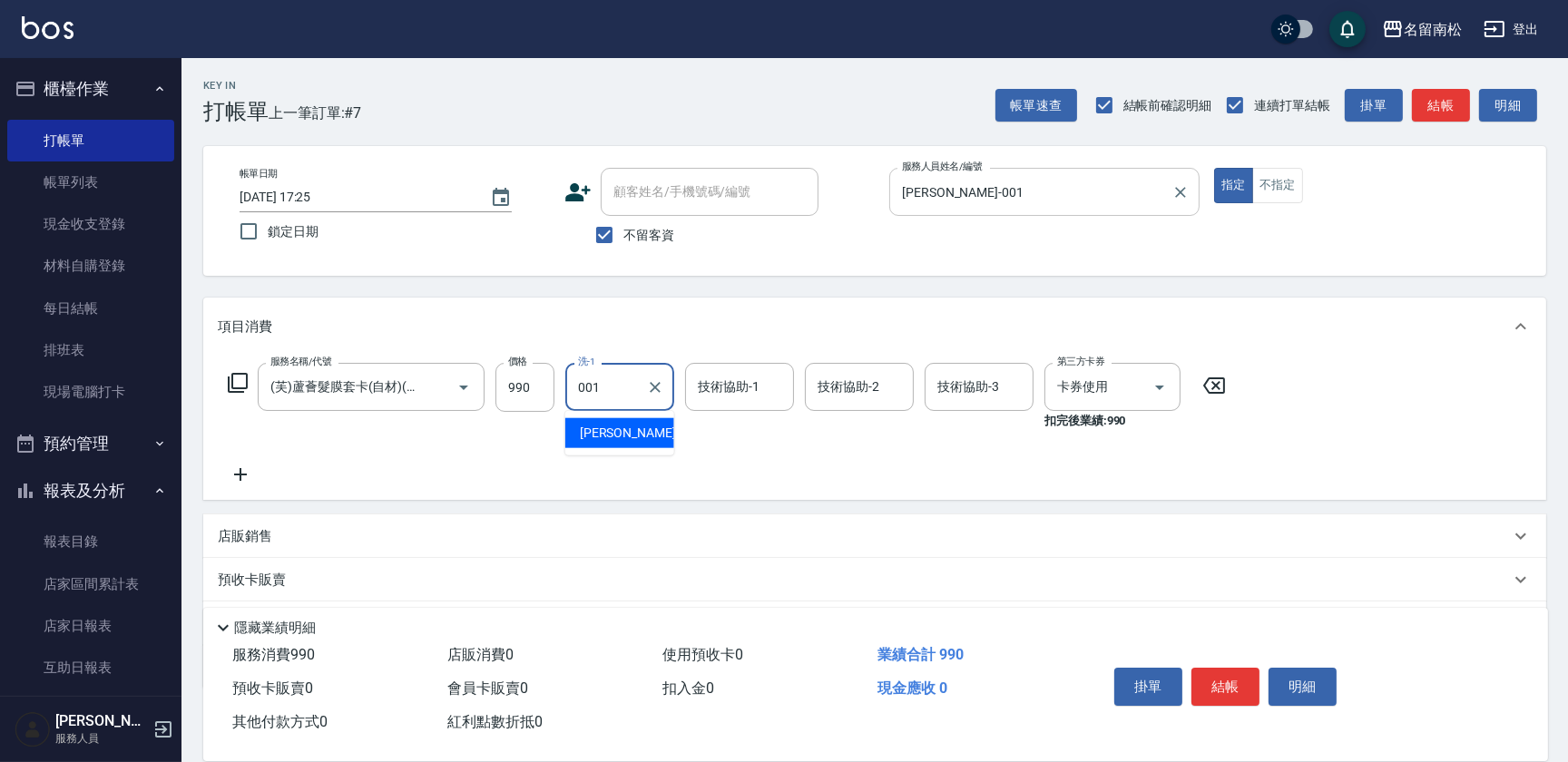
type input "[PERSON_NAME]-001"
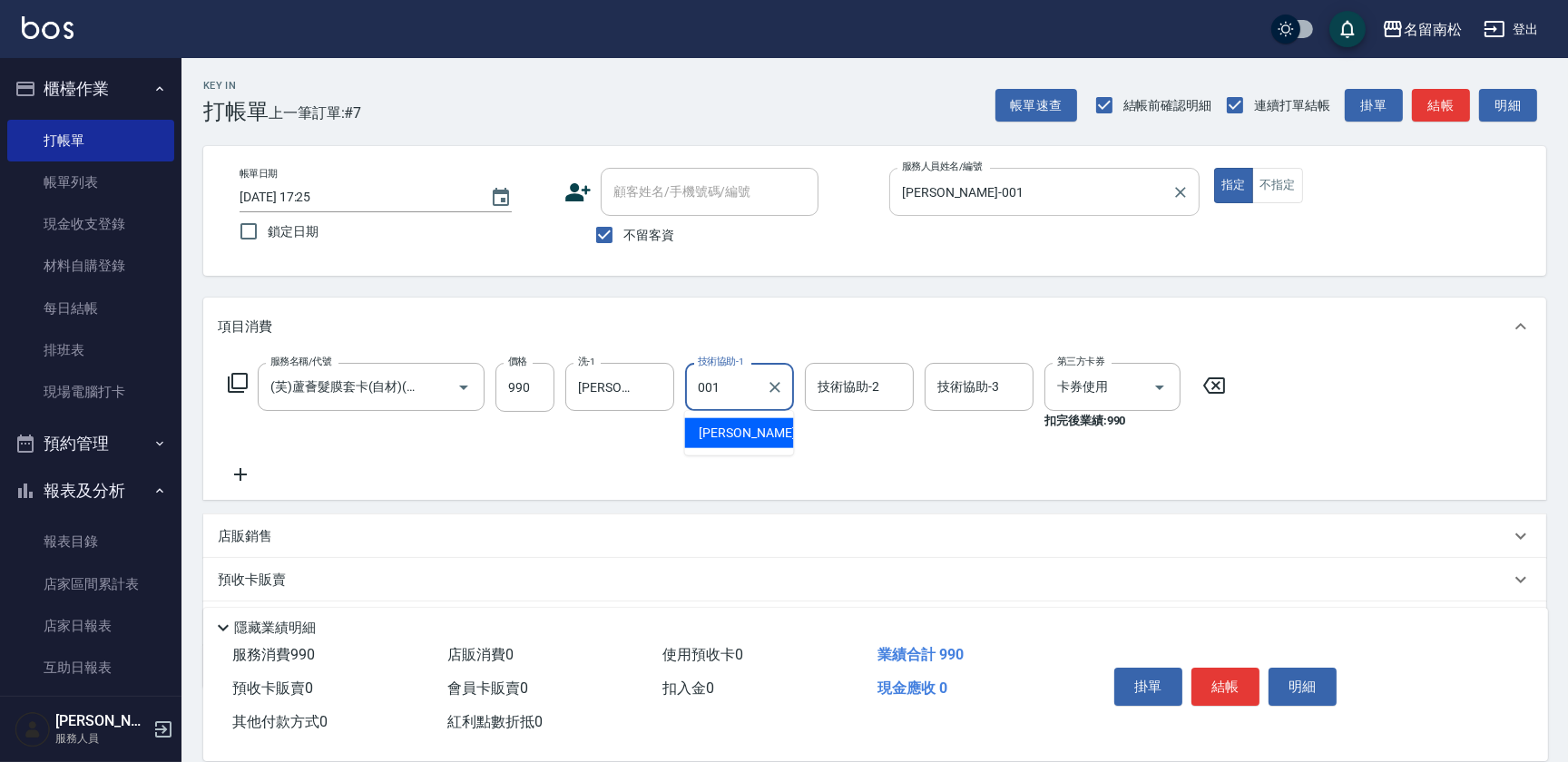
type input "[PERSON_NAME]-001"
click at [1313, 678] on button "明細" at bounding box center [1303, 687] width 68 height 38
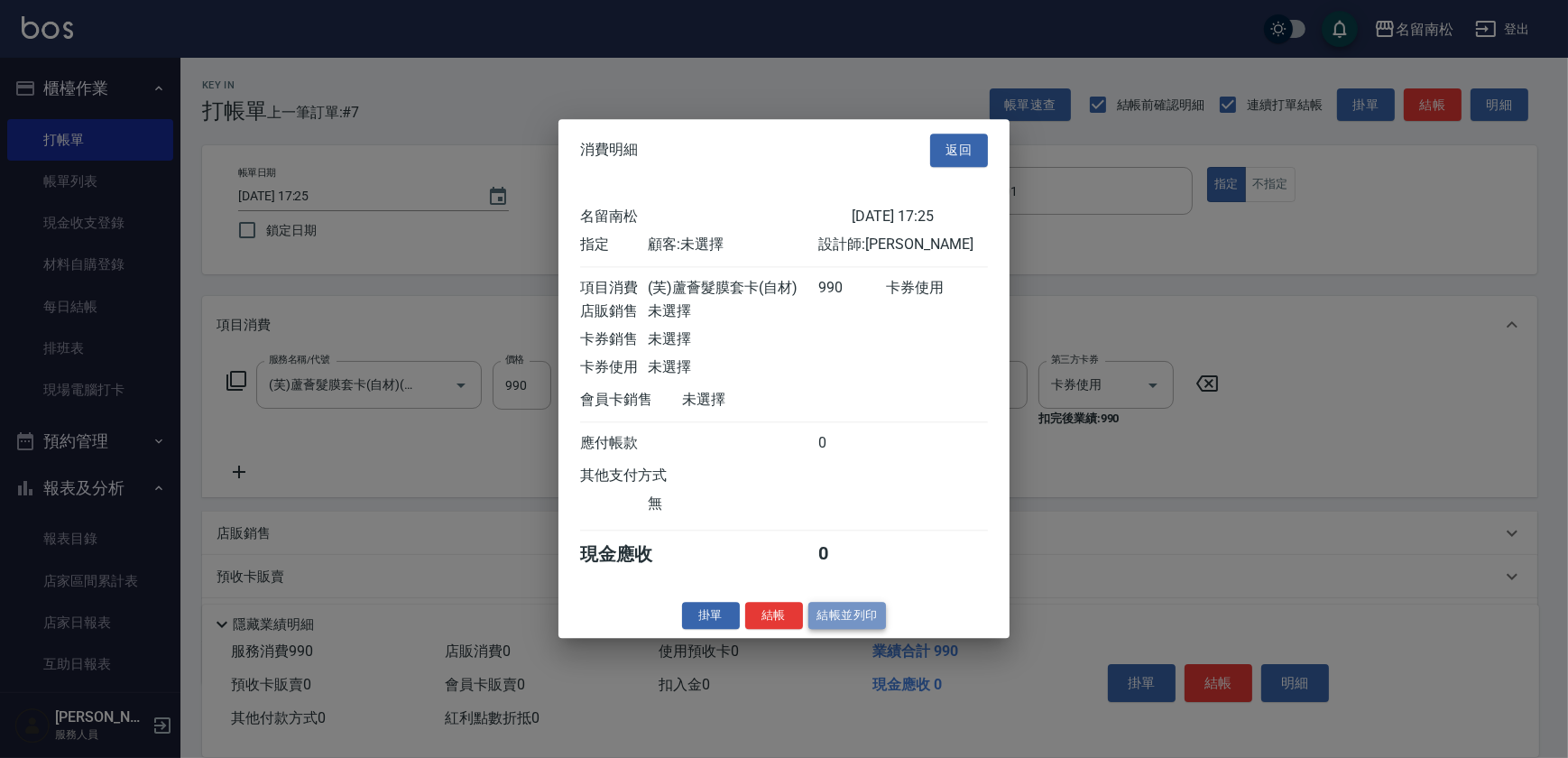
click at [870, 624] on button "結帳並列印" at bounding box center [847, 616] width 78 height 28
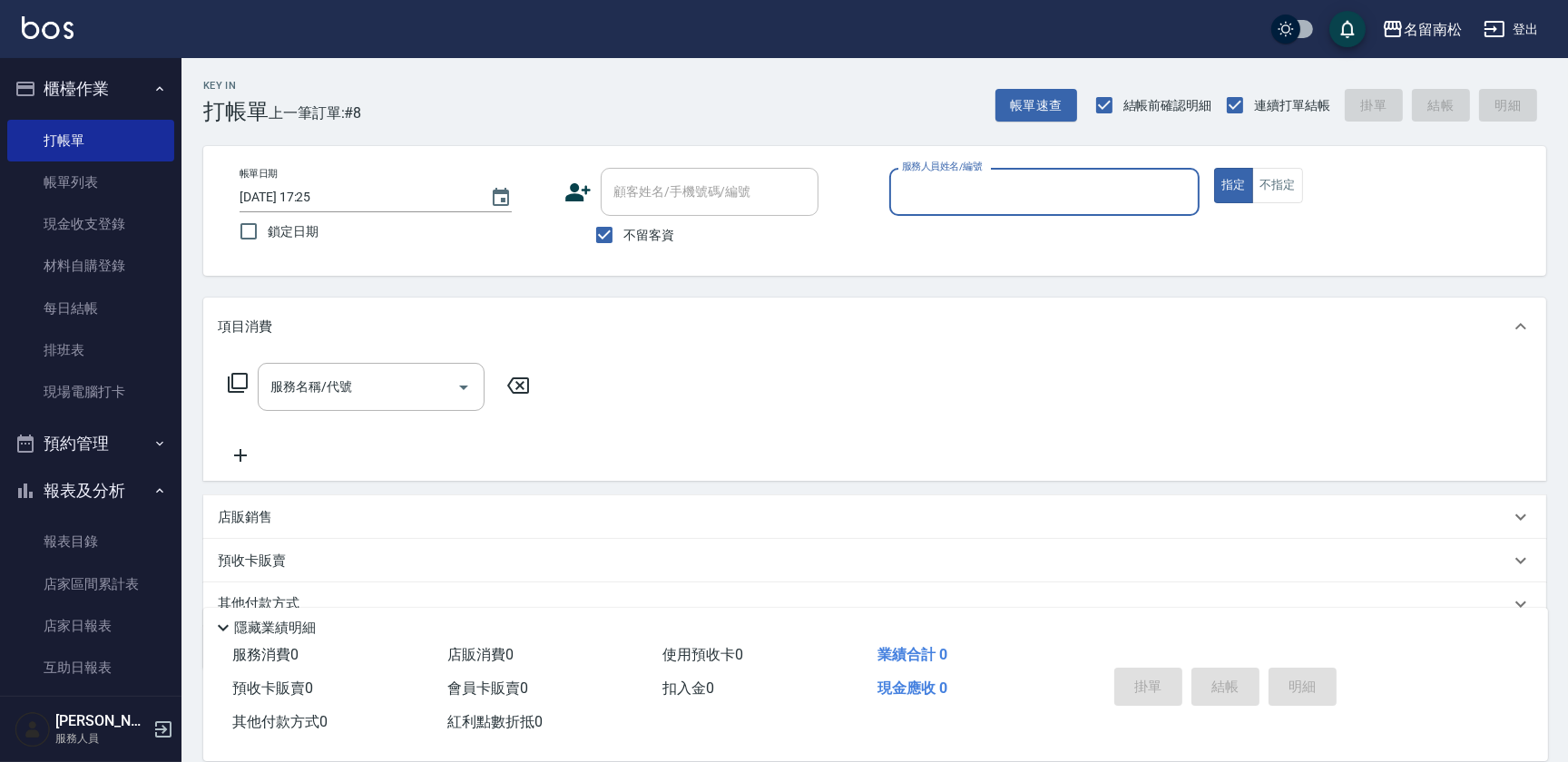
click at [1058, 172] on div "服務人員姓名/編號" at bounding box center [1044, 192] width 310 height 49
type input "[PERSON_NAME]-001"
click at [237, 385] on icon at bounding box center [238, 382] width 22 height 22
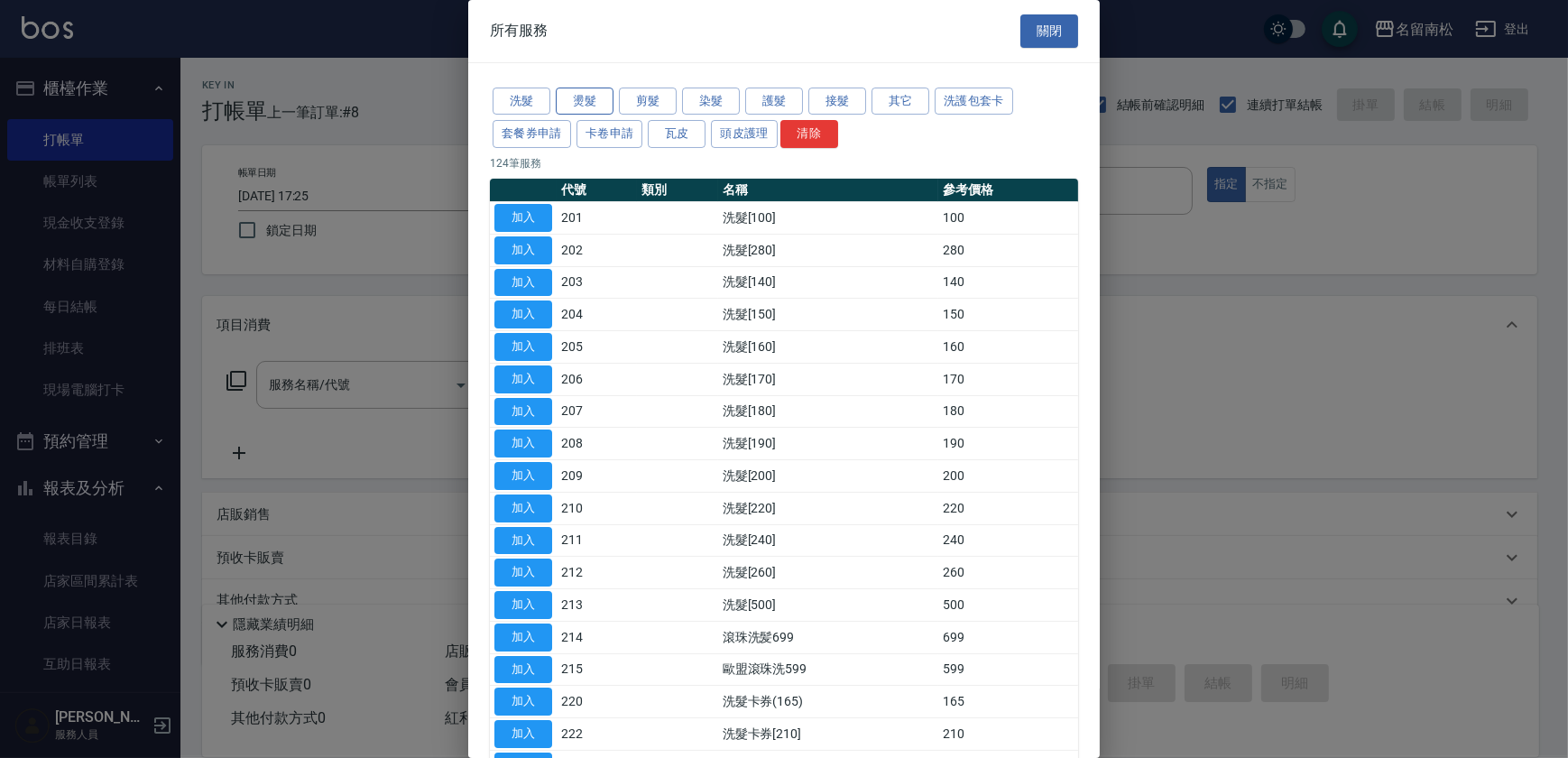
click at [589, 100] on button "燙髮" at bounding box center [584, 102] width 58 height 28
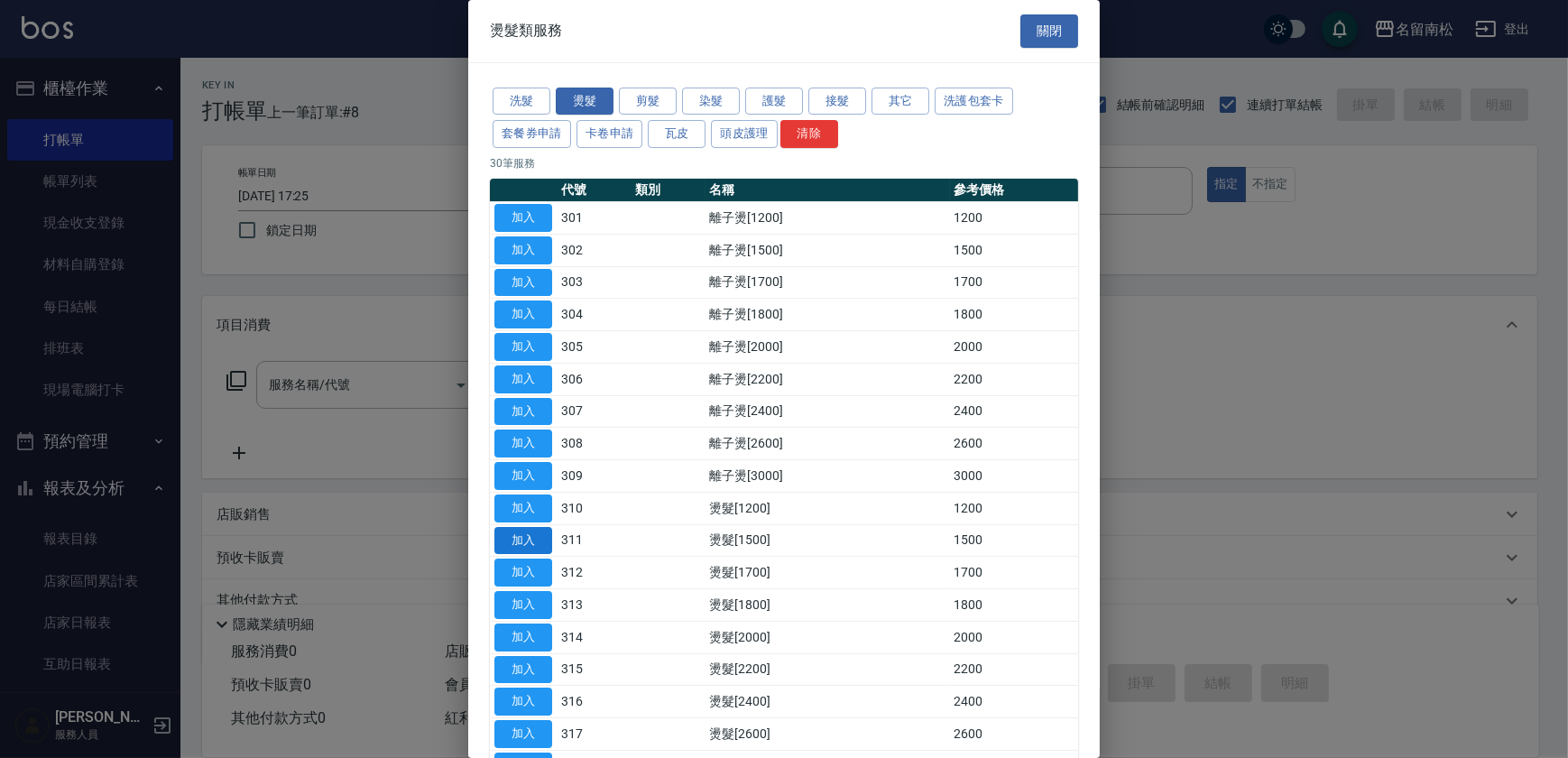
click at [514, 533] on button "加入" at bounding box center [523, 541] width 58 height 28
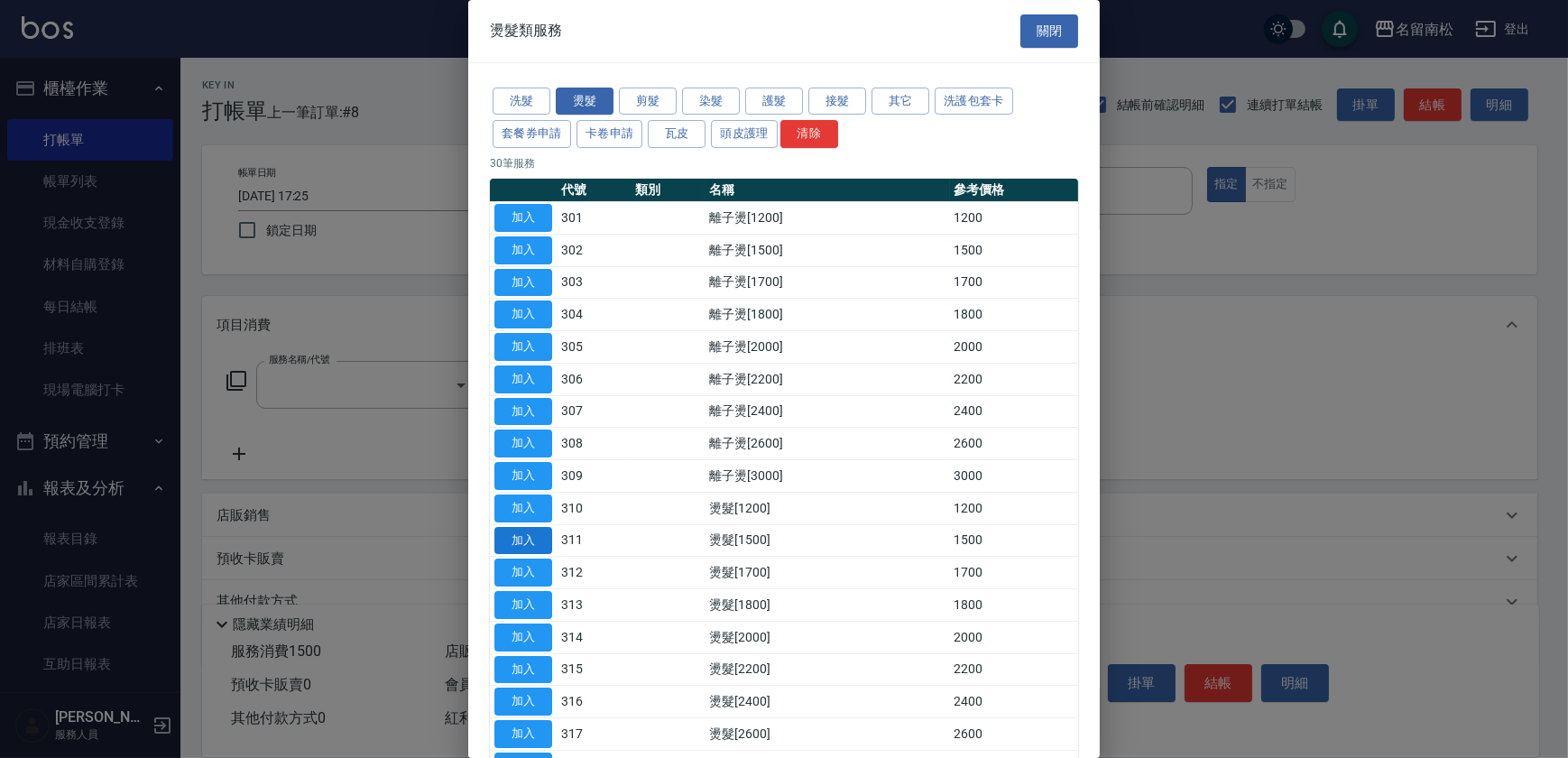
type input "燙髮[1500](311)"
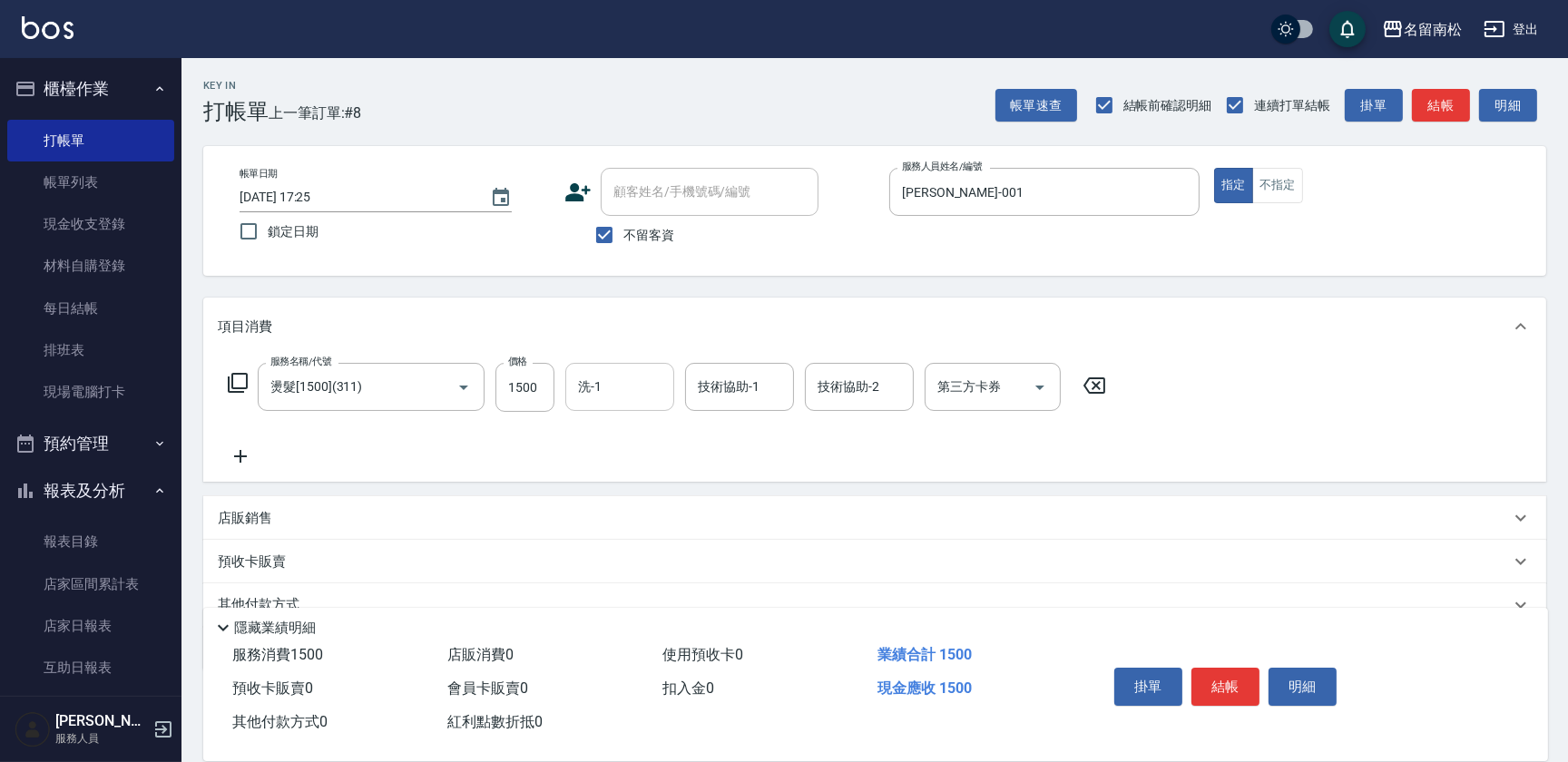
drag, startPoint x: 648, startPoint y: 367, endPoint x: 638, endPoint y: 367, distance: 10.0
click at [638, 367] on div "洗-1" at bounding box center [619, 387] width 108 height 49
type input "[PERSON_NAME]-001"
click at [1319, 690] on button "明細" at bounding box center [1303, 687] width 68 height 38
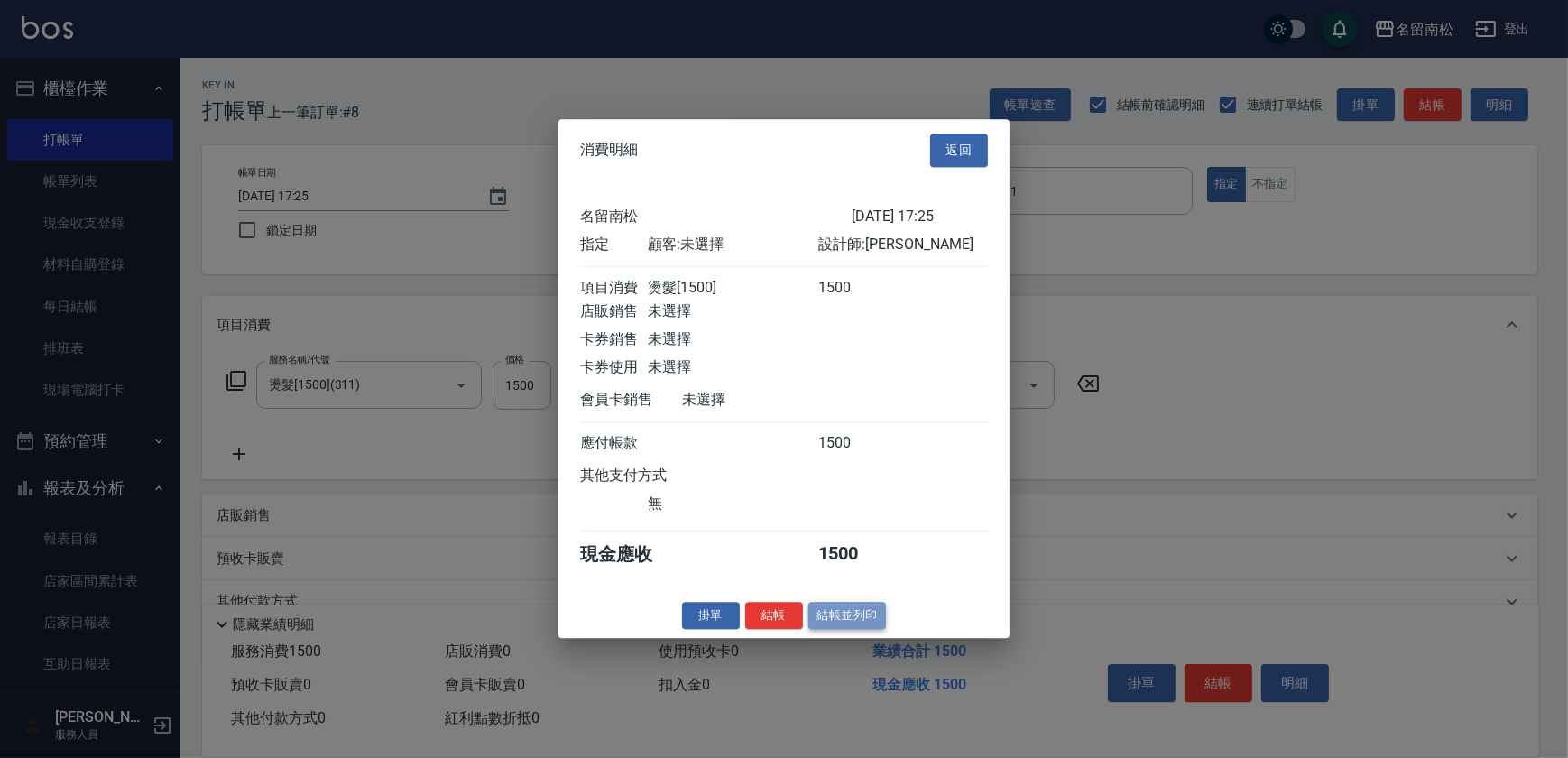
click at [852, 627] on button "結帳並列印" at bounding box center [847, 616] width 78 height 28
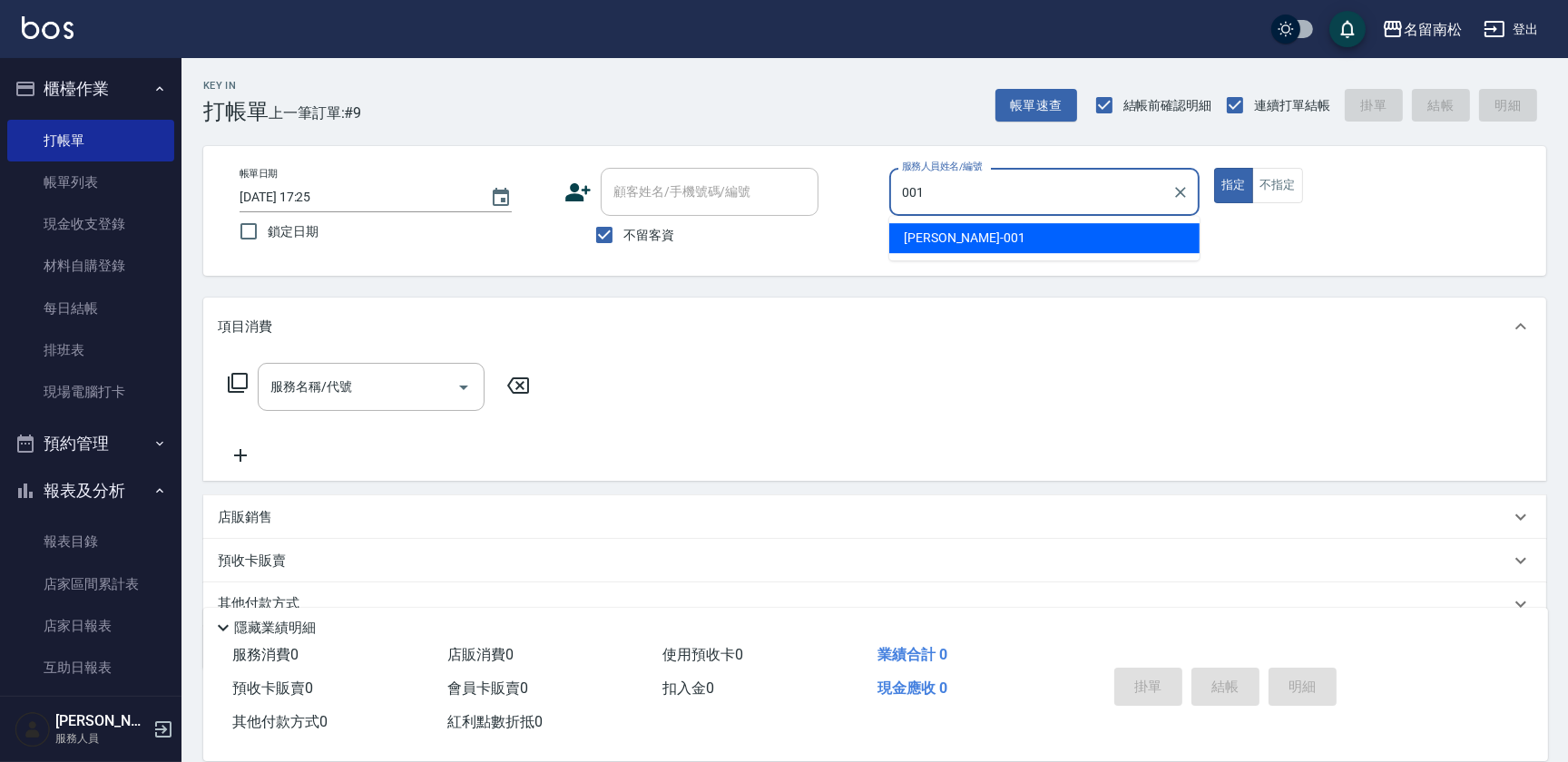
type input "[PERSON_NAME]-001"
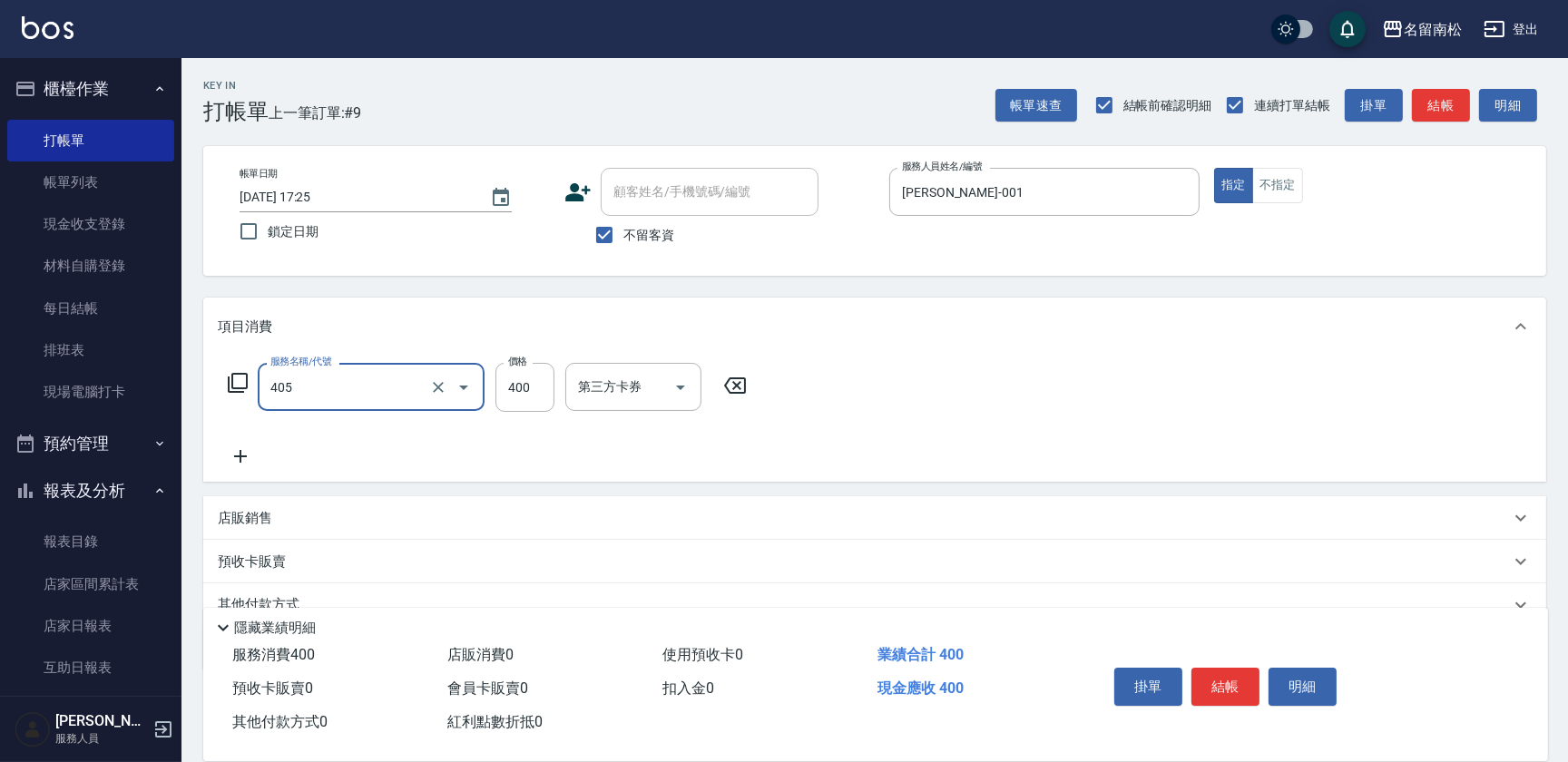
type input "剪髮(400)(405)"
type input "480"
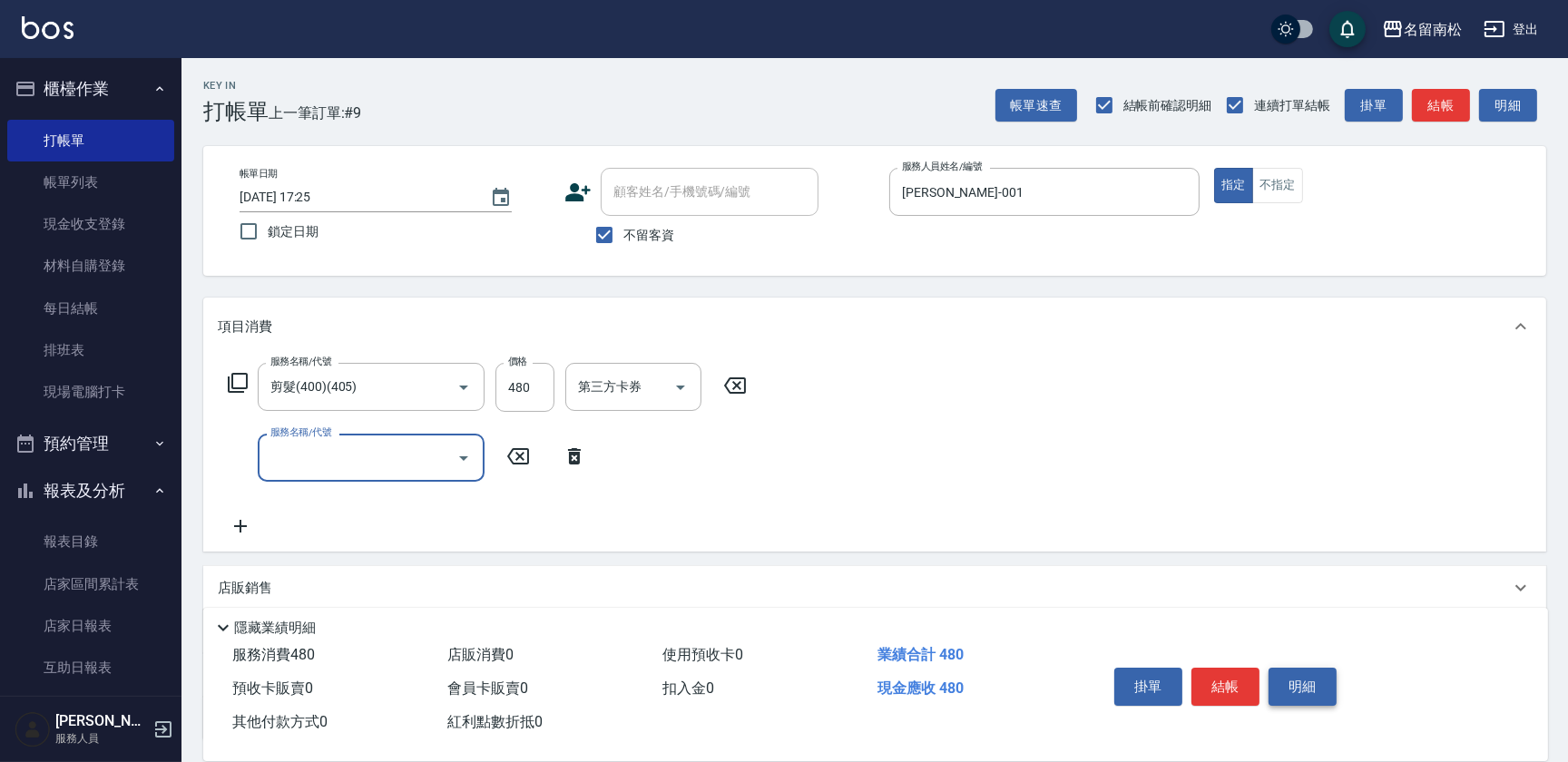
click at [1293, 684] on button "明細" at bounding box center [1303, 687] width 68 height 38
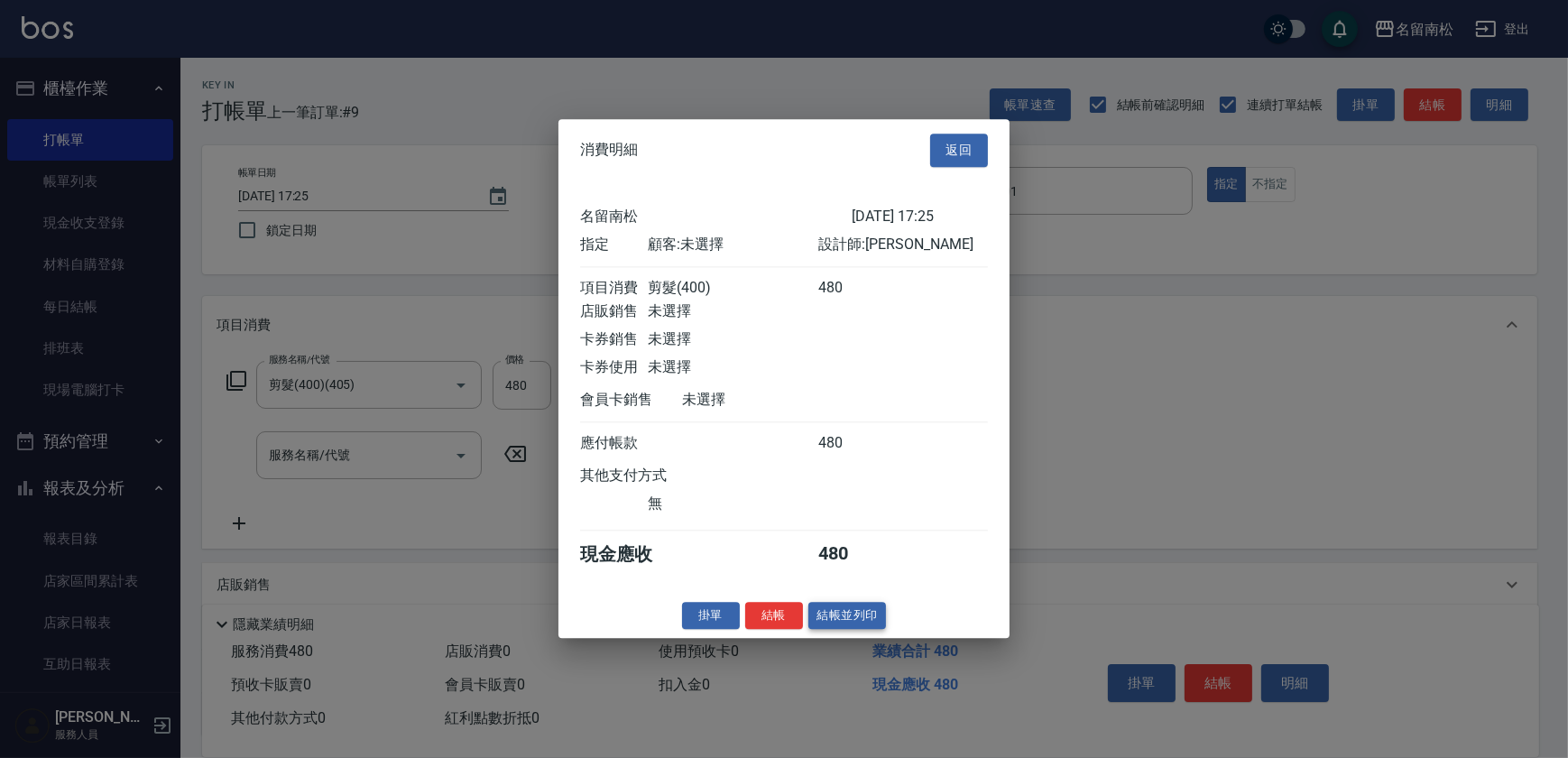
click at [869, 624] on button "結帳並列印" at bounding box center [847, 616] width 78 height 28
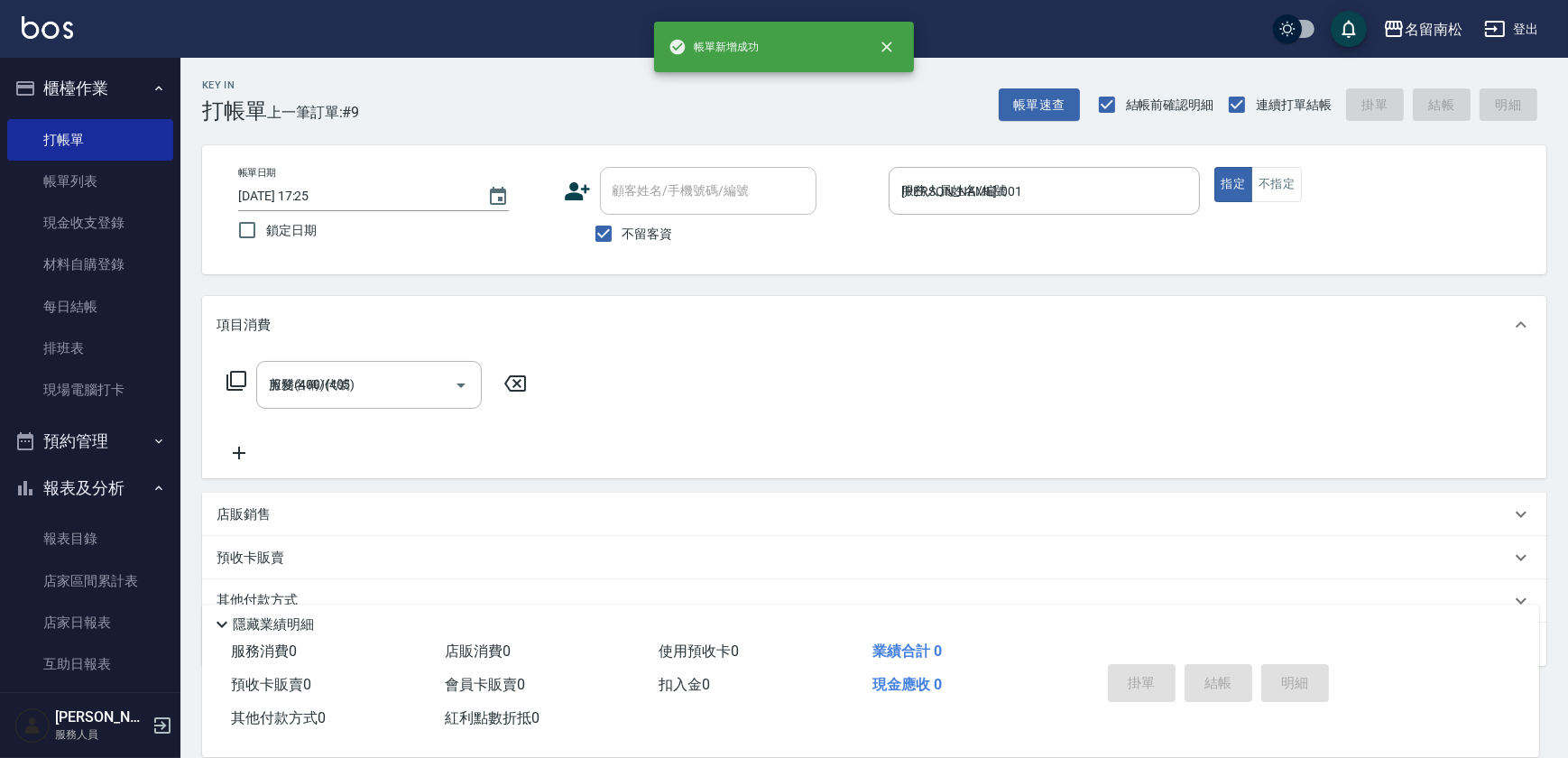
type input "[DATE] 17:48"
